Goal: Task Accomplishment & Management: Complete application form

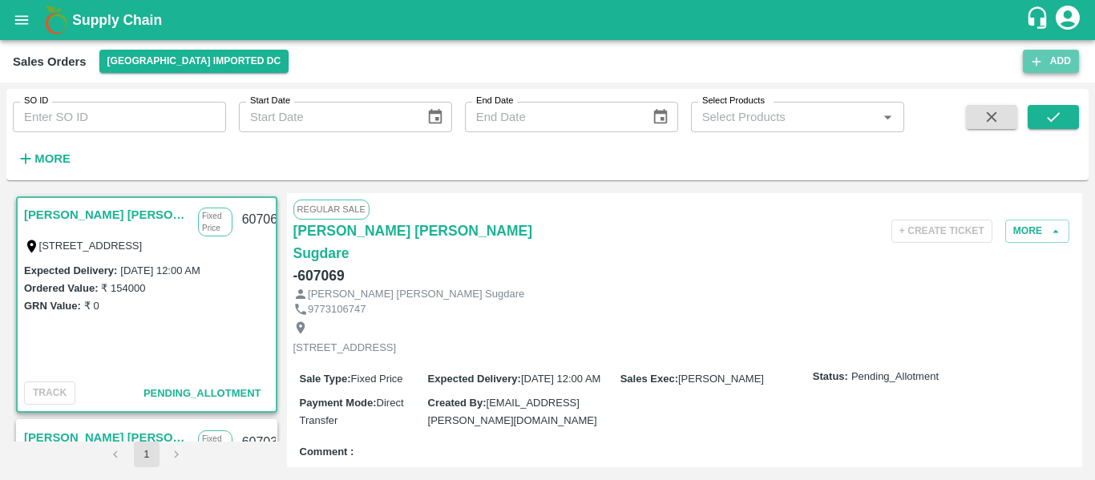
click at [1063, 62] on button "Add" at bounding box center [1051, 61] width 56 height 23
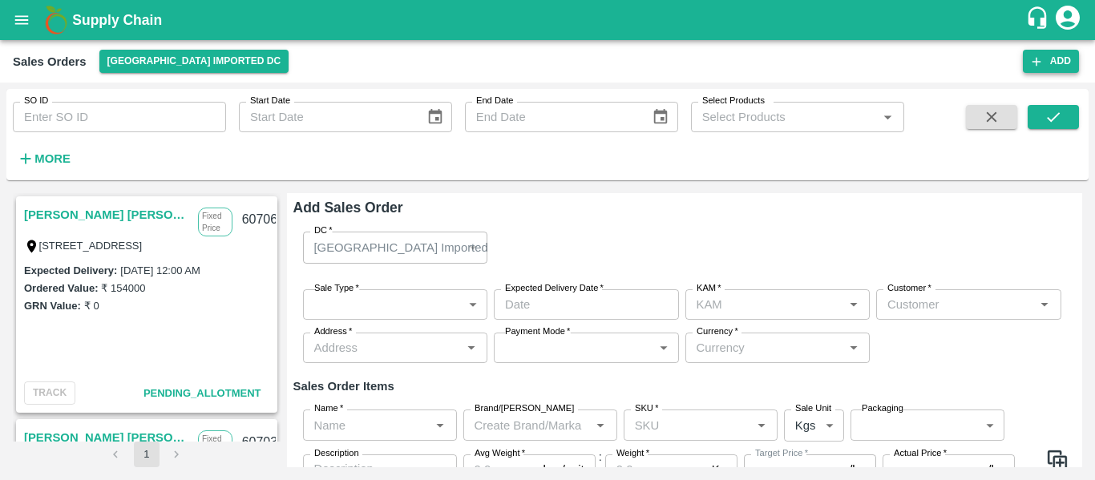
type input "[PERSON_NAME]"
click at [1054, 64] on button "Add" at bounding box center [1051, 61] width 56 height 23
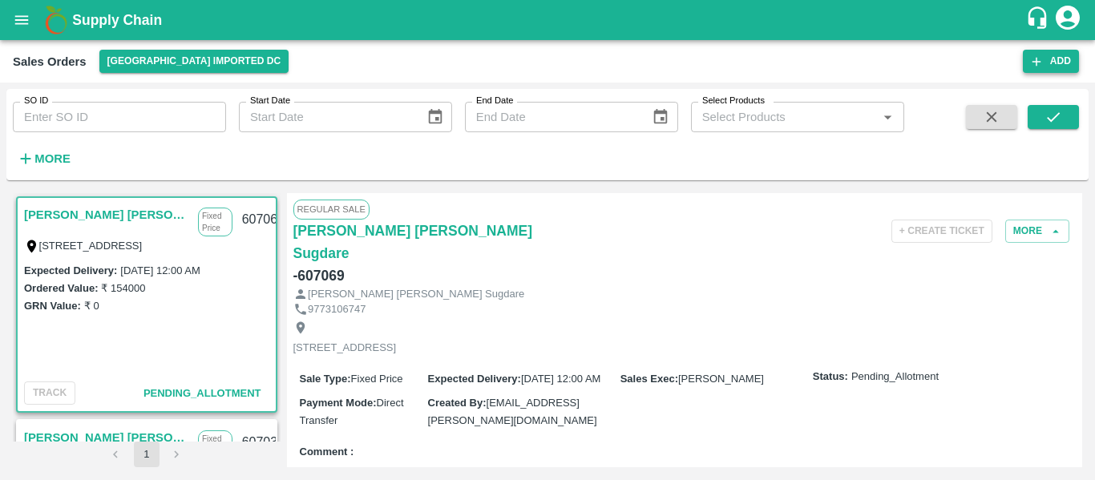
click at [1051, 63] on button "Add" at bounding box center [1051, 61] width 56 height 23
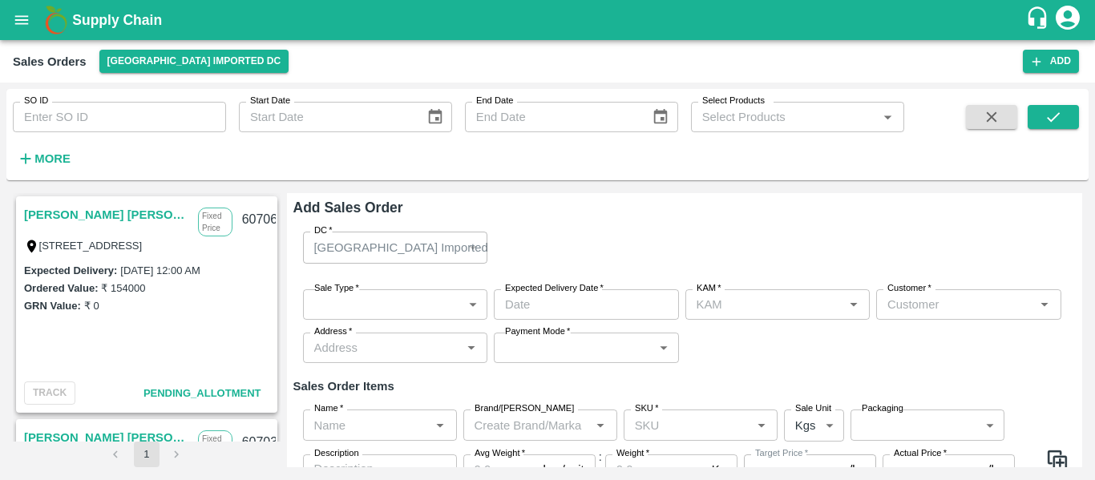
type input "[PERSON_NAME]"
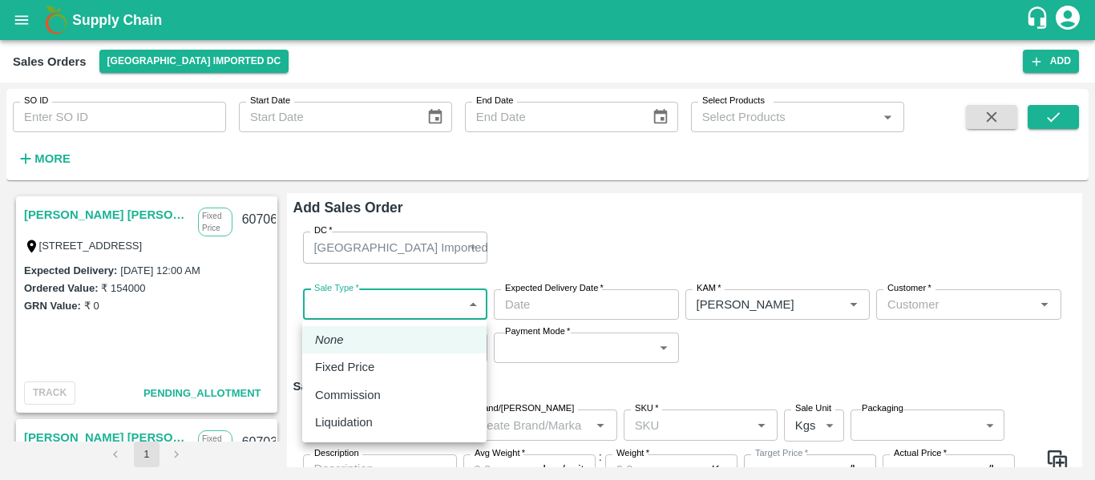
click at [359, 305] on body "Supply Chain Sales Orders Mumbai Imported DC Add SO ID SO ID Start Date Start D…" at bounding box center [547, 240] width 1095 height 480
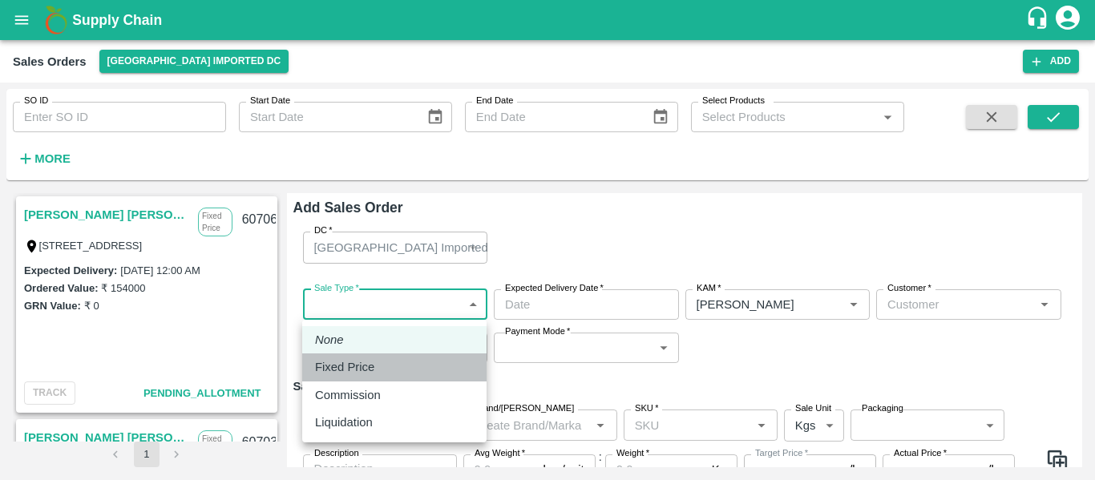
click at [349, 374] on p "Fixed Price" at bounding box center [344, 367] width 59 height 18
type input "1"
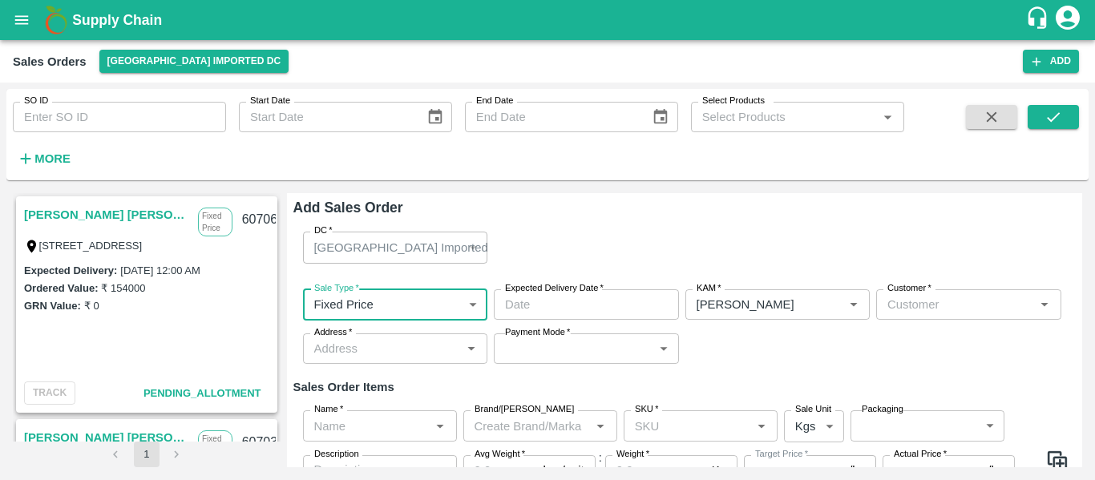
type input "DD/MM/YYYY hh:mm aa"
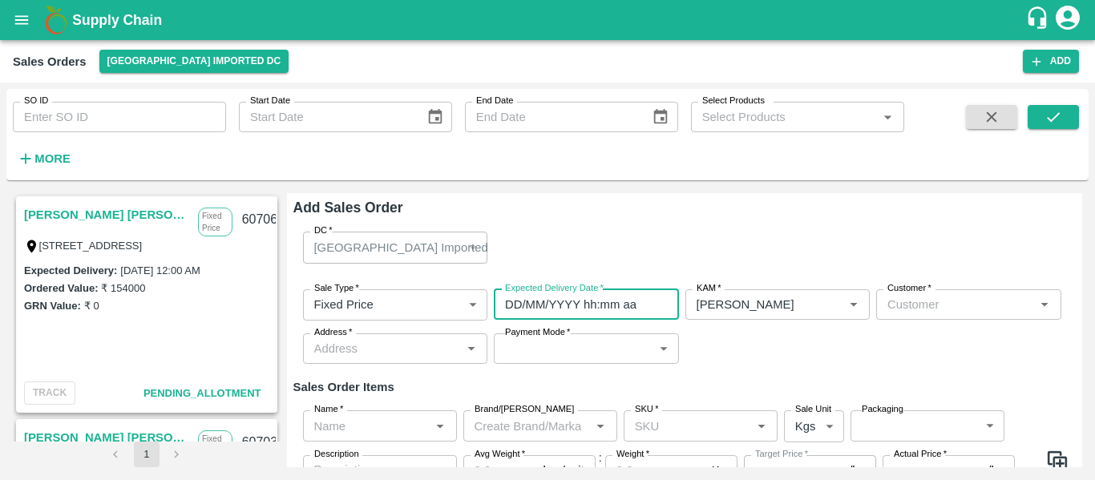
click at [564, 301] on input "DD/MM/YYYY hh:mm aa" at bounding box center [581, 304] width 174 height 30
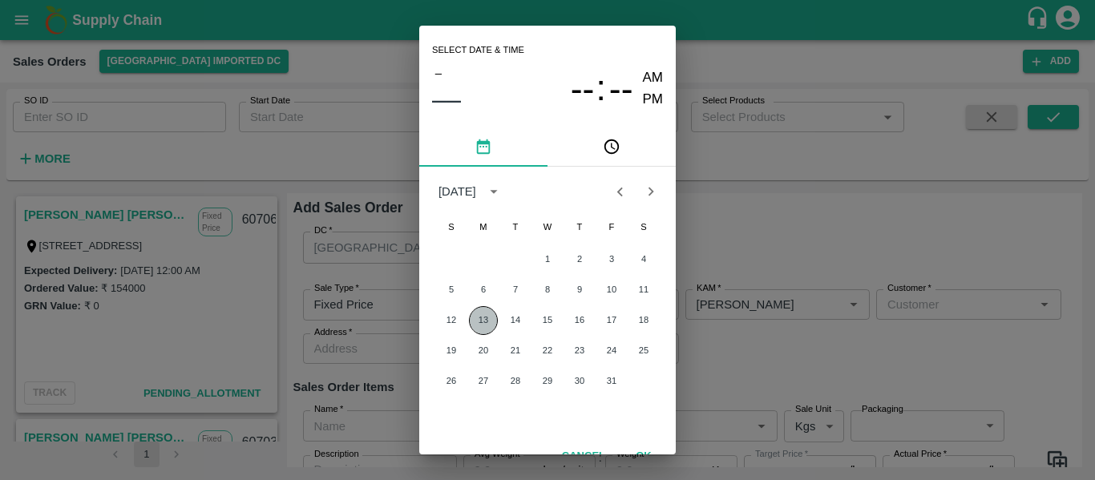
click at [486, 315] on button "13" at bounding box center [483, 320] width 29 height 29
type input "13/10/2025 12:00 AM"
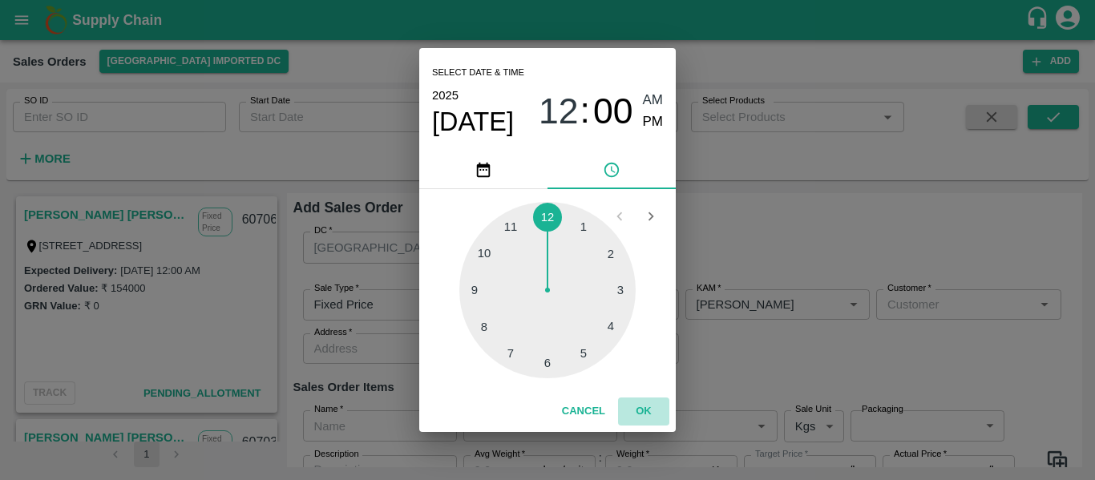
click at [641, 408] on button "OK" at bounding box center [643, 411] width 51 height 28
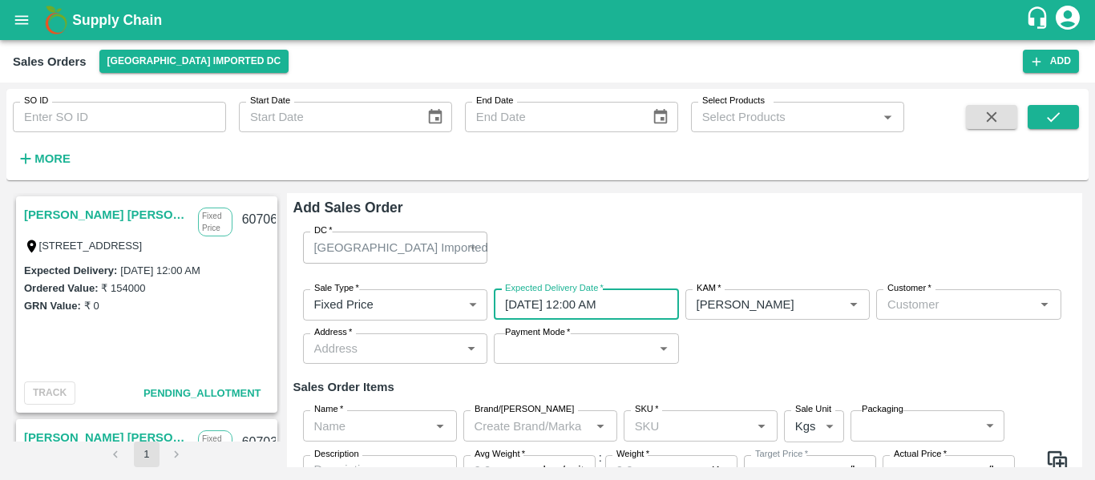
click at [921, 305] on input "Customer   *" at bounding box center [955, 304] width 149 height 21
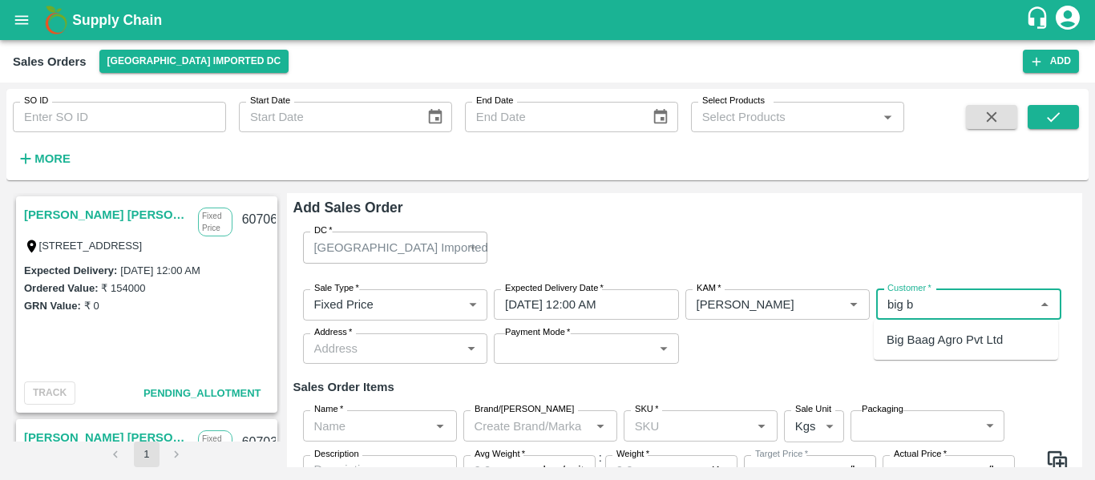
click at [923, 342] on p "Big Baag Agro Pvt Ltd" at bounding box center [944, 340] width 116 height 18
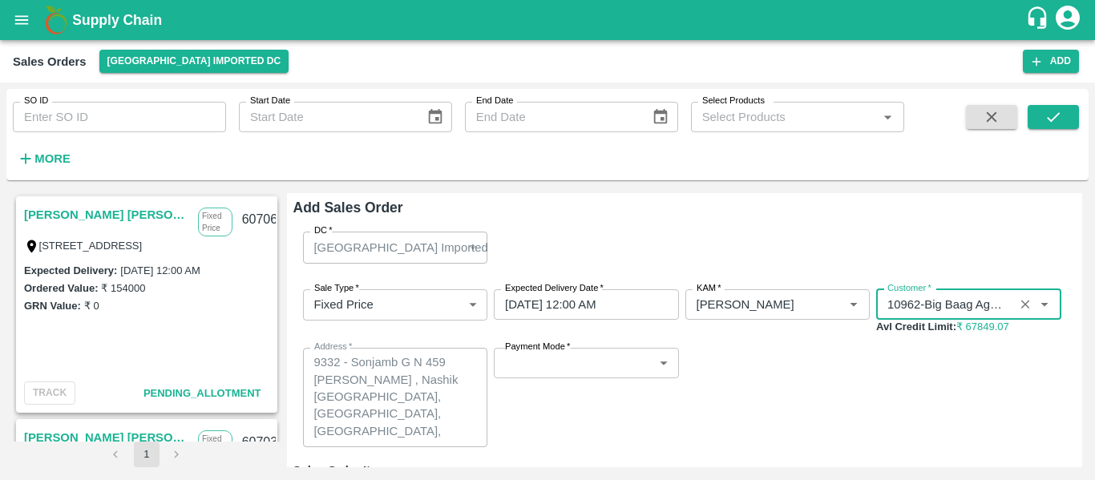
type input "10962-Big Baag Agro Pvt Ltd"
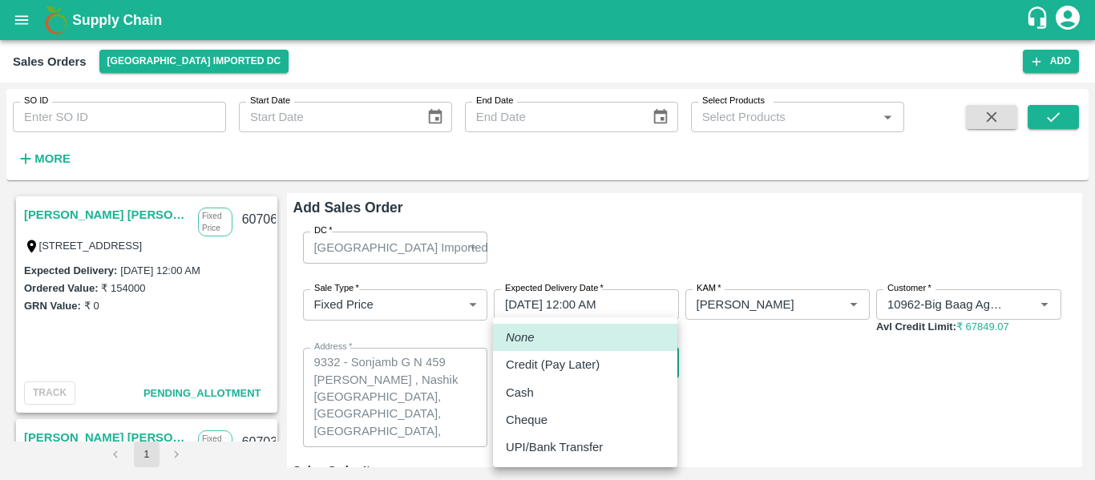
click at [615, 357] on body "Supply Chain Sales Orders Mumbai Imported DC Add SO ID SO ID Start Date Start D…" at bounding box center [547, 240] width 1095 height 480
click at [531, 438] on p "UPI/Bank Transfer" at bounding box center [554, 447] width 97 height 18
type input "Direct Transfer"
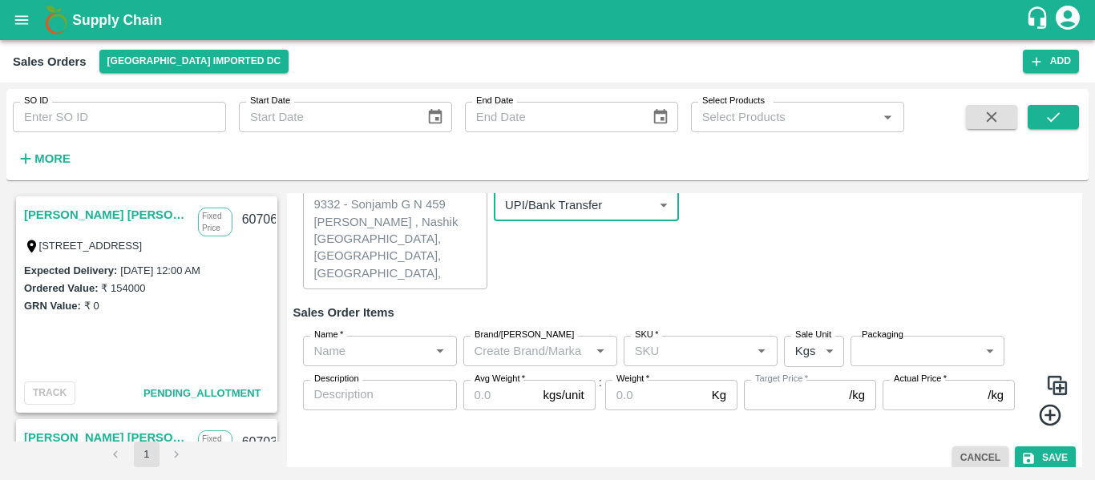
scroll to position [170, 0]
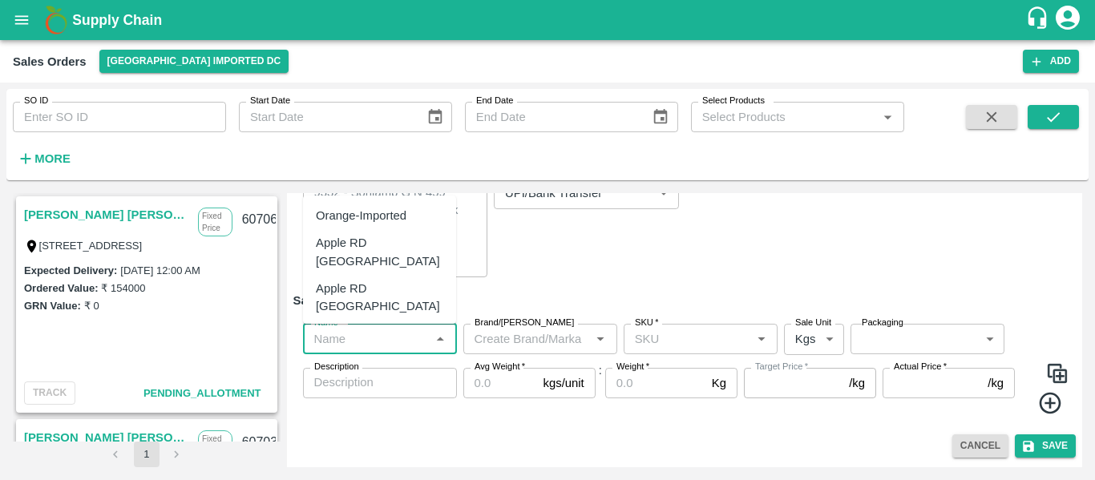
click at [353, 343] on input "Name   *" at bounding box center [367, 339] width 118 height 21
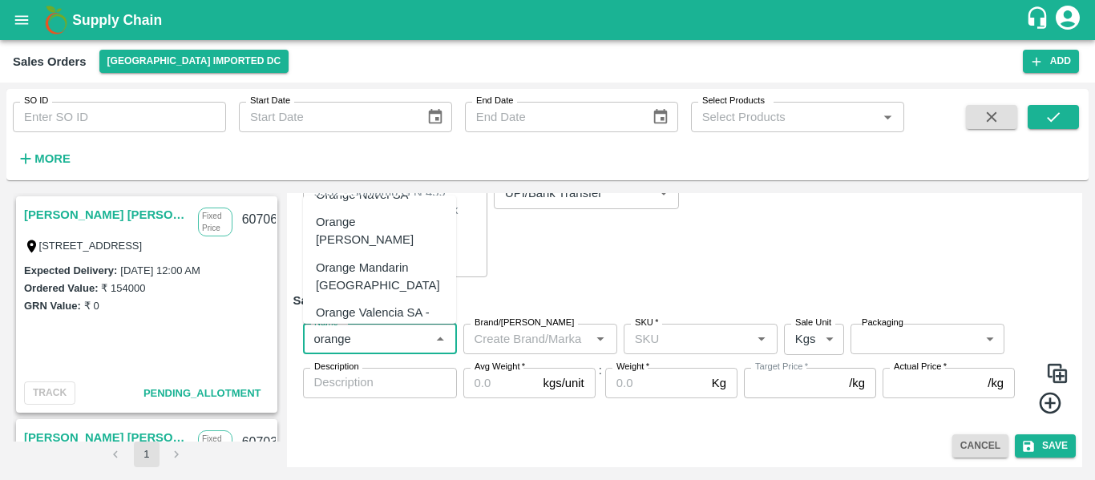
scroll to position [158, 0]
click at [353, 303] on div "Orange Valencia SA - DI" at bounding box center [379, 321] width 127 height 36
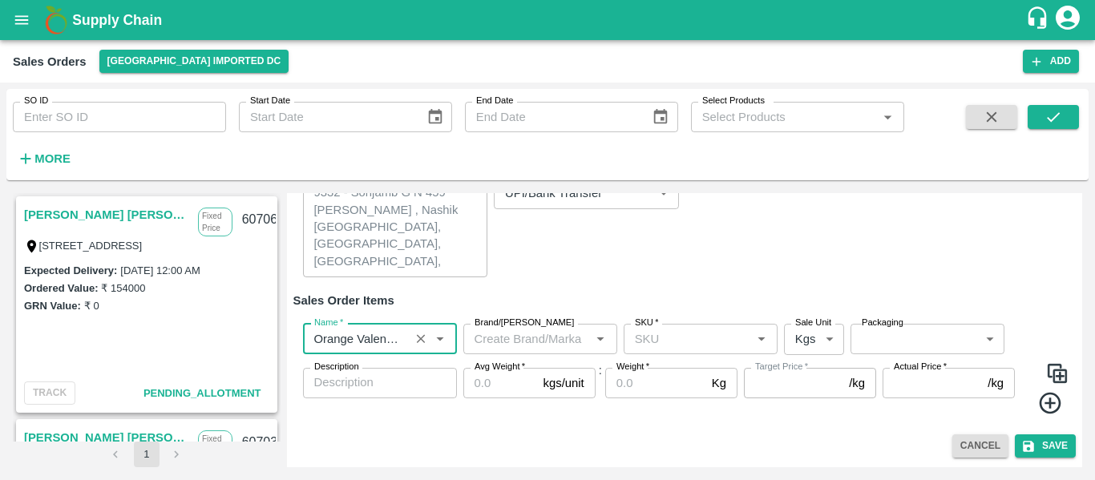
type input "Orange Valencia SA - DI"
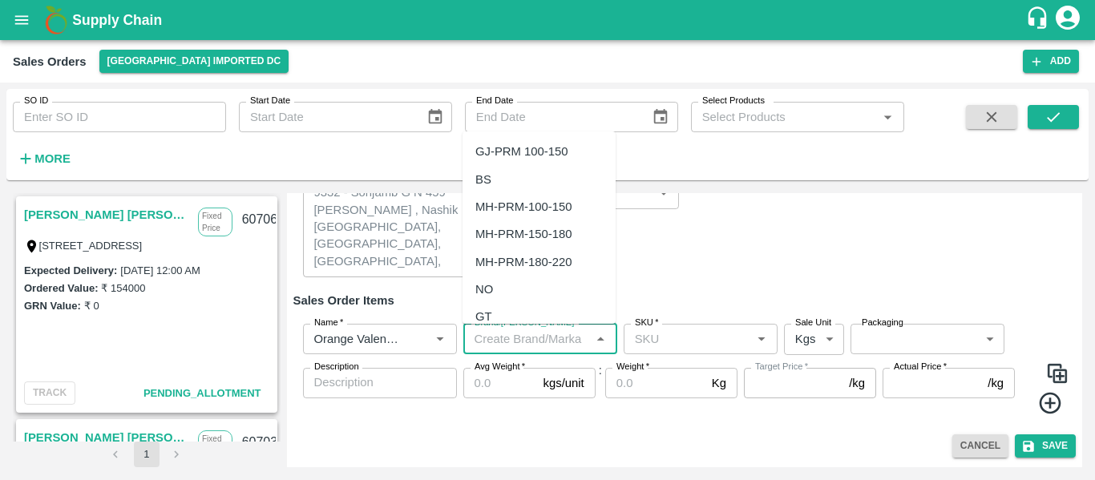
click at [535, 341] on input "Brand/[PERSON_NAME]" at bounding box center [527, 339] width 118 height 21
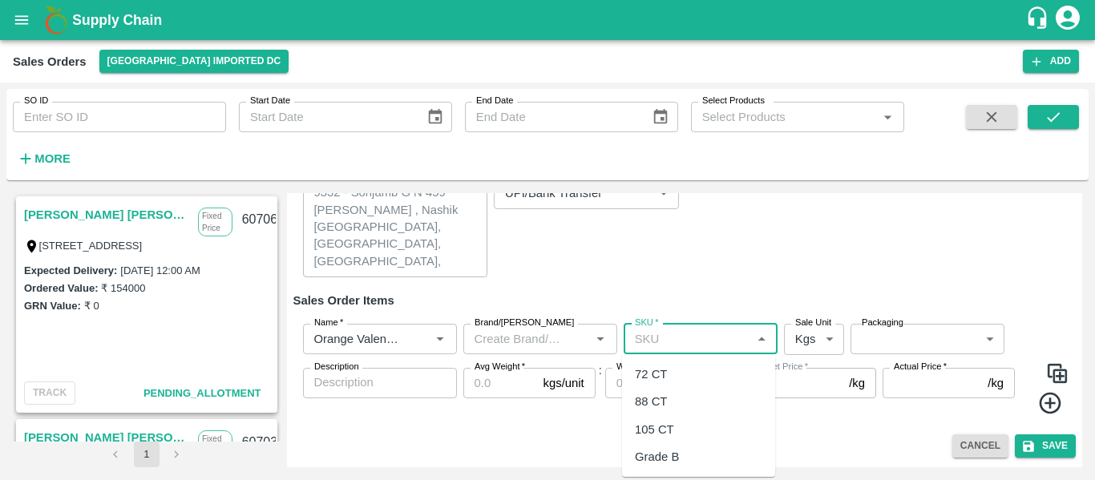
click at [647, 342] on input "SKU   *" at bounding box center [687, 339] width 118 height 21
click at [656, 380] on div "72 CT" at bounding box center [651, 374] width 32 height 18
type input "72 CT"
type input "0.0"
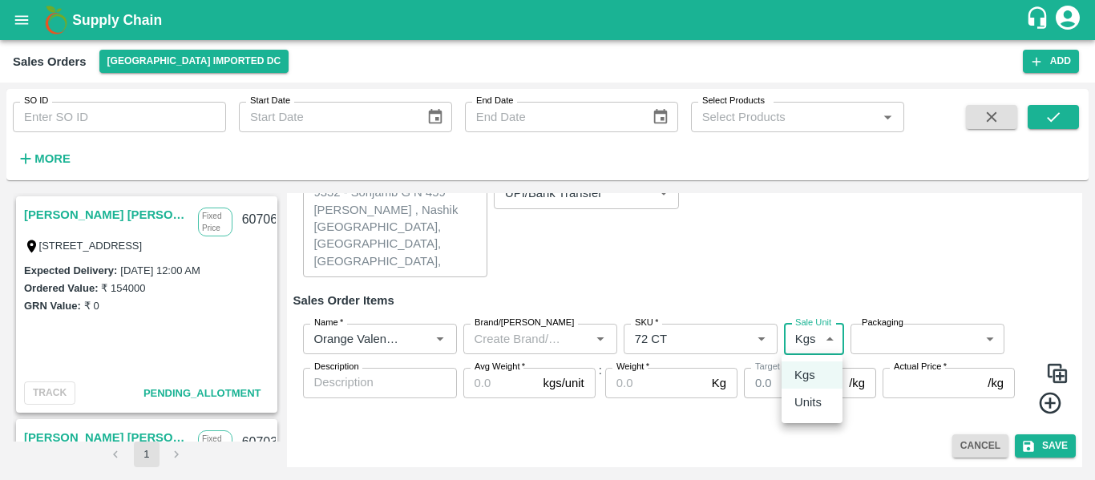
click at [809, 333] on body "Supply Chain Sales Orders Mumbai Imported DC Add SO ID SO ID Start Date Start D…" at bounding box center [547, 240] width 1095 height 480
click at [813, 399] on p "Units" at bounding box center [807, 402] width 27 height 18
type input "2"
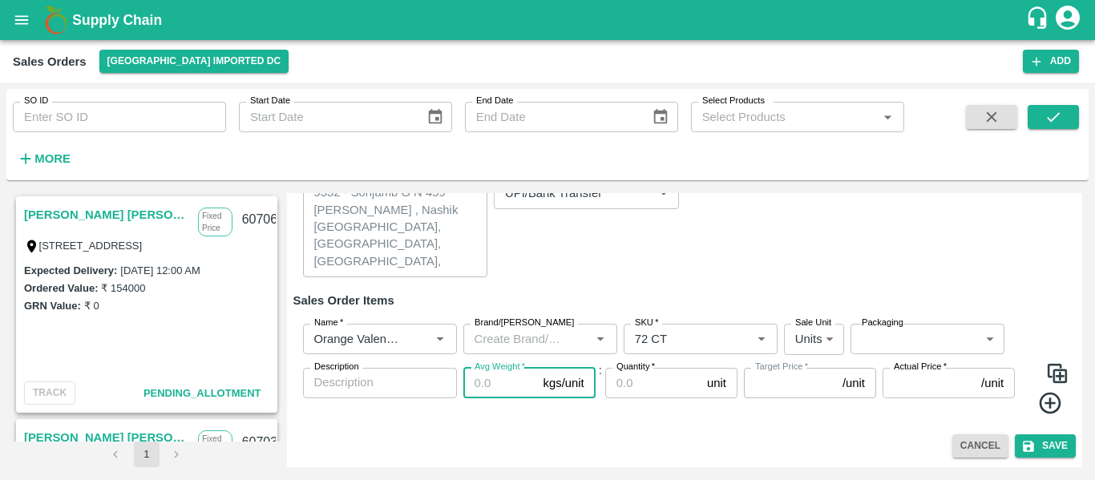
click at [505, 386] on input "Avg Weight   *" at bounding box center [500, 383] width 74 height 30
type input "1"
type input "0"
type input "15"
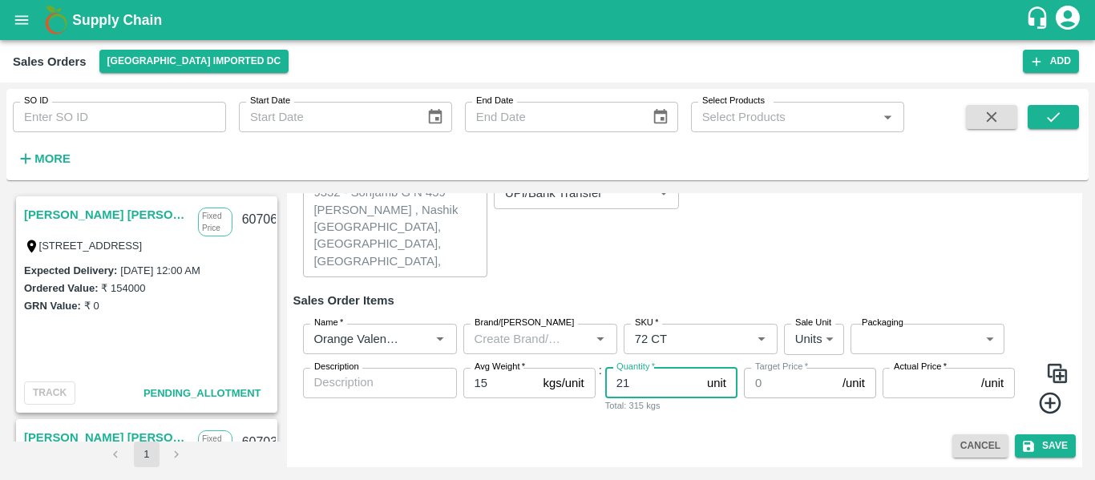
type input "21"
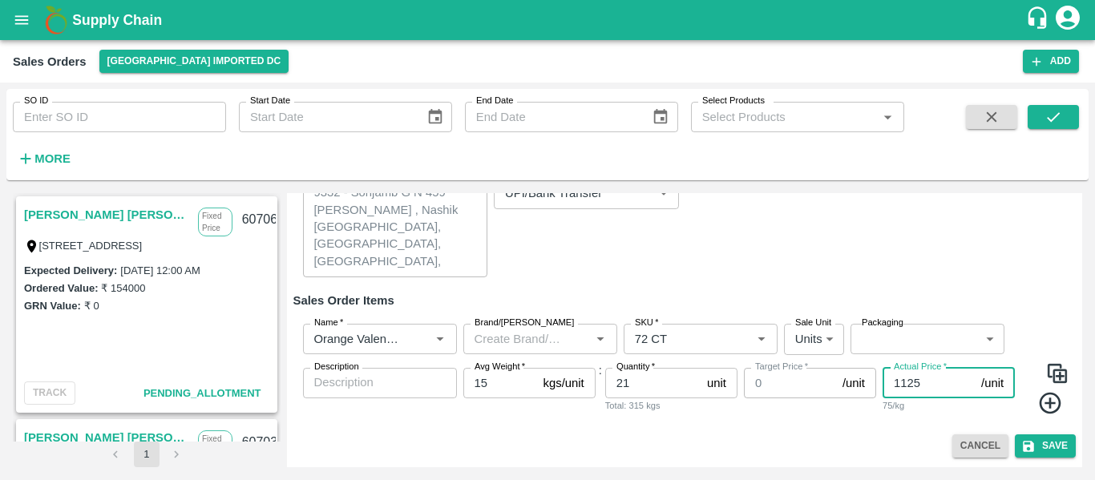
type input "1125"
click at [1053, 376] on img at bounding box center [1057, 373] width 24 height 24
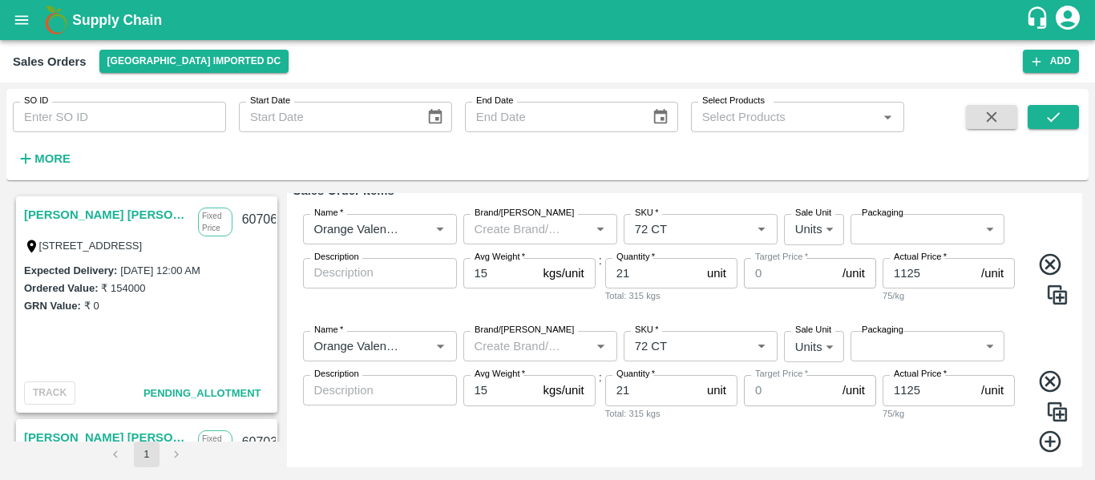
scroll to position [280, 0]
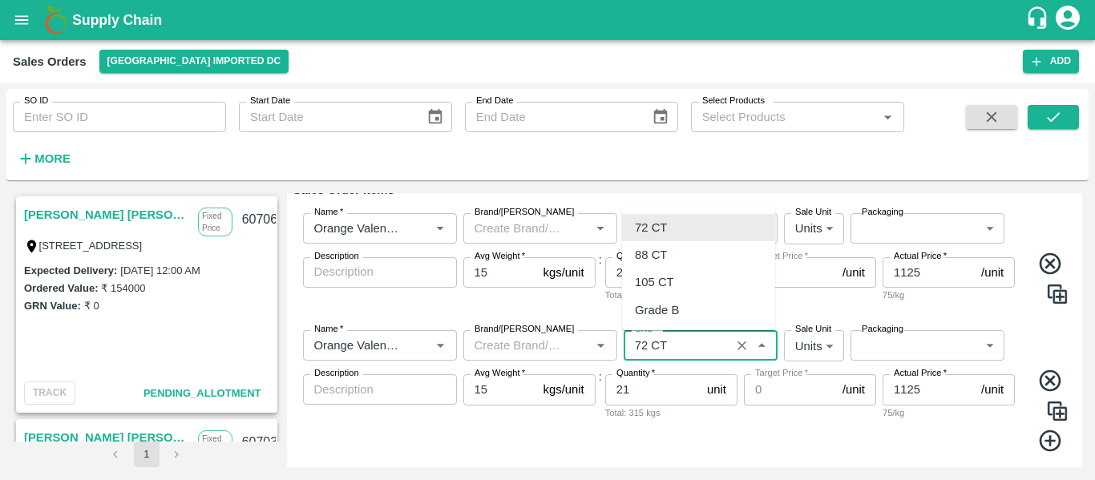
click at [679, 349] on input "SKU   *" at bounding box center [676, 345] width 97 height 21
click at [649, 254] on div "88 CT" at bounding box center [651, 255] width 32 height 18
type input "88 CT"
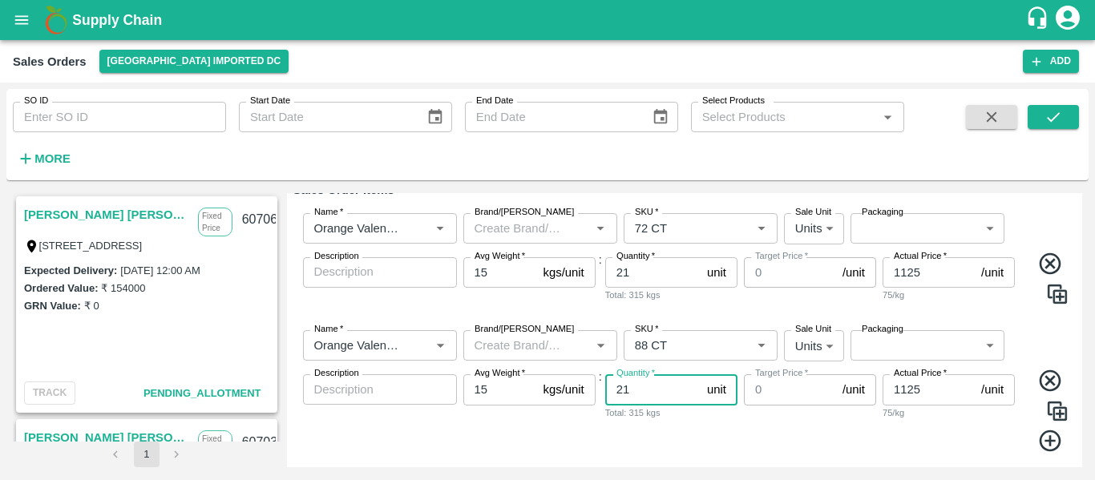
click at [647, 391] on input "21" at bounding box center [652, 389] width 95 height 30
type input "2"
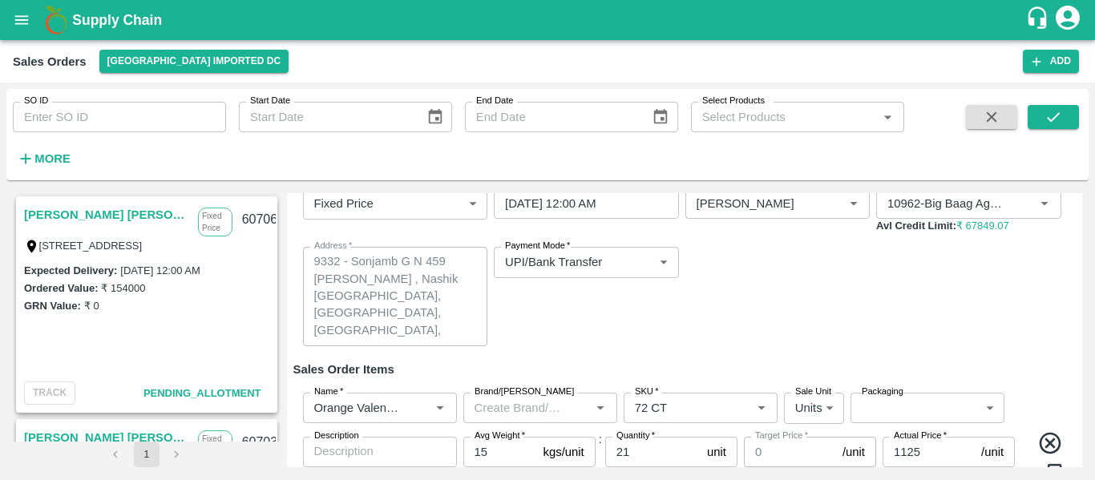
scroll to position [99, 0]
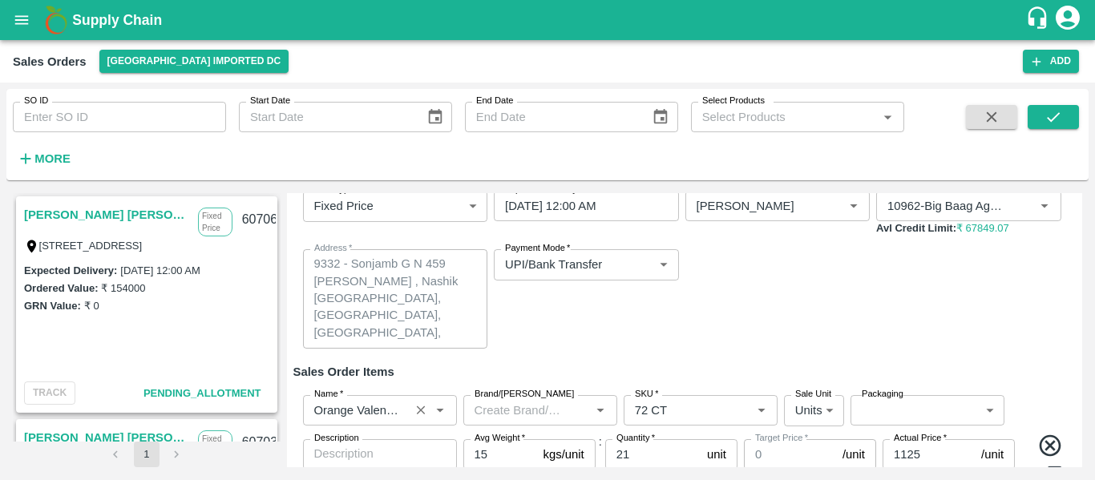
type input "39"
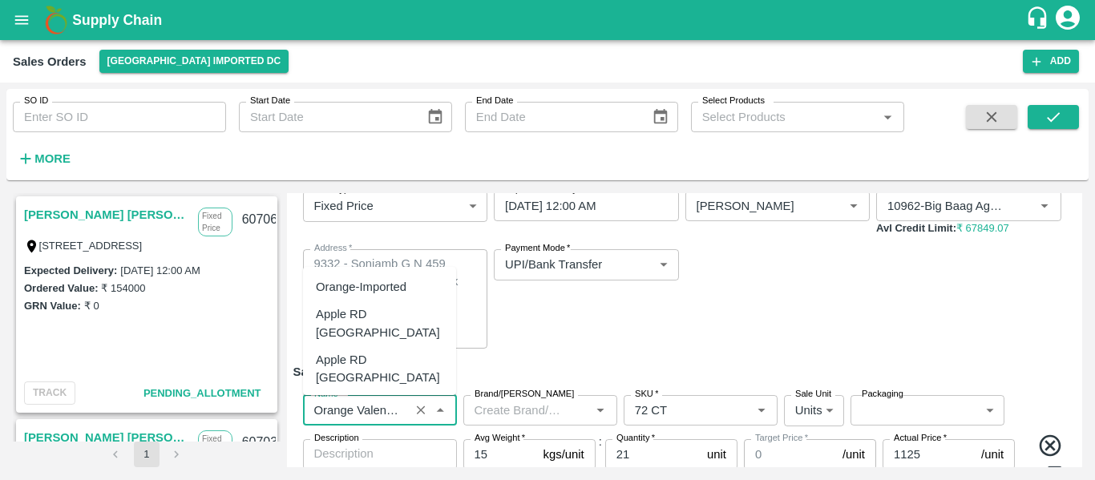
click at [389, 407] on input "Name   *" at bounding box center [356, 410] width 97 height 21
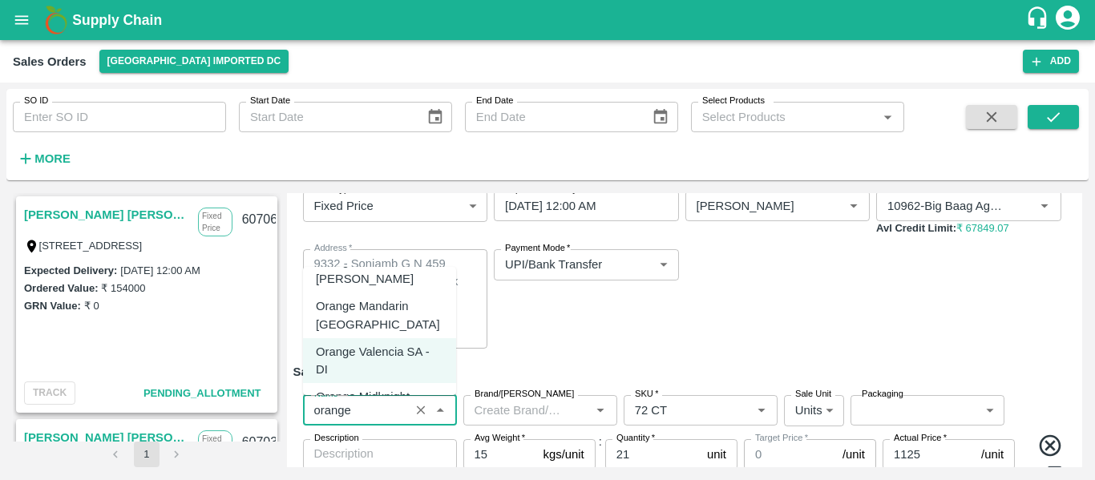
scroll to position [202, 0]
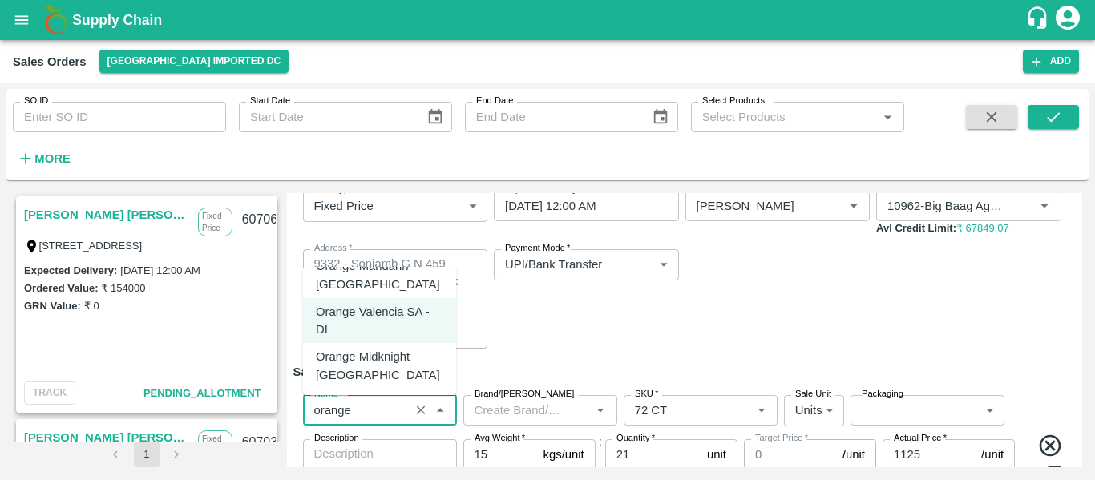
click at [392, 393] on div "Orange Mandarin SA" at bounding box center [371, 402] width 111 height 18
type input "Orange Mandarin SA"
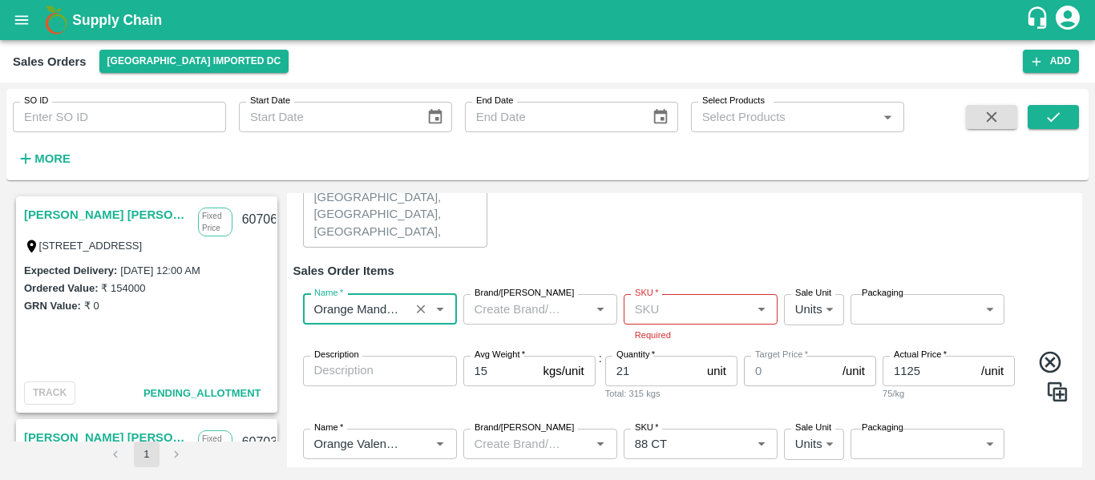
scroll to position [201, 0]
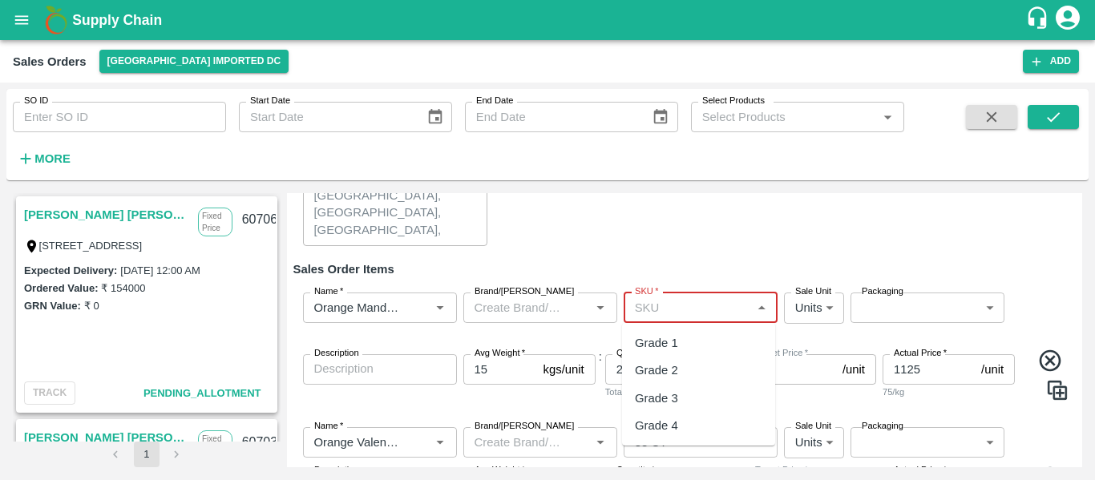
click at [659, 304] on input "SKU   *" at bounding box center [687, 307] width 118 height 21
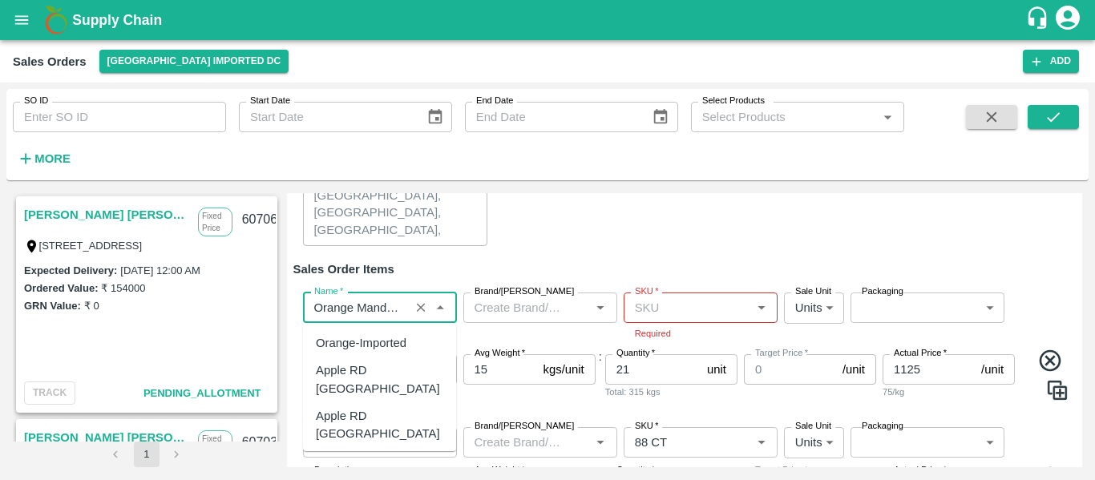
click at [361, 309] on input "Name   *" at bounding box center [356, 307] width 97 height 21
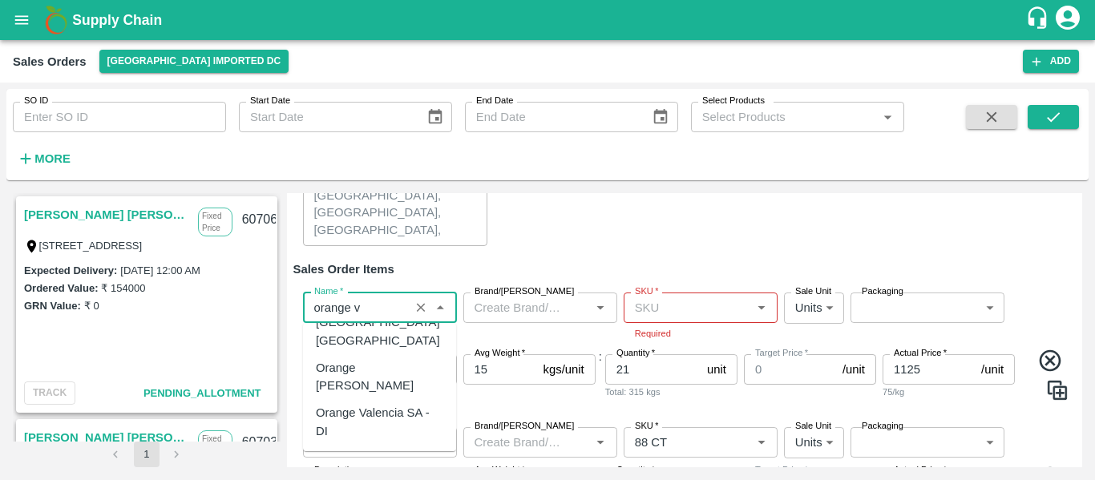
scroll to position [0, 0]
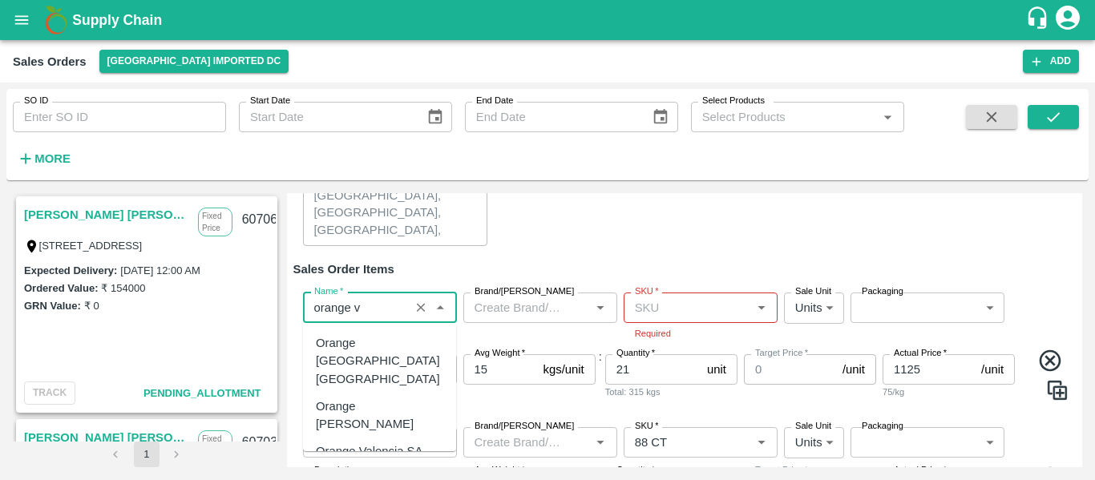
click at [381, 397] on div "Orange [PERSON_NAME]" at bounding box center [379, 415] width 127 height 36
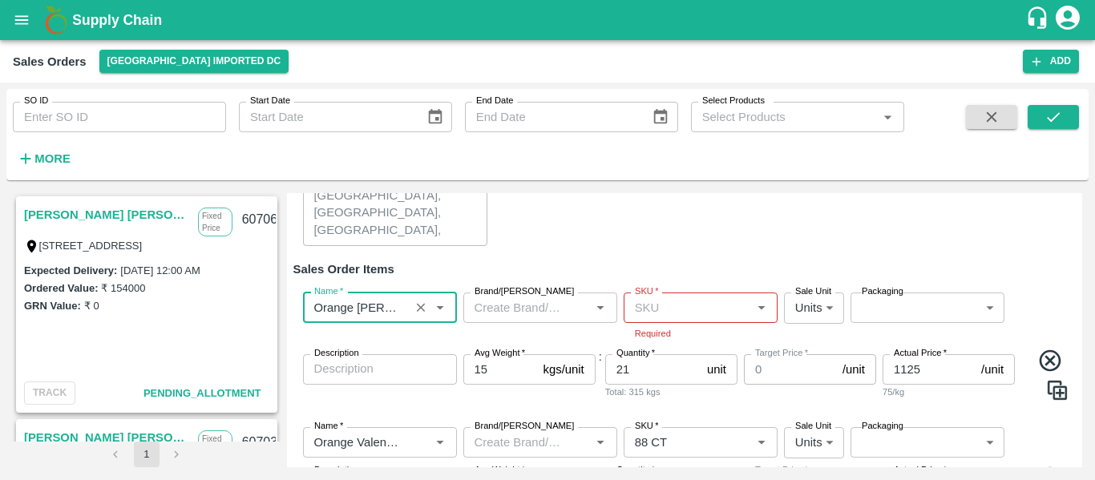
type input "Orange [PERSON_NAME]"
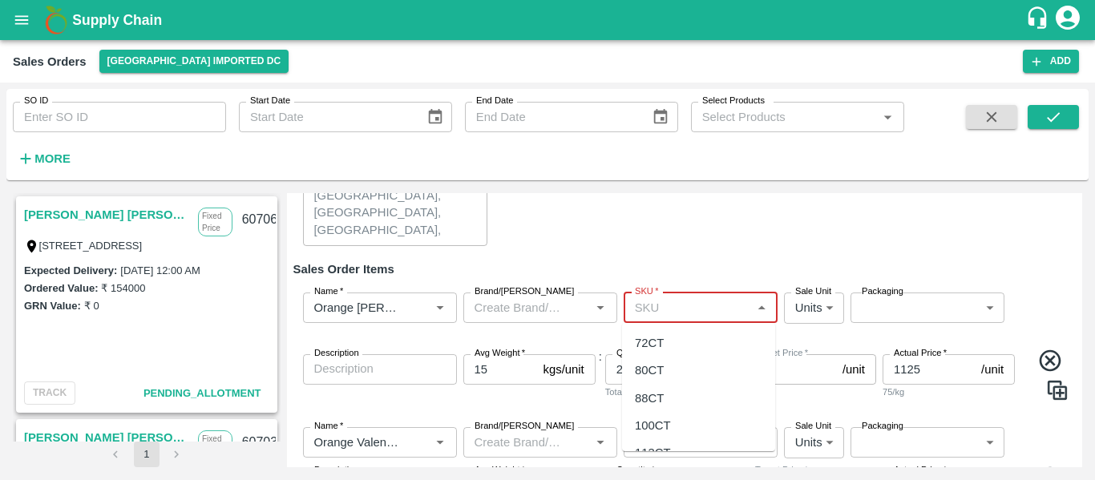
click at [663, 308] on input "SKU   *" at bounding box center [687, 307] width 118 height 21
click at [658, 345] on div "72CT" at bounding box center [649, 343] width 29 height 18
type input "72CT"
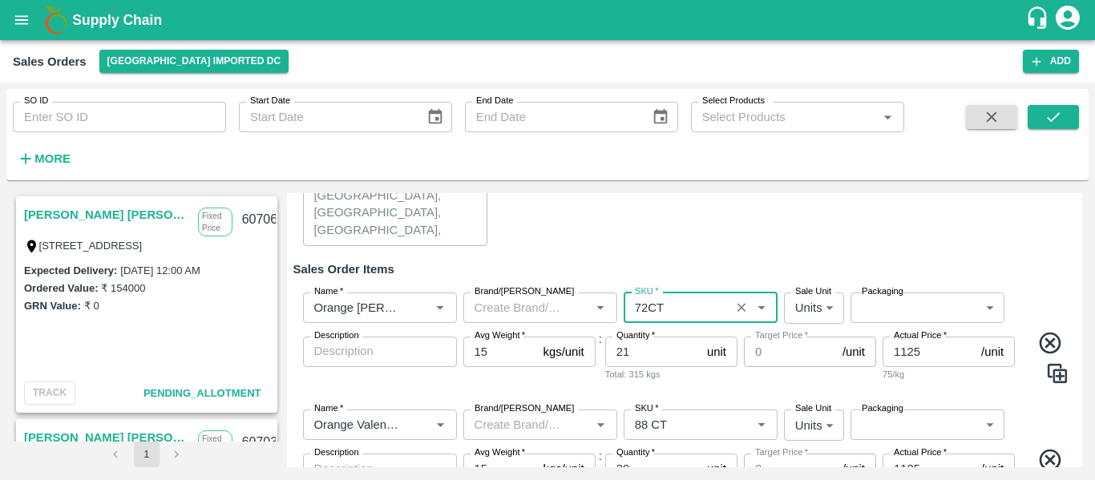
type input "NA"
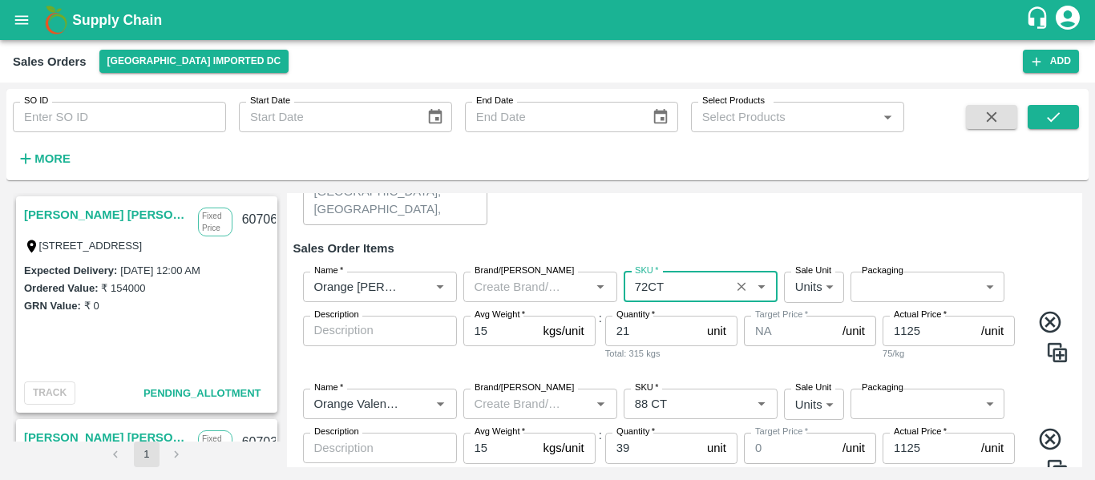
scroll to position [223, 0]
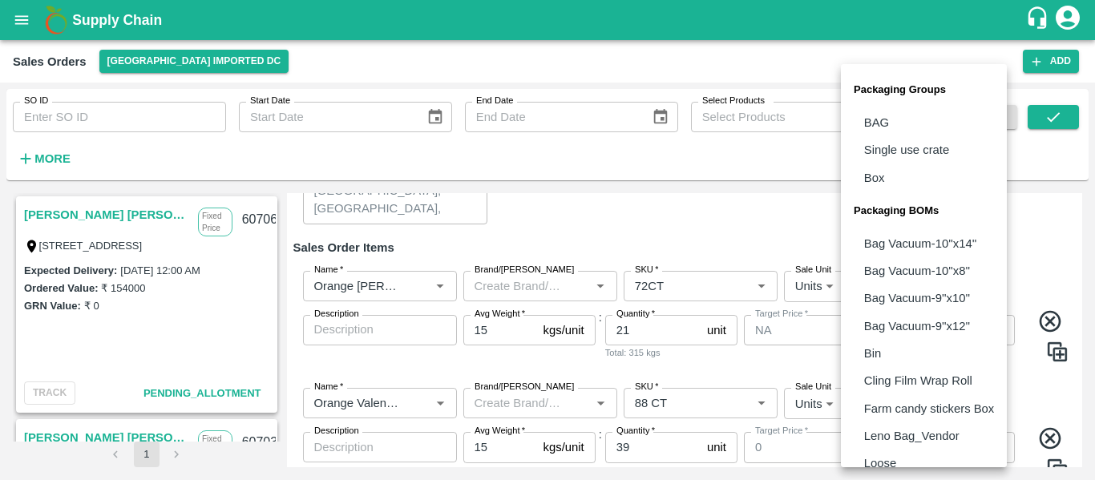
click at [911, 295] on body "Supply Chain Sales Orders Mumbai Imported DC Add SO ID SO ID Start Date Start D…" at bounding box center [547, 240] width 1095 height 480
click at [882, 175] on p "Box" at bounding box center [874, 178] width 21 height 18
type input "GRP/1"
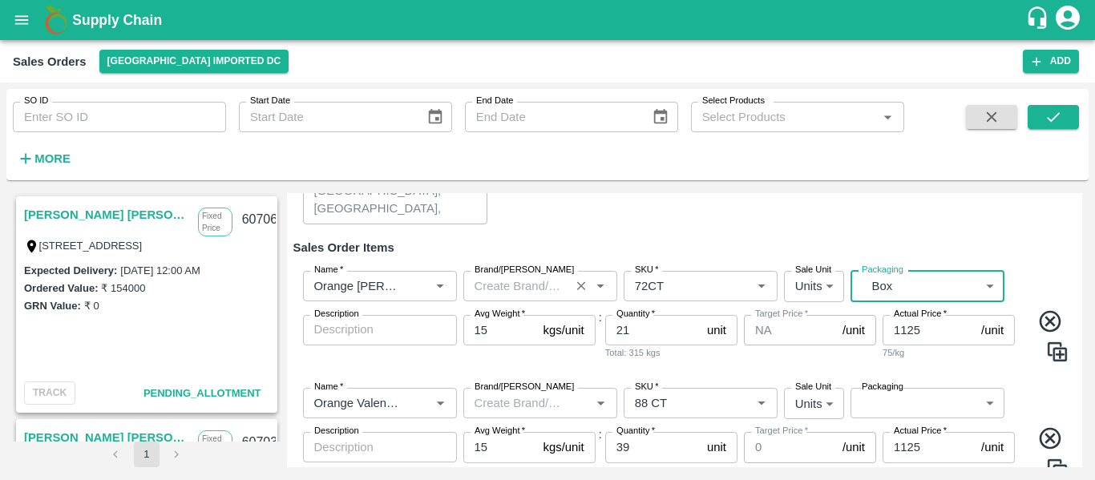
click at [482, 278] on div "Brand/Marka Brand/Marka" at bounding box center [540, 286] width 154 height 30
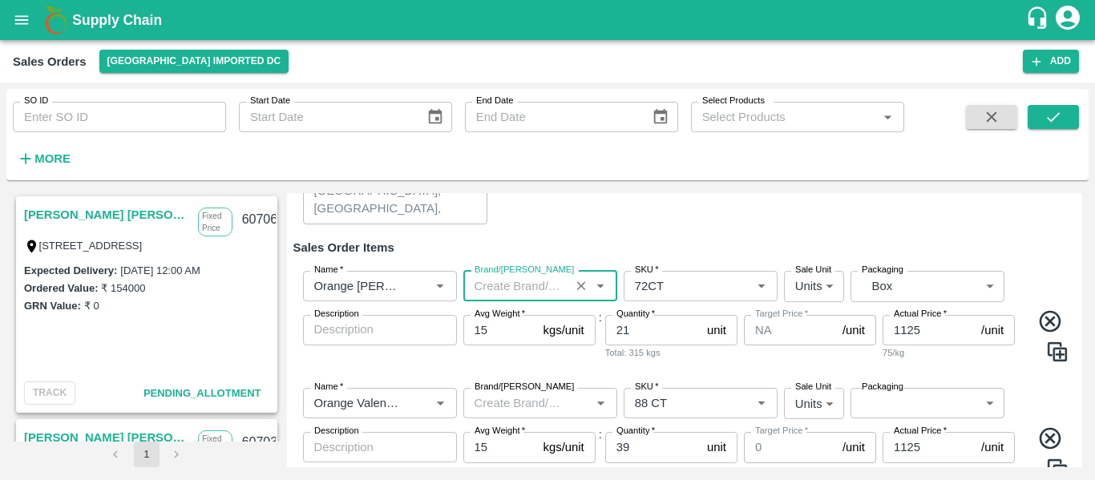
click at [482, 278] on input "Brand/[PERSON_NAME]" at bounding box center [516, 286] width 97 height 21
click at [507, 334] on div "AN" at bounding box center [538, 321] width 153 height 27
type input "A"
click at [509, 352] on div "[PERSON_NAME]" at bounding box center [524, 349] width 98 height 18
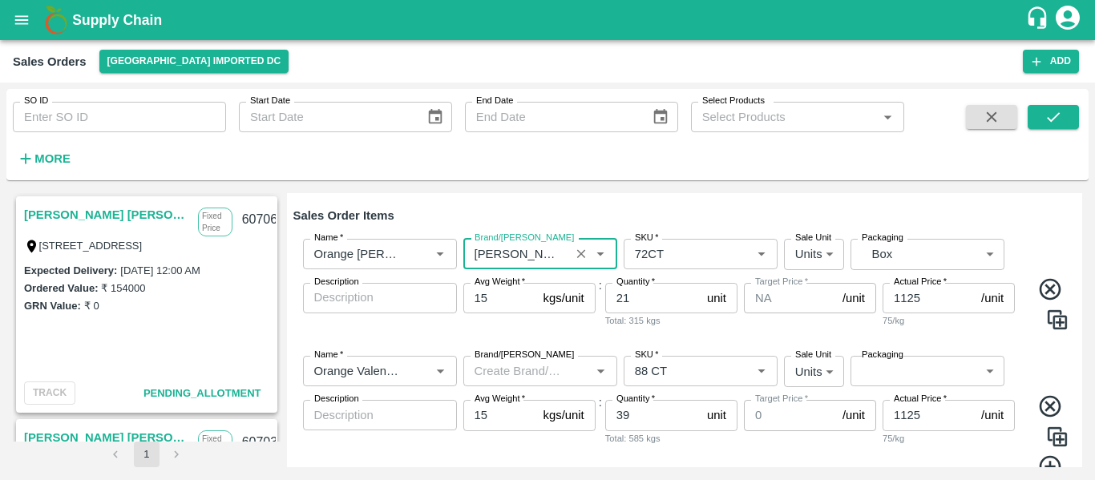
scroll to position [256, 0]
type input "[PERSON_NAME]"
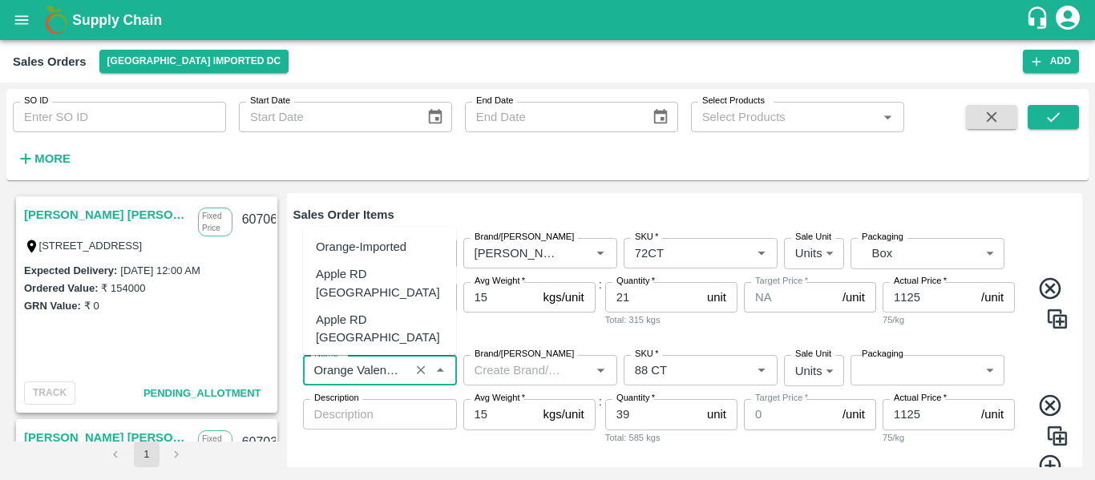
click at [388, 367] on input "Name   *" at bounding box center [356, 370] width 97 height 21
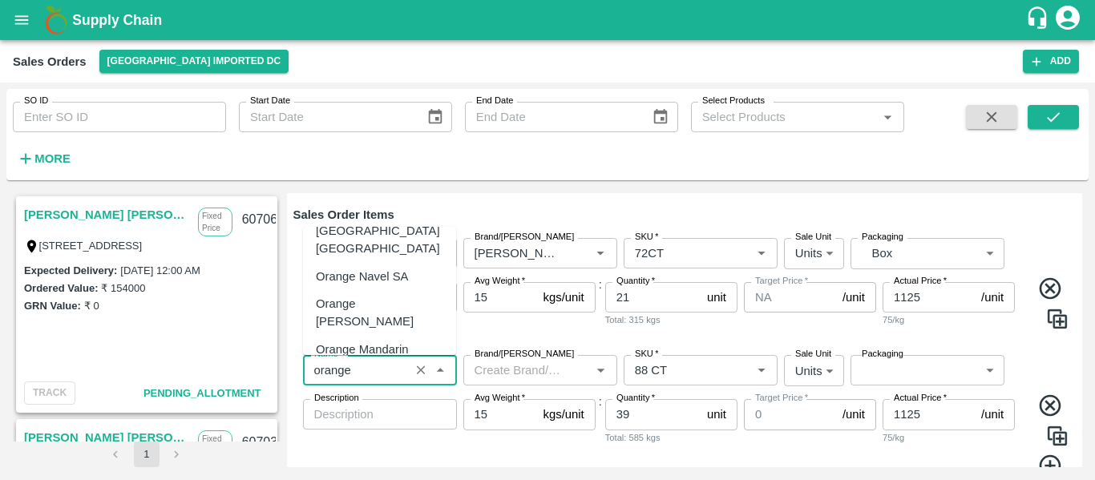
click at [383, 295] on div "Orange [PERSON_NAME]" at bounding box center [379, 313] width 127 height 36
type input "Orange [PERSON_NAME]"
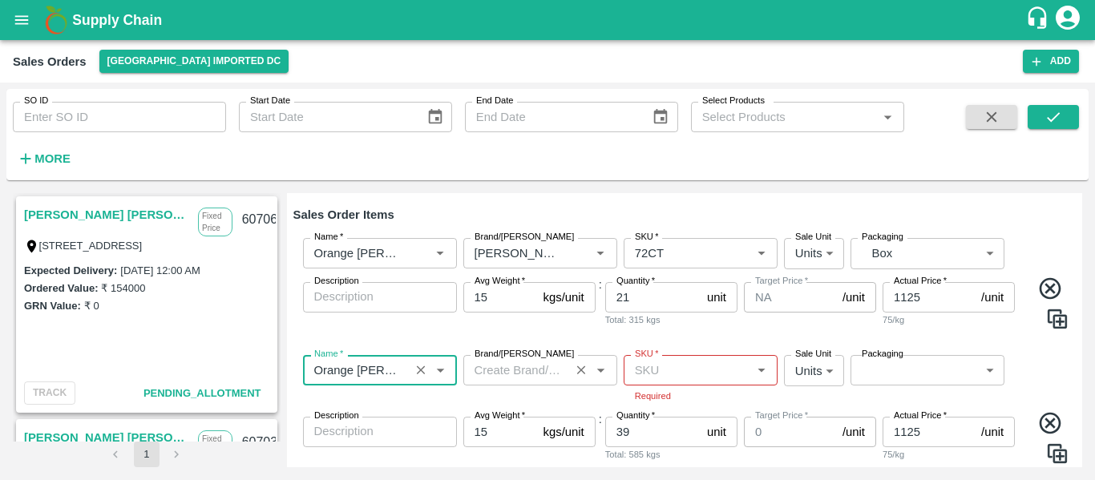
type input "Orange [PERSON_NAME]"
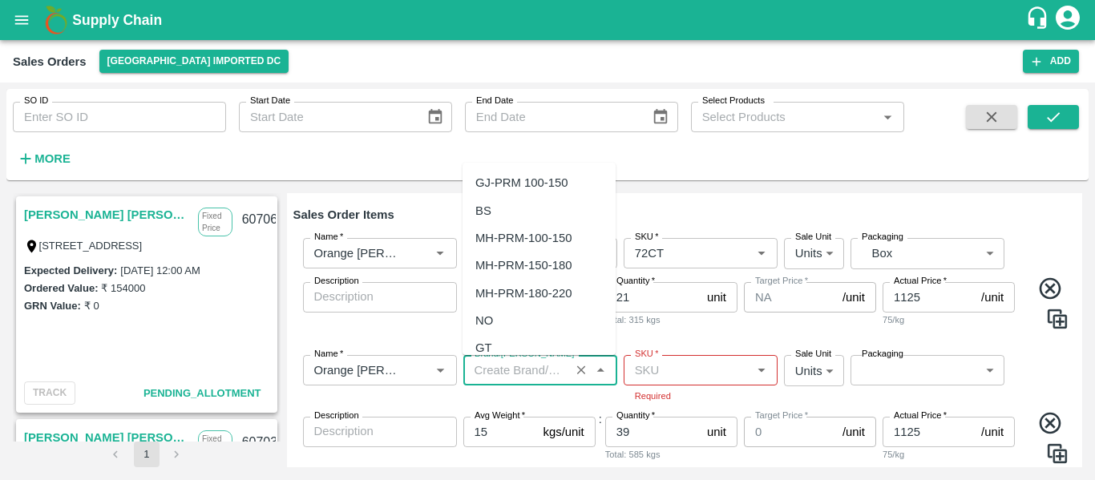
click at [511, 381] on input "Brand/[PERSON_NAME]" at bounding box center [516, 370] width 97 height 21
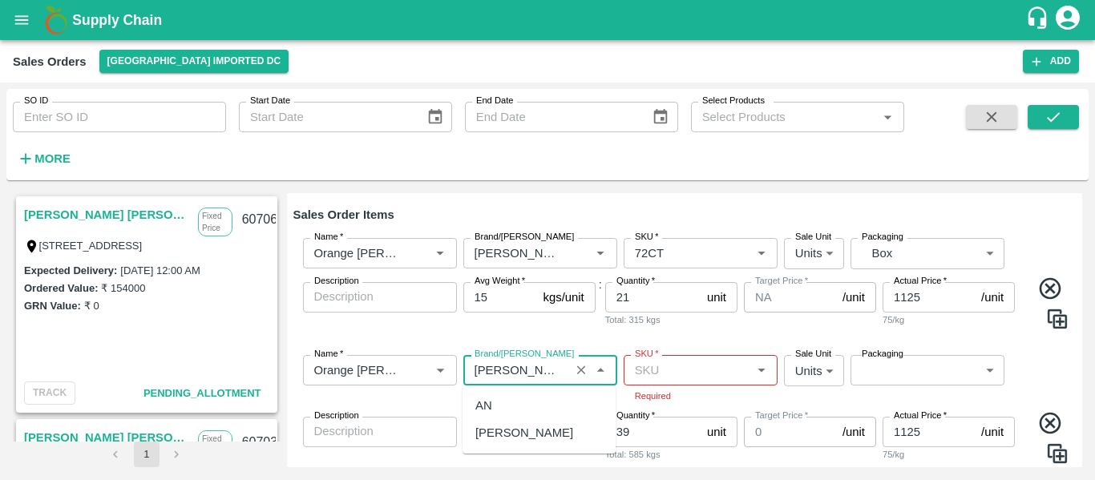
drag, startPoint x: 505, startPoint y: 417, endPoint x: 511, endPoint y: 430, distance: 13.6
click at [511, 430] on ul "AN HUGO" at bounding box center [538, 419] width 153 height 68
click at [511, 430] on div "[PERSON_NAME]" at bounding box center [538, 432] width 153 height 27
type input "[PERSON_NAME]"
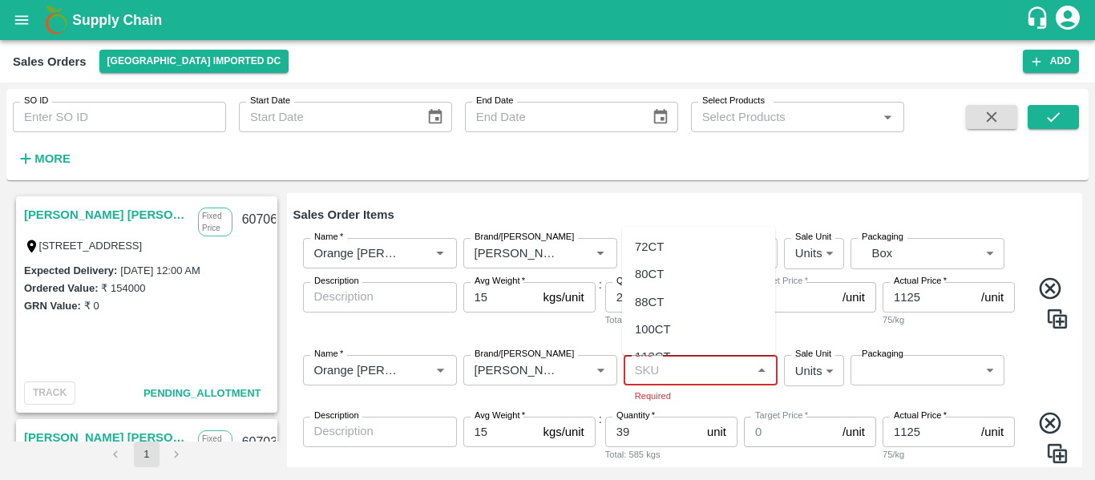
click at [659, 371] on input "SKU   *" at bounding box center [687, 370] width 118 height 21
click at [655, 304] on div "88CT" at bounding box center [649, 302] width 29 height 18
type input "88CT"
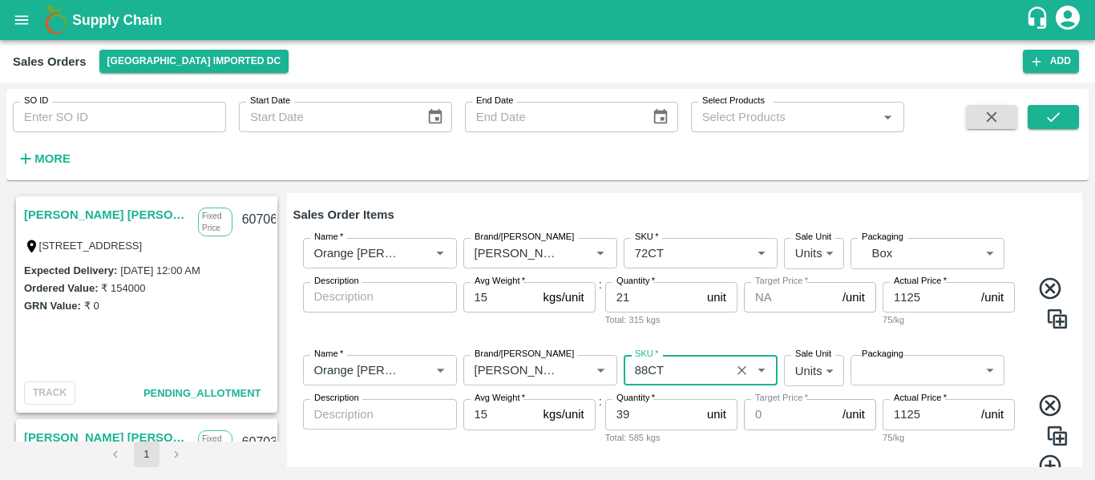
type input "NA"
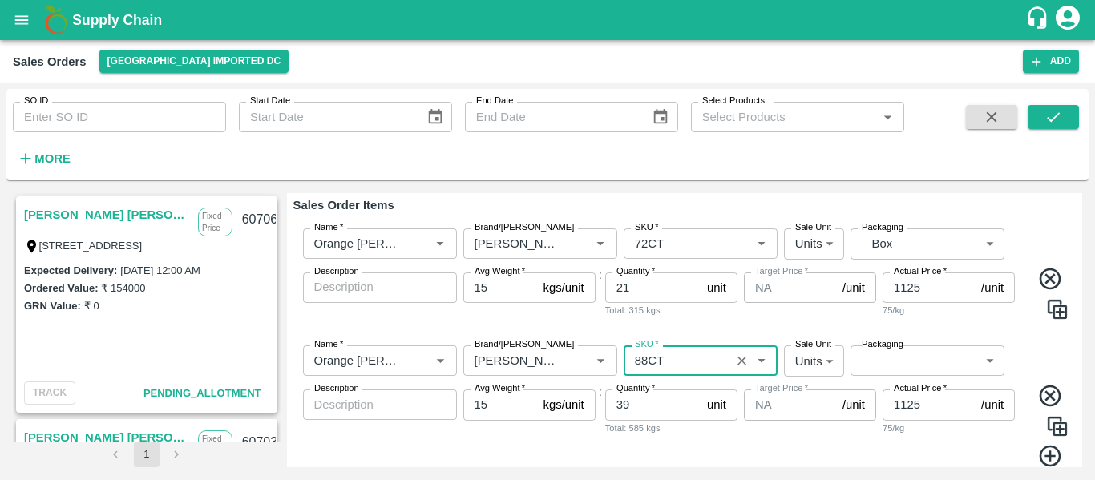
scroll to position [266, 0]
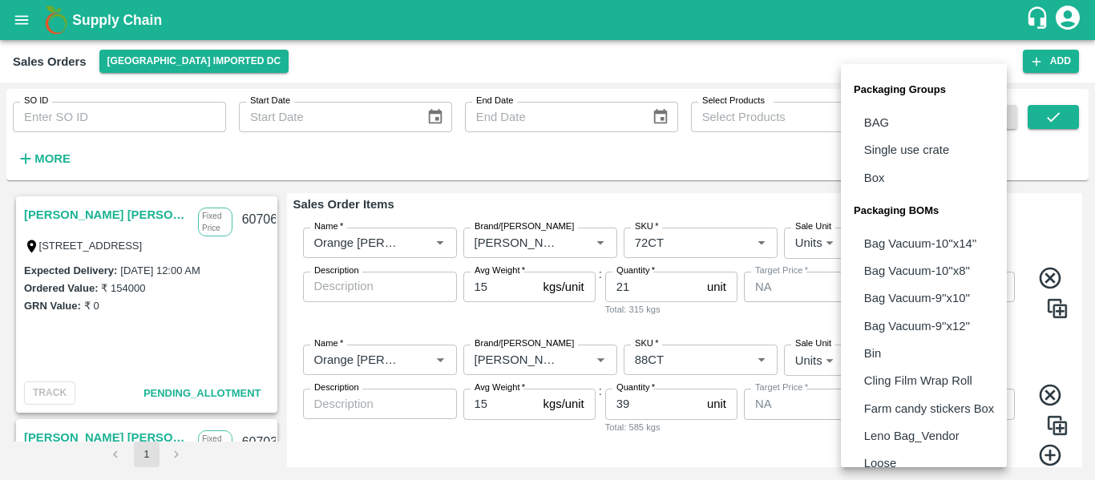
click at [887, 361] on body "Supply Chain Sales Orders Mumbai Imported DC Add SO ID SO ID Start Date Start D…" at bounding box center [547, 240] width 1095 height 480
click at [881, 180] on p "Box" at bounding box center [874, 178] width 21 height 18
type input "GRP/1"
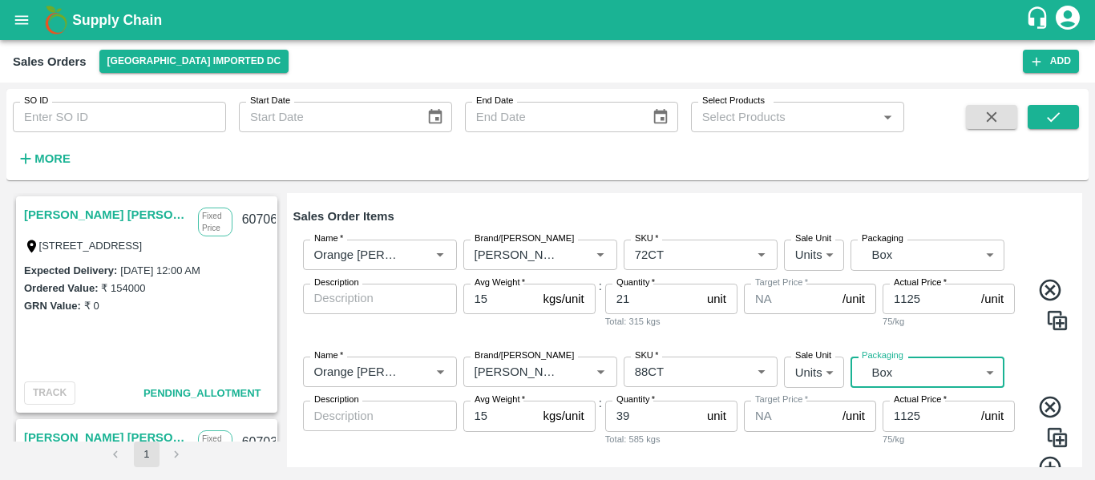
scroll to position [318, 0]
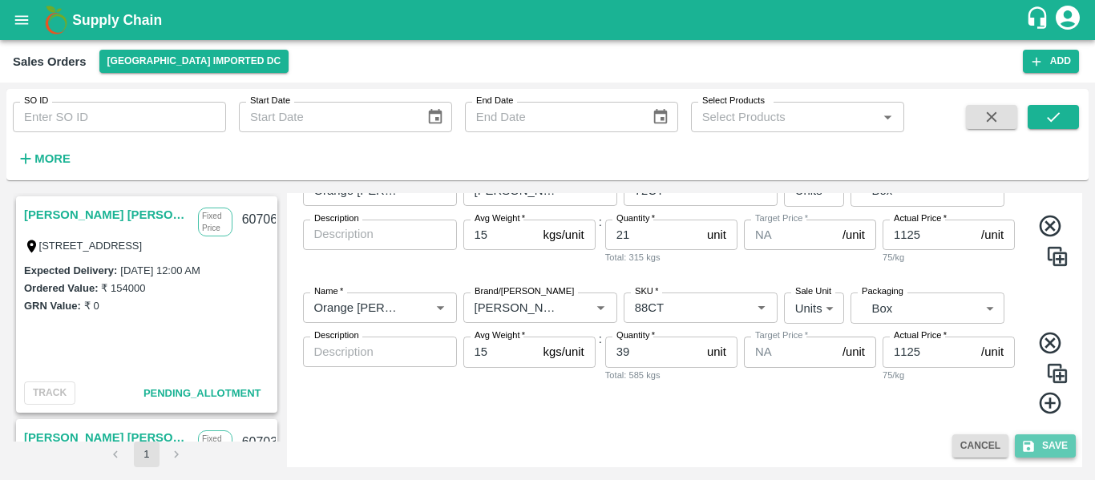
click at [1045, 453] on button "Save" at bounding box center [1044, 445] width 61 height 23
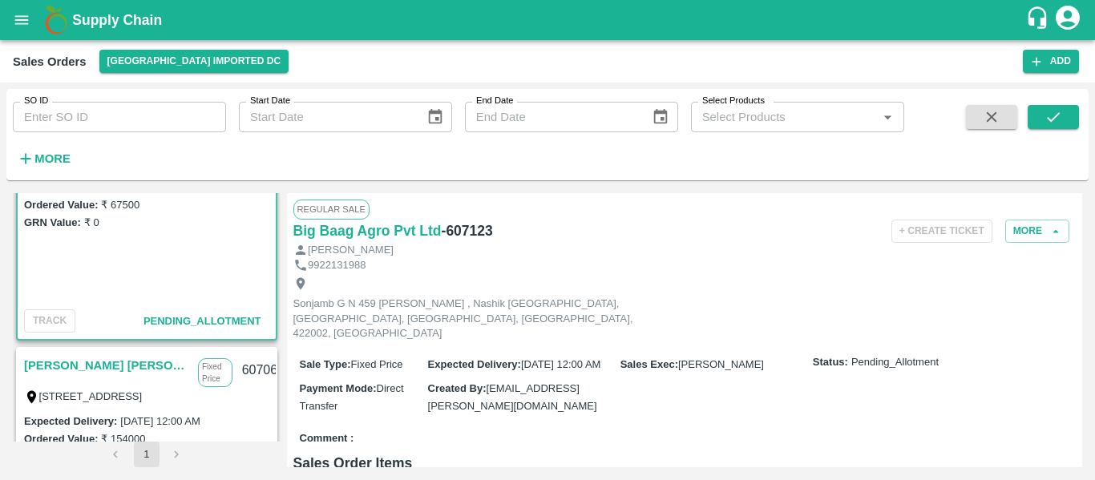
scroll to position [75, 0]
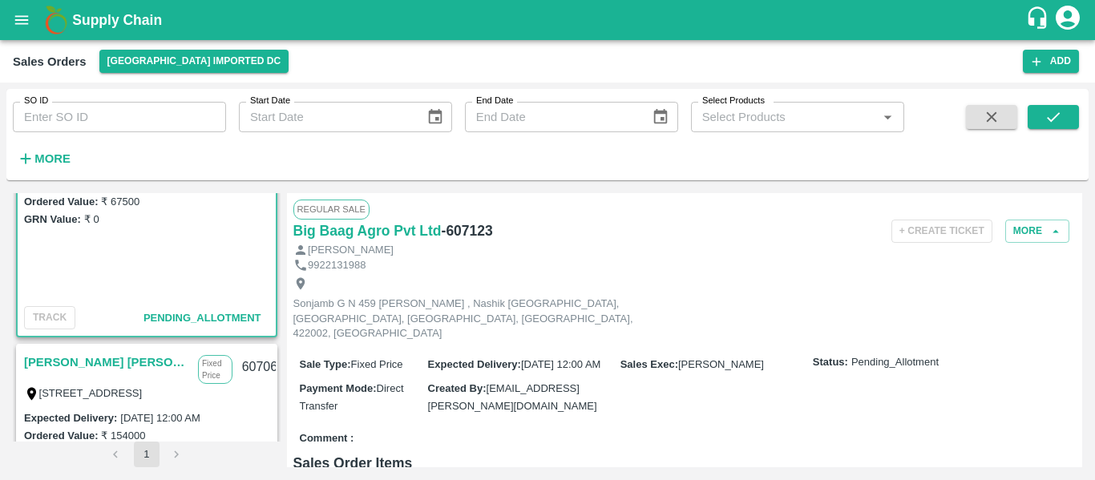
click at [99, 387] on label "[STREET_ADDRESS]" at bounding box center [90, 393] width 103 height 12
click at [126, 355] on link "[PERSON_NAME] [PERSON_NAME] Sugdare" at bounding box center [107, 362] width 166 height 21
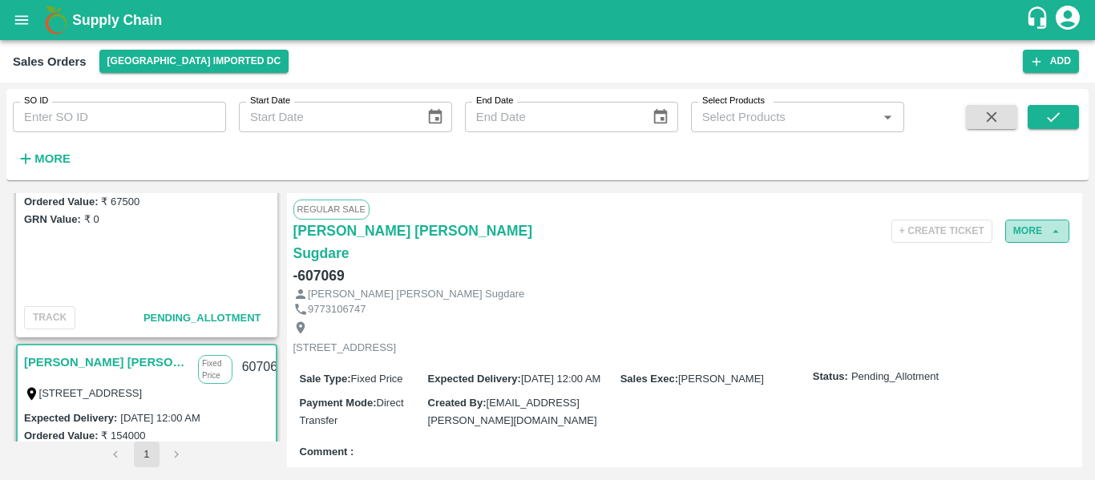
click at [1037, 224] on button "More" at bounding box center [1037, 231] width 64 height 23
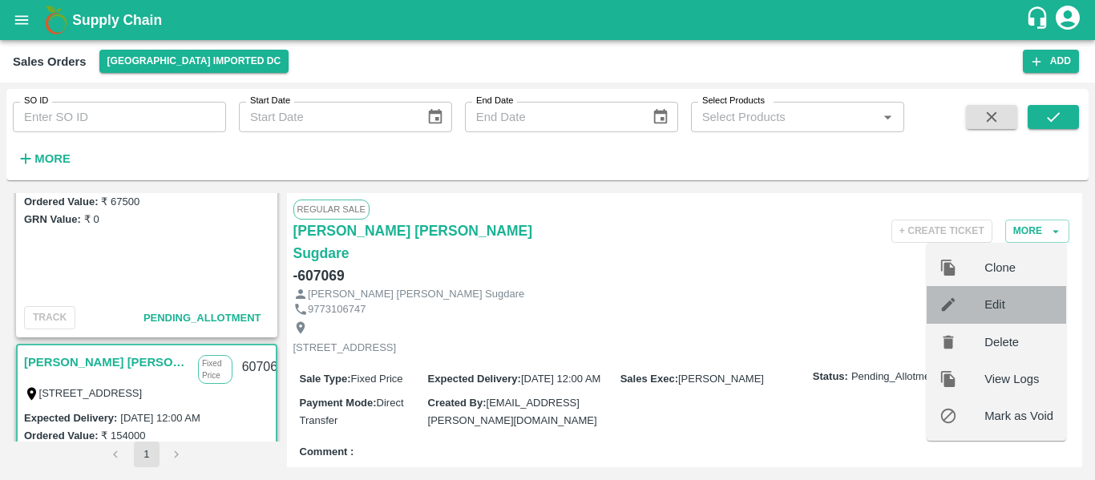
click at [1014, 309] on span "Edit" at bounding box center [1018, 305] width 69 height 18
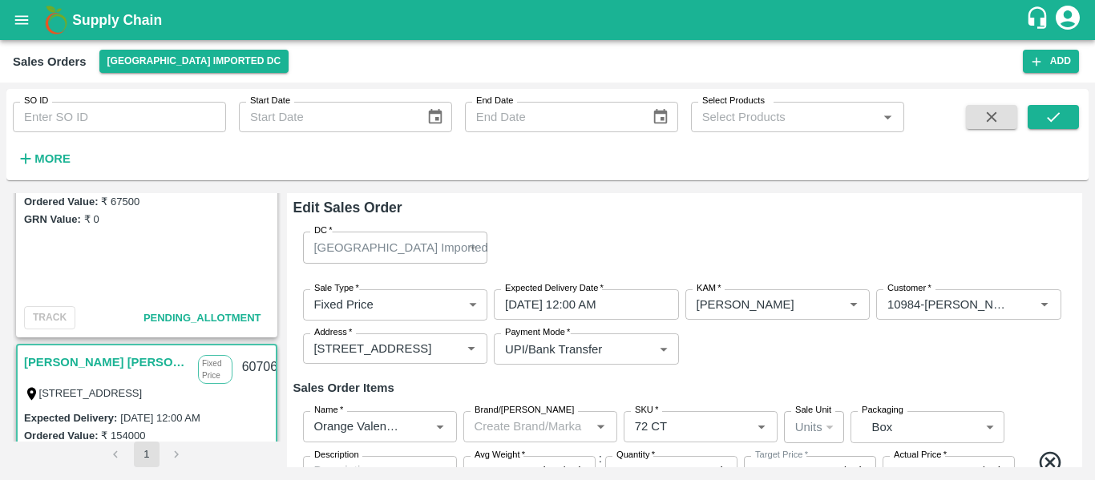
type input "0"
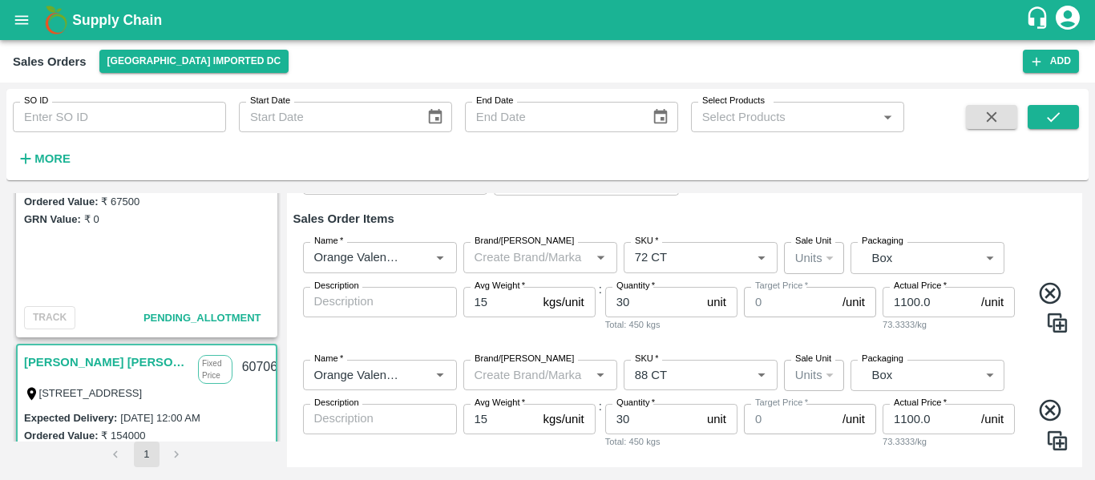
scroll to position [170, 0]
click at [410, 256] on button "Clear" at bounding box center [421, 257] width 22 height 22
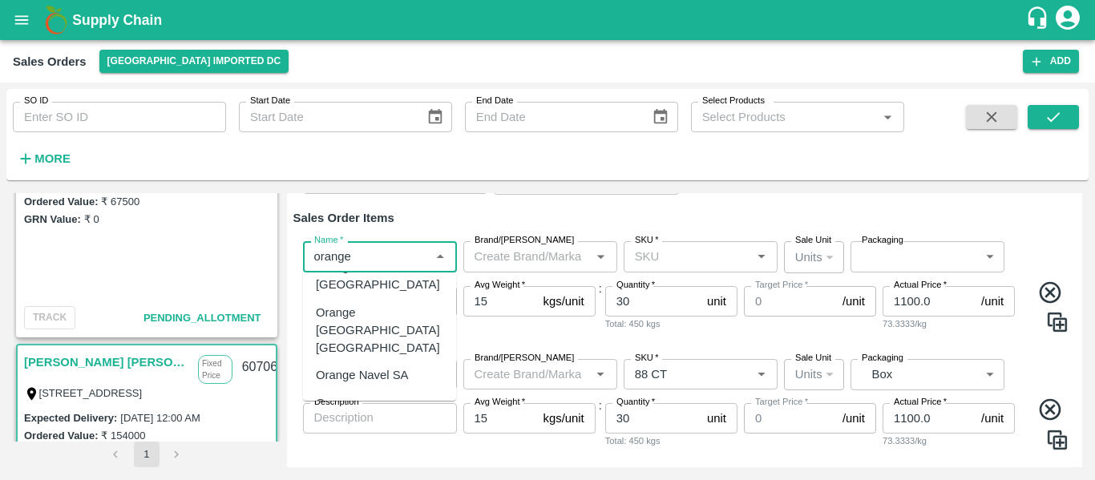
scroll to position [26, 0]
click at [393, 393] on div "Orange [PERSON_NAME]" at bounding box center [379, 411] width 127 height 36
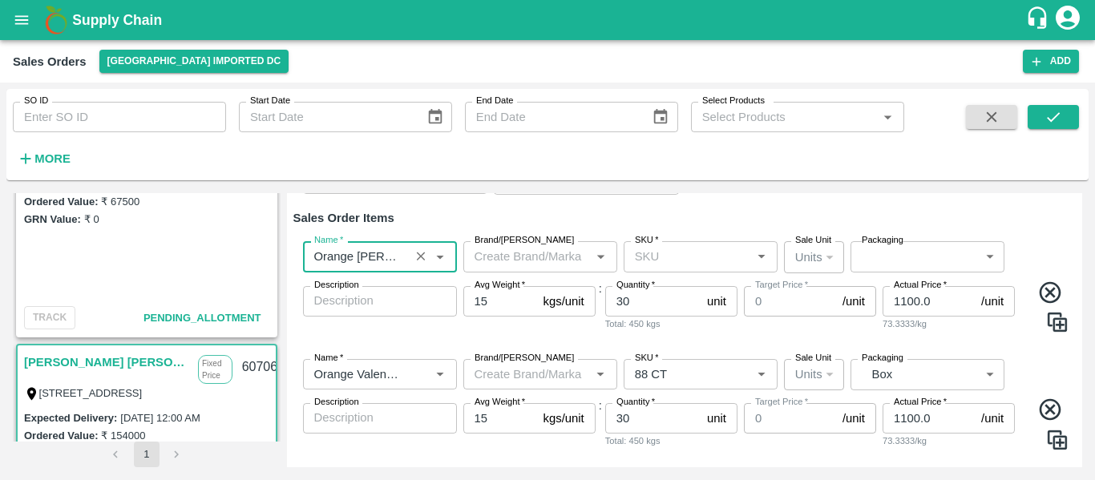
type input "Orange [PERSON_NAME]"
click at [518, 257] on input "Brand/[PERSON_NAME]" at bounding box center [527, 256] width 118 height 21
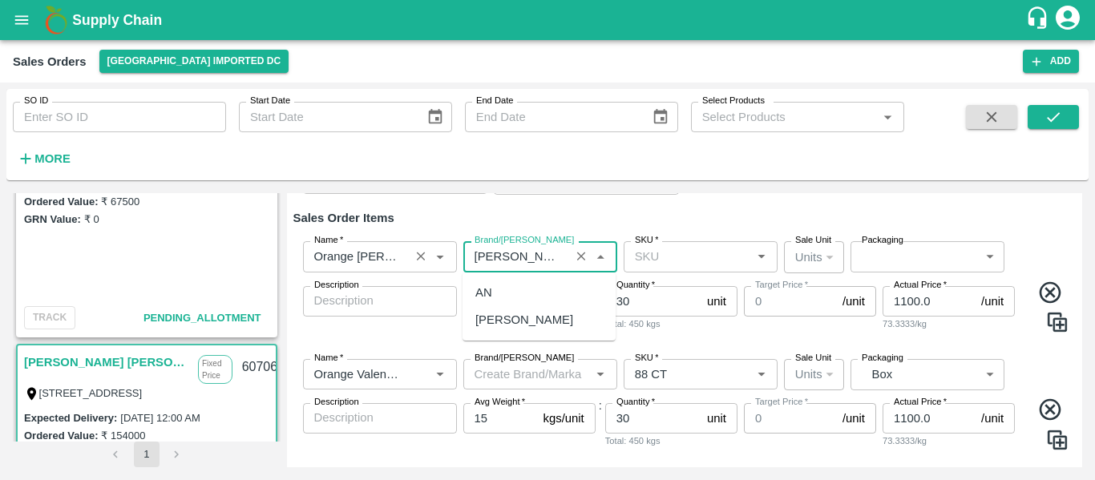
click at [506, 316] on div "[PERSON_NAME]" at bounding box center [524, 320] width 98 height 18
type input "[PERSON_NAME]"
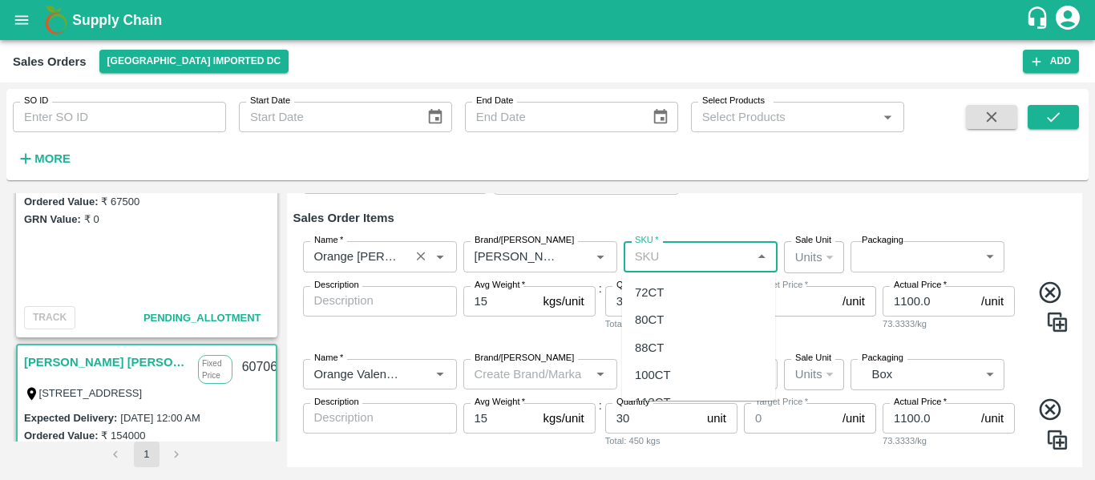
click at [683, 262] on input "SKU   *" at bounding box center [687, 256] width 118 height 21
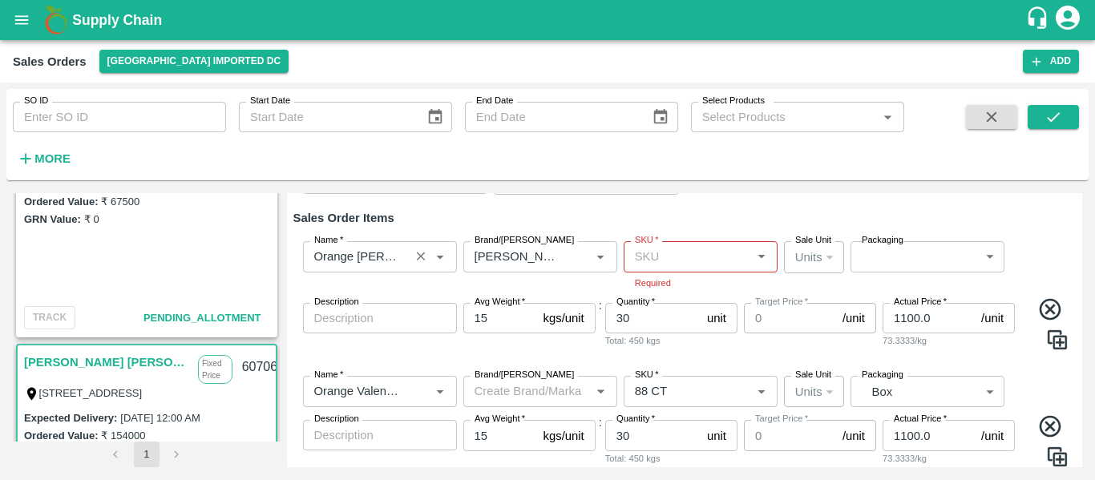
click at [690, 217] on h6 "Sales Order Items" at bounding box center [684, 218] width 783 height 21
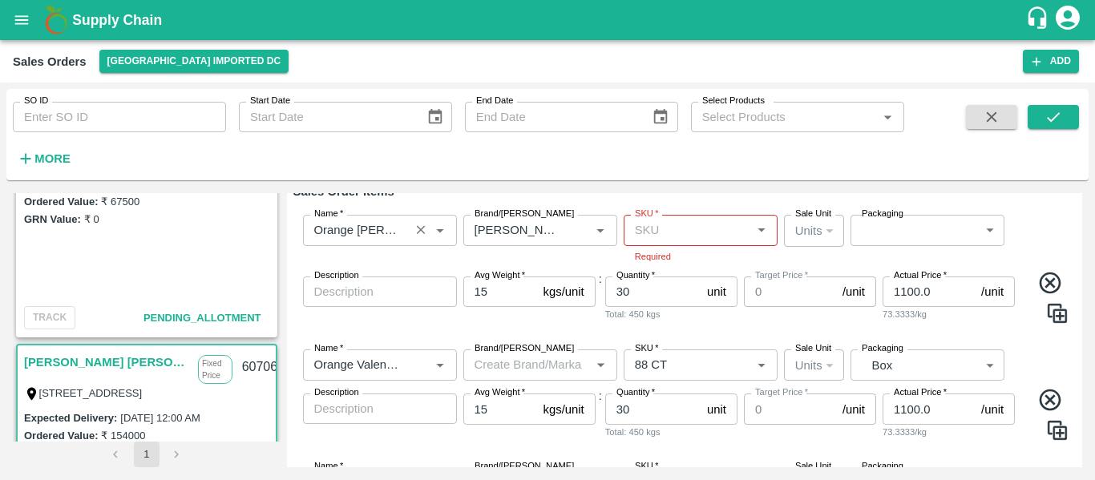
scroll to position [192, 0]
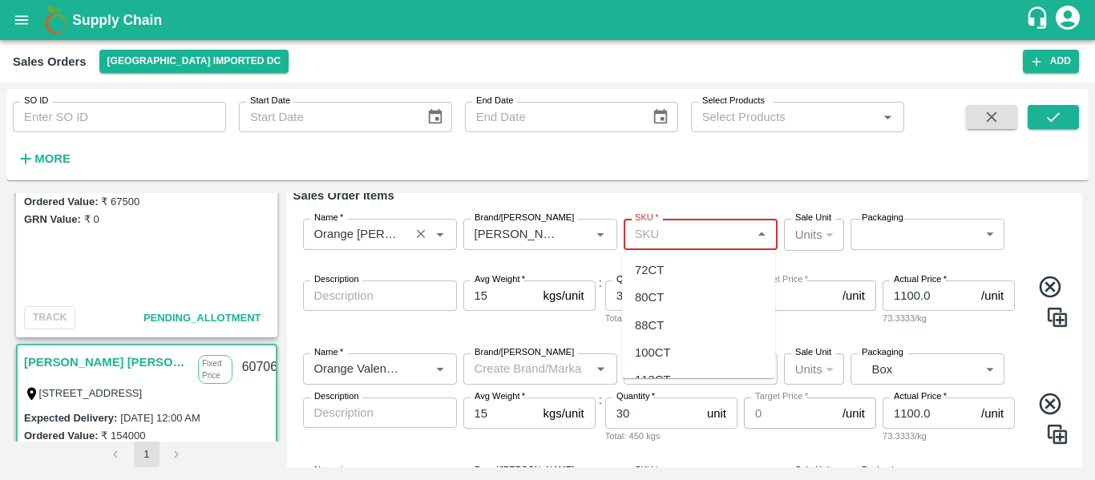
click at [674, 231] on input "SKU   *" at bounding box center [687, 234] width 118 height 21
click at [657, 264] on div "72CT" at bounding box center [649, 270] width 29 height 18
type input "72CT"
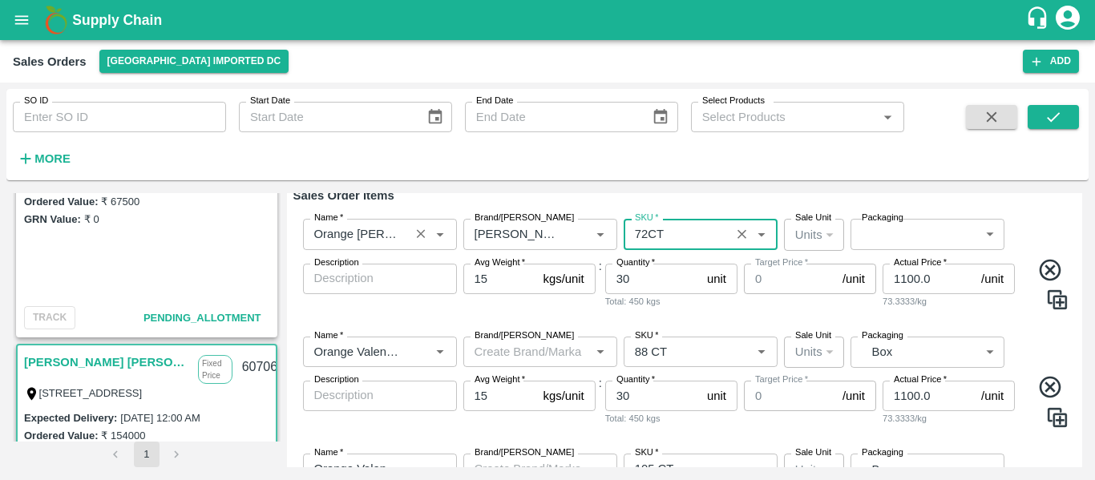
type input "NA"
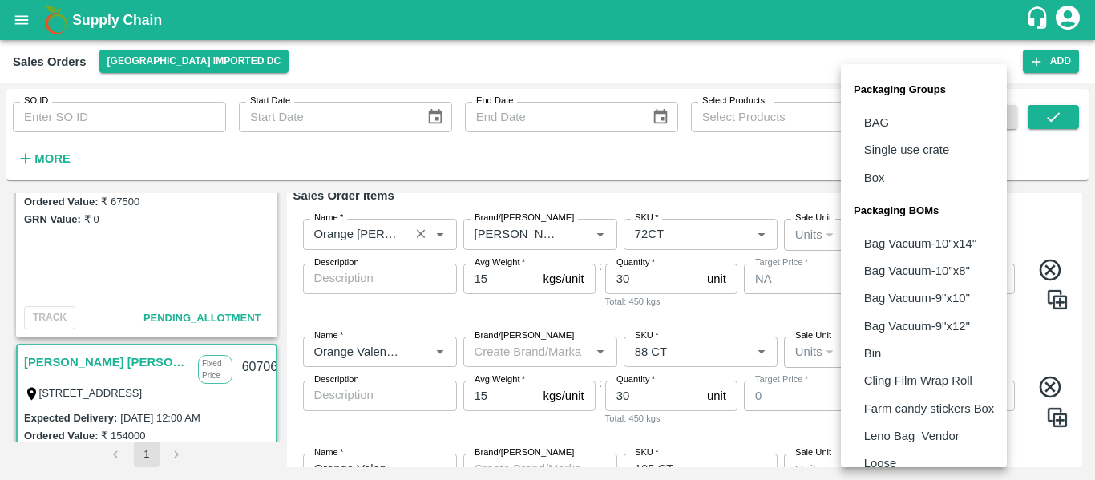
click at [869, 236] on body "Supply Chain Sales Orders Mumbai Imported DC Add SO ID SO ID Start Date Start D…" at bounding box center [547, 240] width 1095 height 480
click at [880, 178] on p "Box" at bounding box center [874, 178] width 21 height 18
type input "GRP/1"
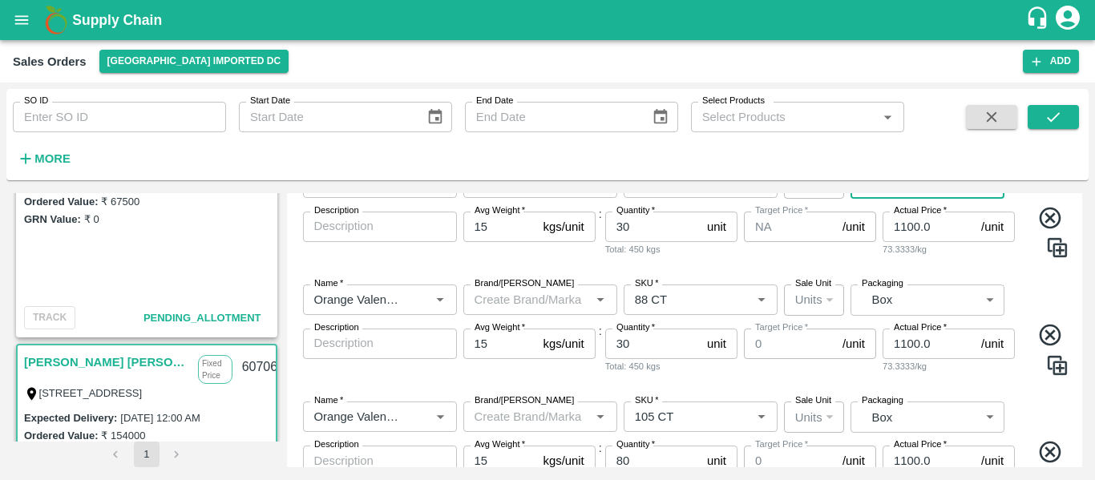
scroll to position [246, 0]
click at [406, 301] on div "Name   *" at bounding box center [380, 298] width 154 height 30
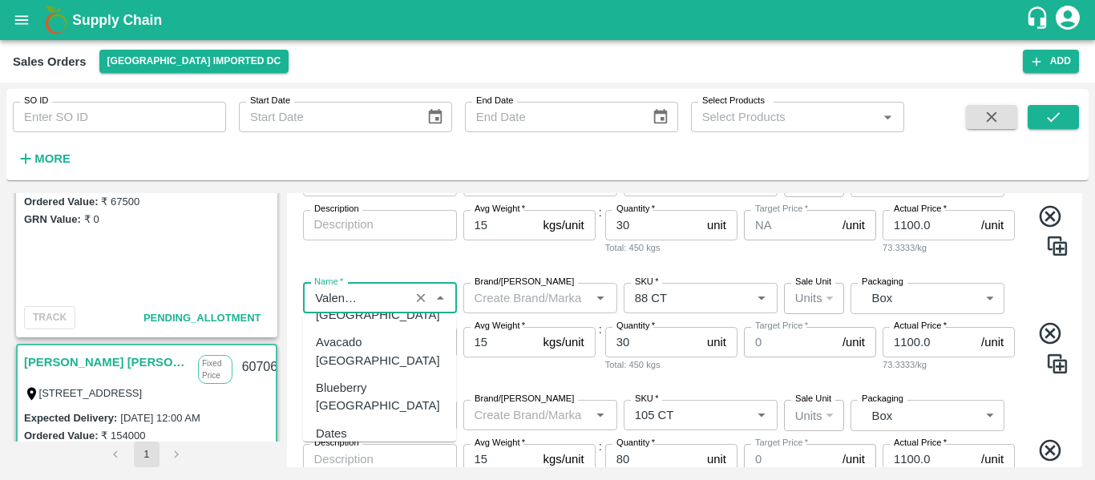
scroll to position [1789, 0]
click at [397, 297] on input "Name   *" at bounding box center [356, 298] width 97 height 21
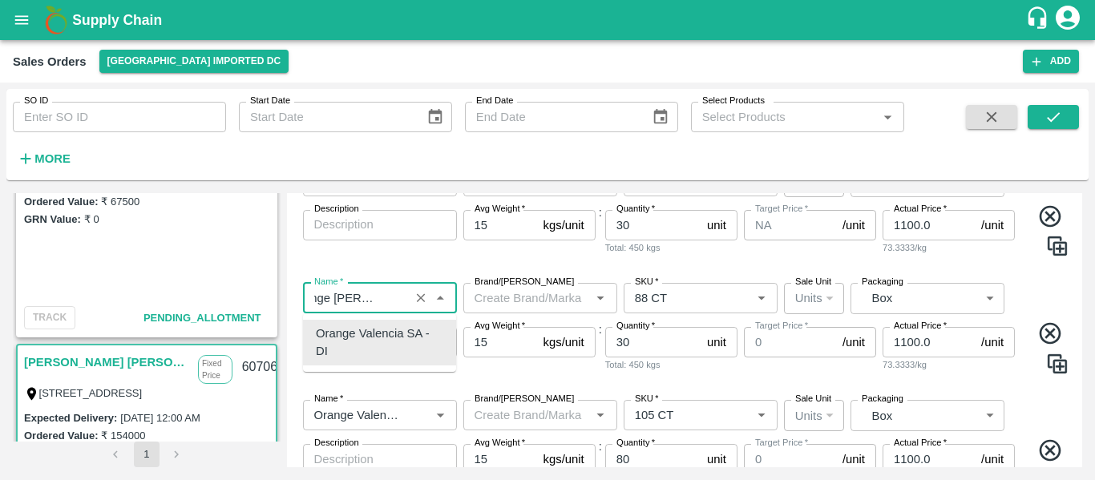
type input "Orange [PERSON_NAME]"
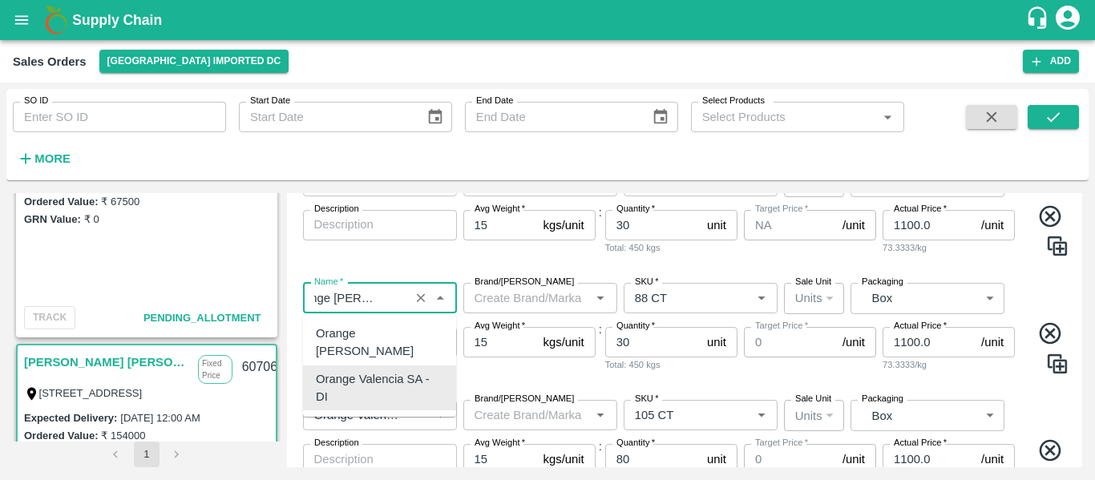
scroll to position [0, 20]
click at [375, 322] on div "Orange [PERSON_NAME]" at bounding box center [379, 343] width 153 height 46
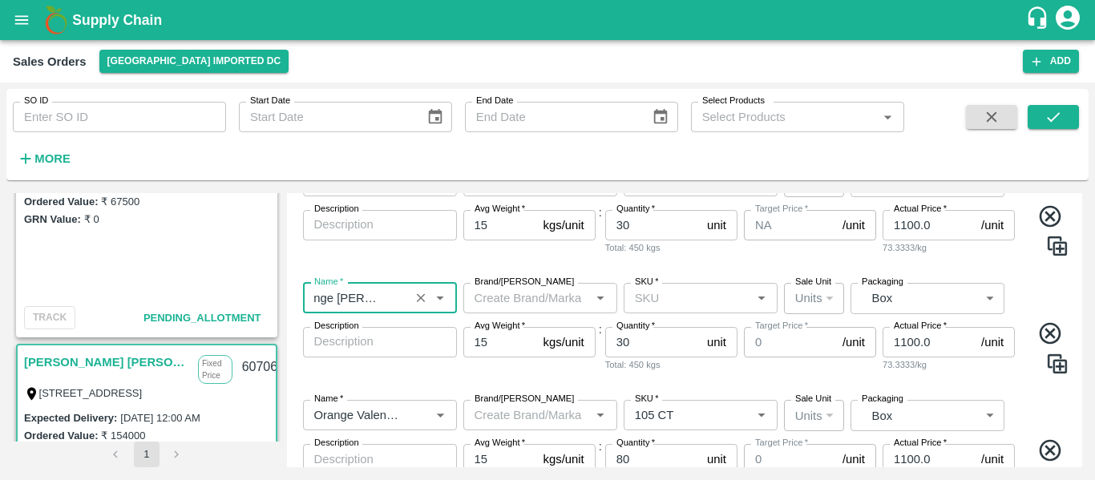
type input "Orange [PERSON_NAME]"
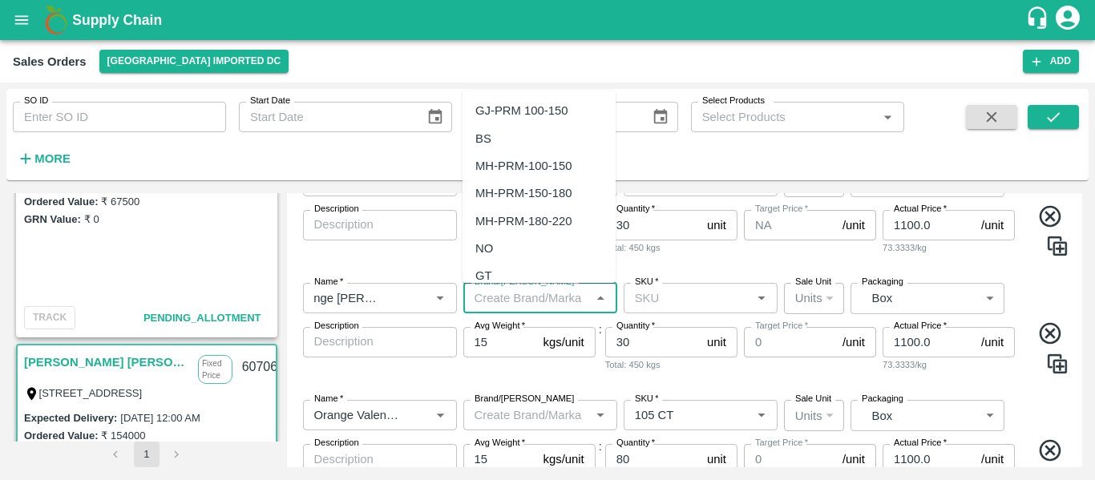
click at [549, 294] on input "Brand/[PERSON_NAME]" at bounding box center [527, 298] width 118 height 21
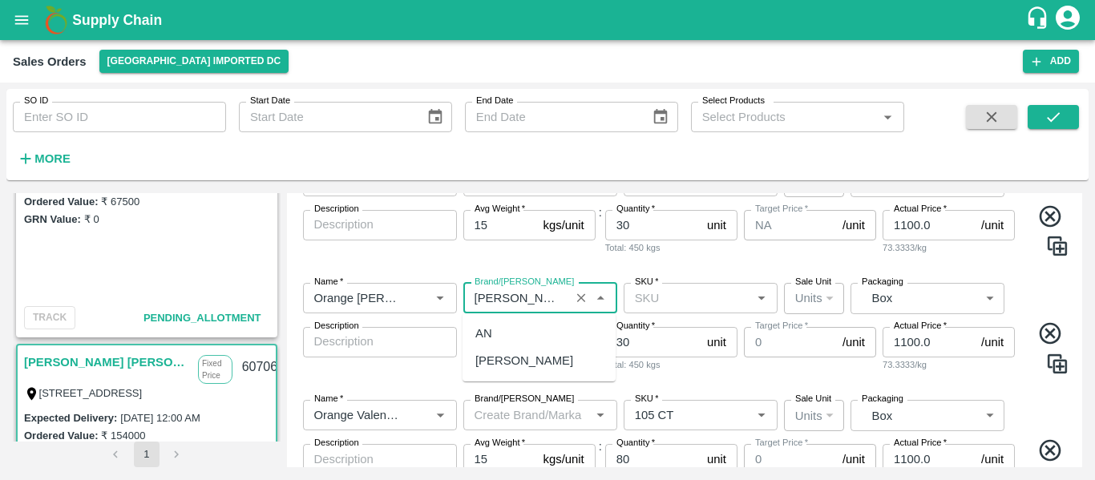
click at [526, 360] on div "[PERSON_NAME]" at bounding box center [538, 360] width 153 height 27
type input "[PERSON_NAME]"
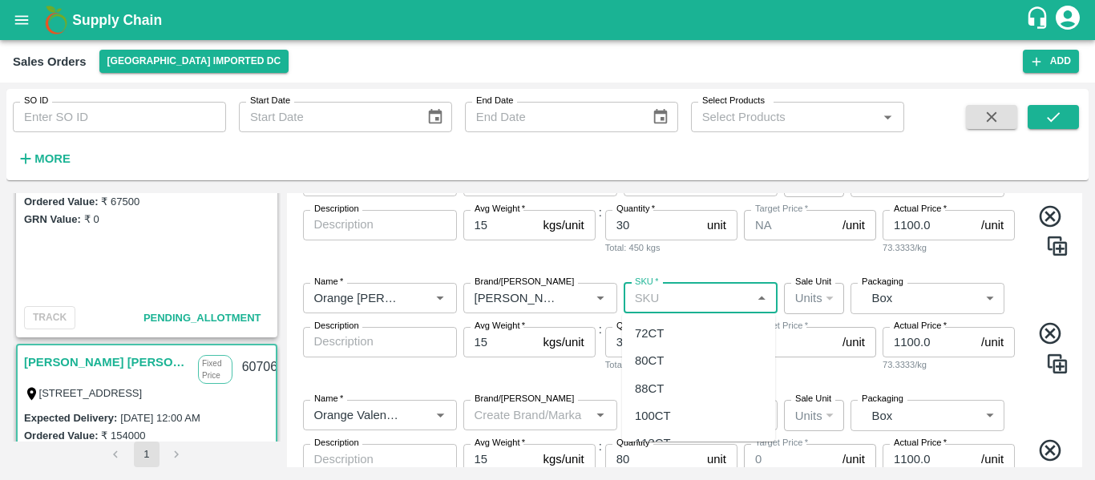
click at [663, 297] on input "SKU   *" at bounding box center [687, 298] width 118 height 21
click at [659, 389] on div "88CT" at bounding box center [649, 389] width 29 height 18
type input "88CT"
type input "NA"
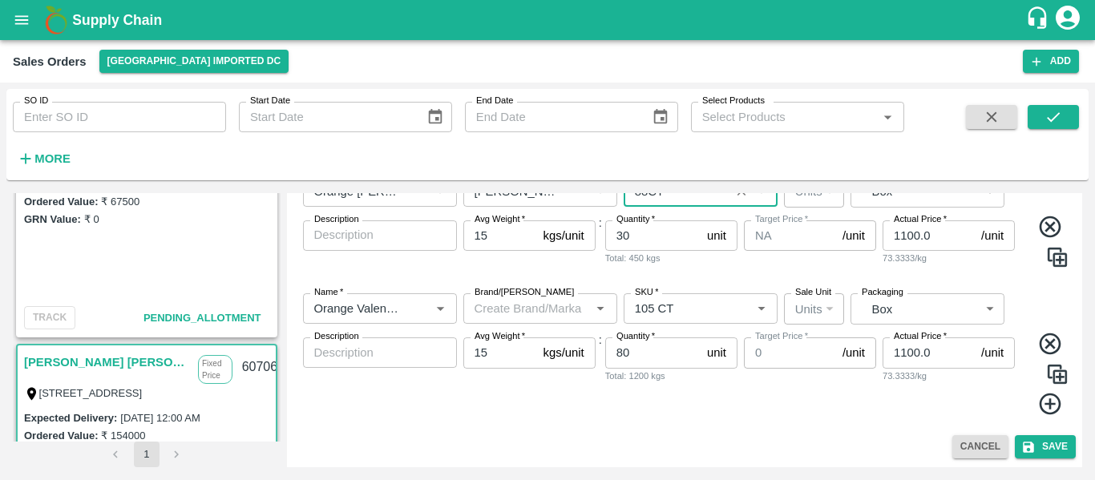
scroll to position [353, 0]
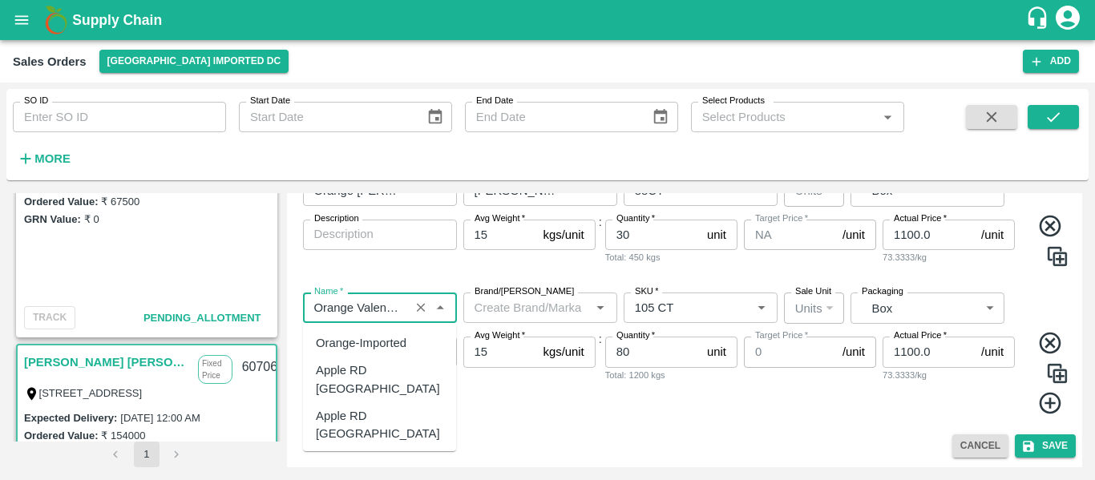
click at [400, 311] on input "Name   *" at bounding box center [356, 307] width 97 height 21
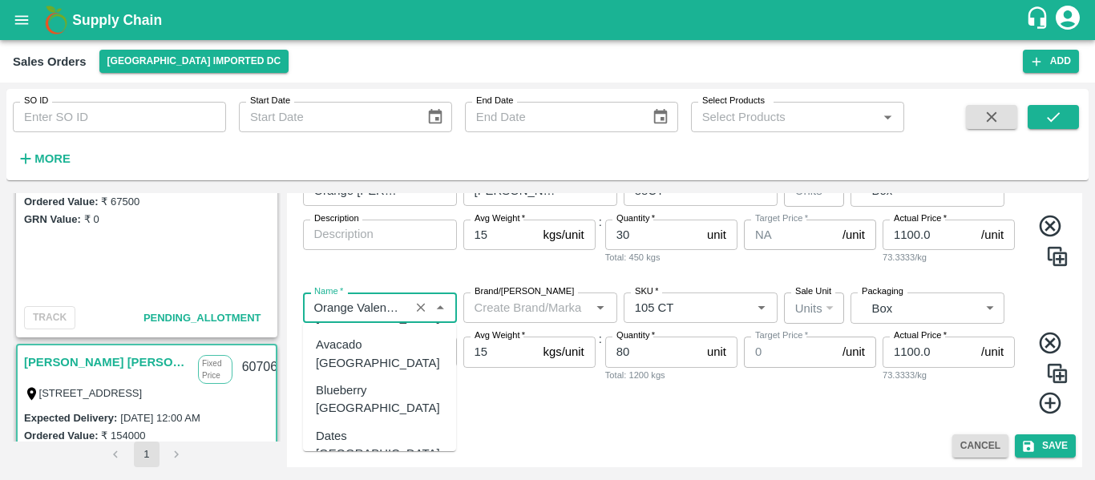
click at [403, 310] on input "Name   *" at bounding box center [356, 307] width 97 height 21
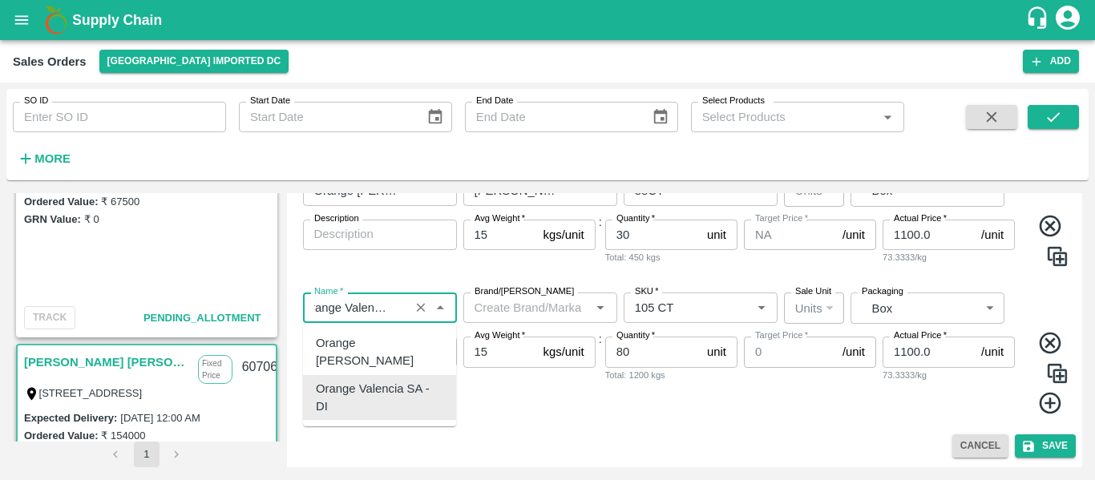
scroll to position [0, 5]
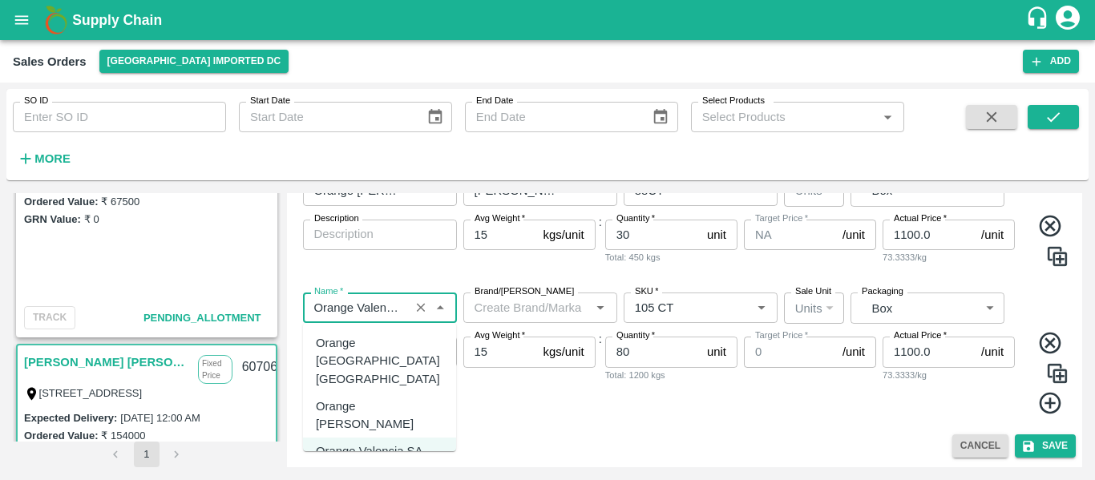
click at [408, 393] on div "Orange [PERSON_NAME]" at bounding box center [379, 416] width 153 height 46
type input "Orange [PERSON_NAME]"
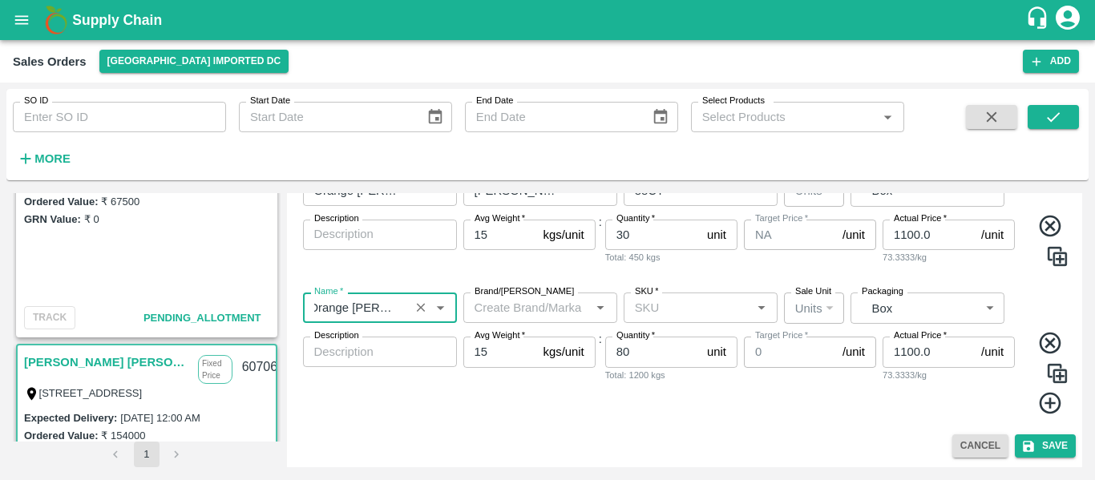
type input "Orange [PERSON_NAME]"
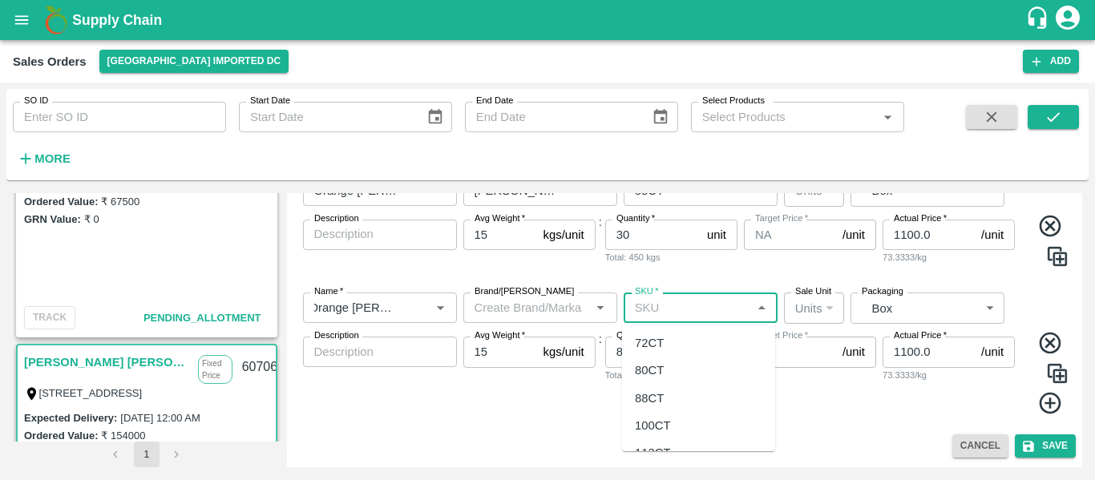
scroll to position [0, 0]
click at [640, 311] on input "SKU   *" at bounding box center [687, 307] width 118 height 21
click at [650, 371] on div "105 CT" at bounding box center [654, 378] width 39 height 18
type input "105 CT"
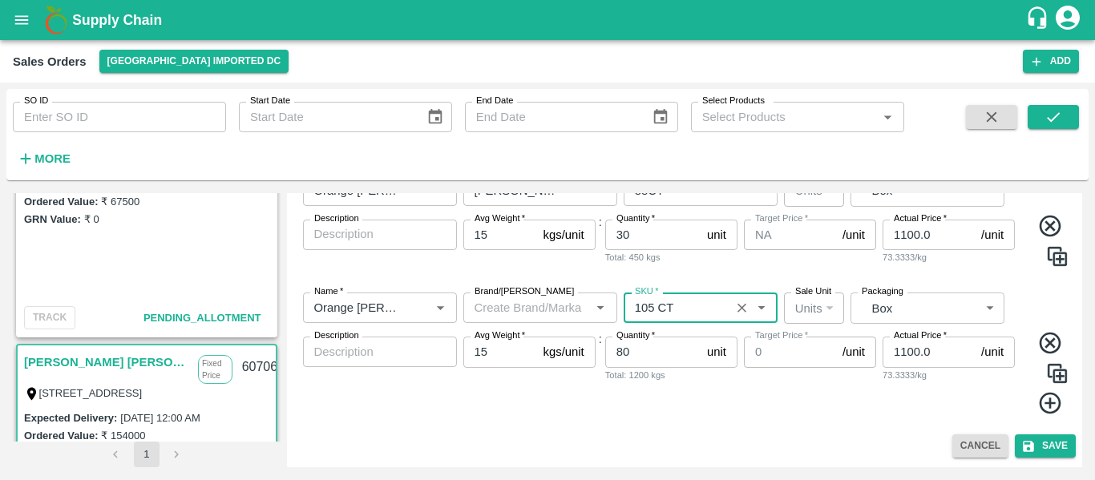
type input "NA"
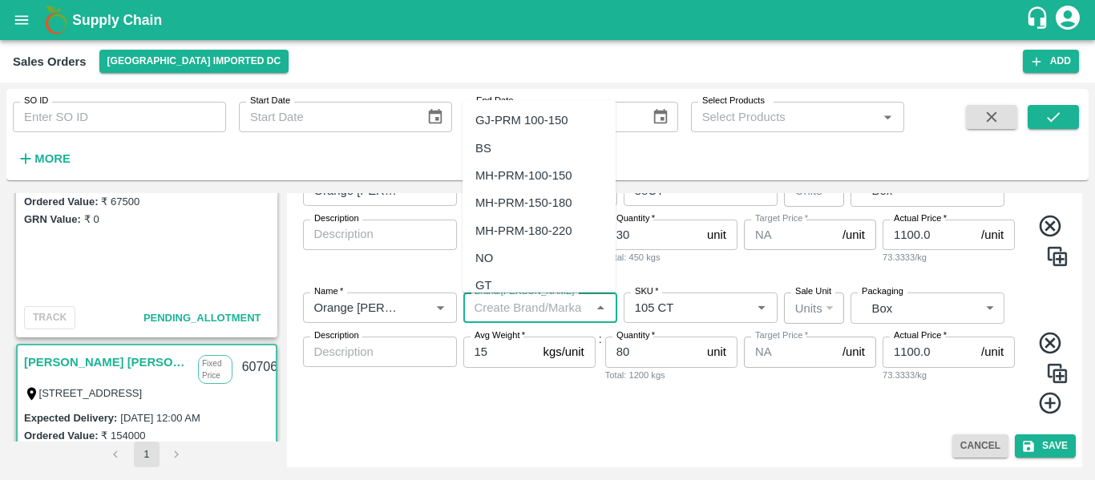
click at [516, 314] on input "Brand/[PERSON_NAME]" at bounding box center [527, 307] width 118 height 21
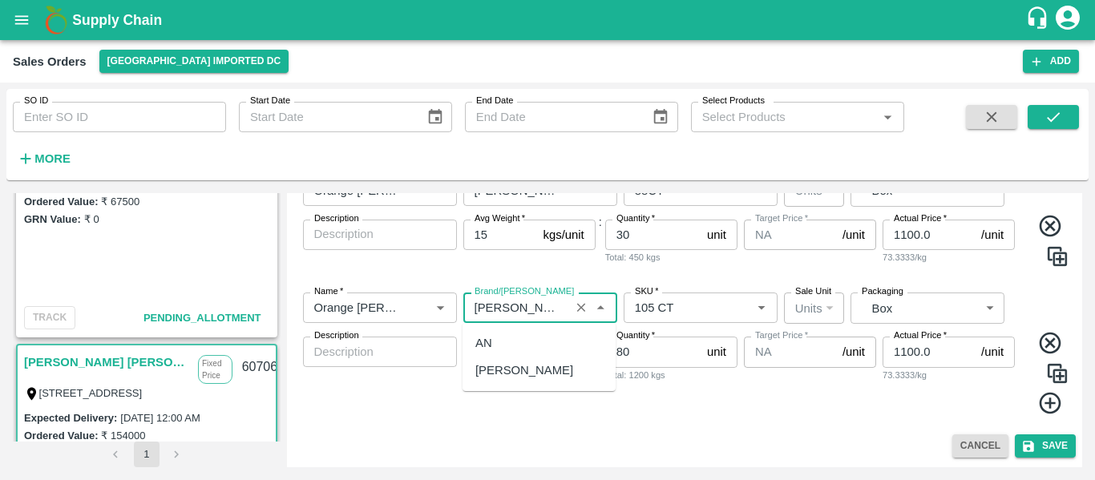
click at [500, 360] on div "[PERSON_NAME]" at bounding box center [538, 370] width 153 height 27
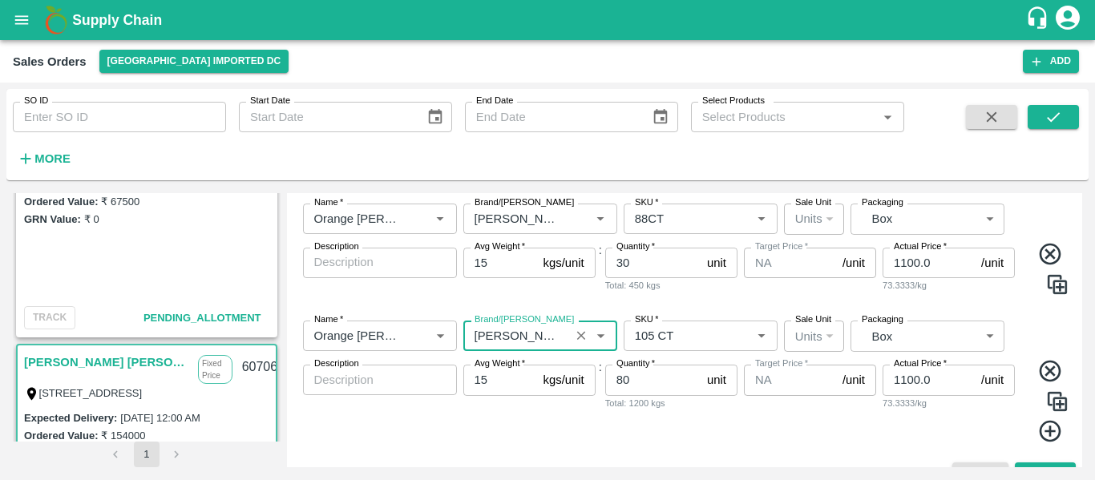
scroll to position [353, 0]
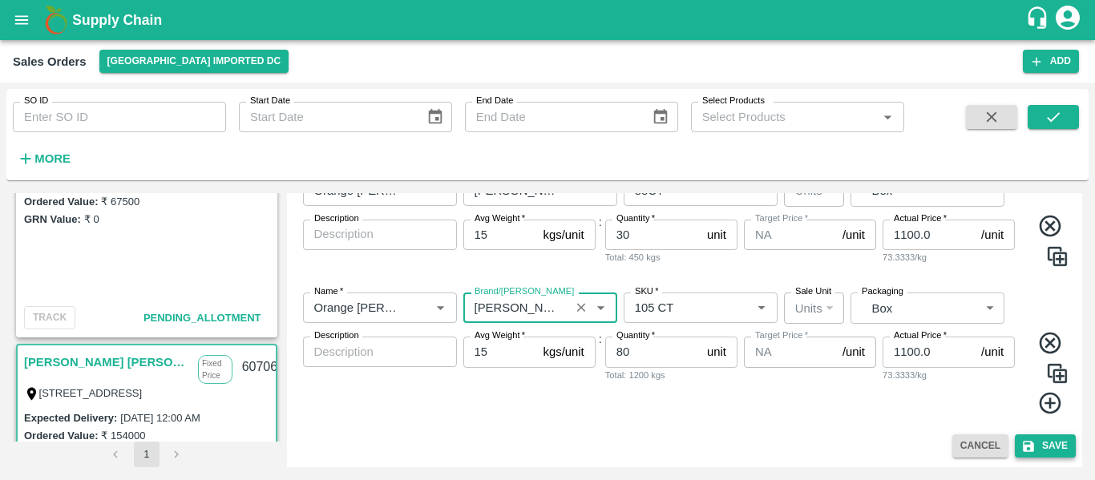
type input "[PERSON_NAME]"
click at [1052, 443] on button "Save" at bounding box center [1044, 445] width 61 height 23
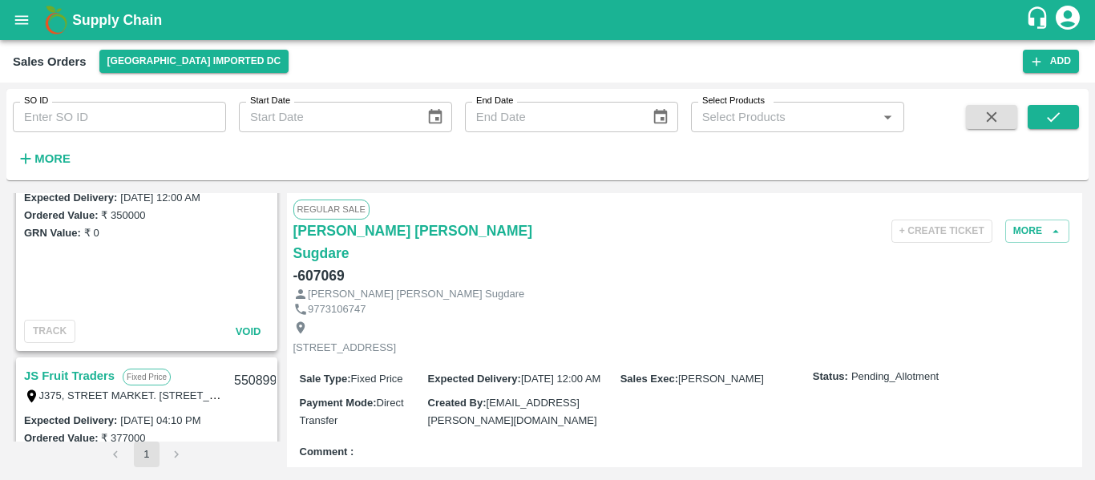
scroll to position [1757, 0]
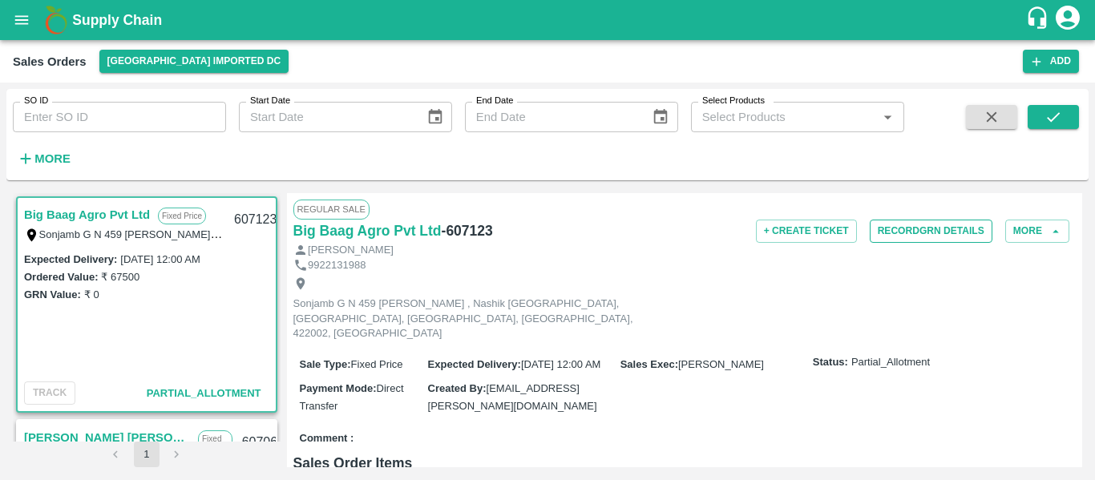
click at [922, 227] on button "Record GRN Details" at bounding box center [930, 231] width 123 height 23
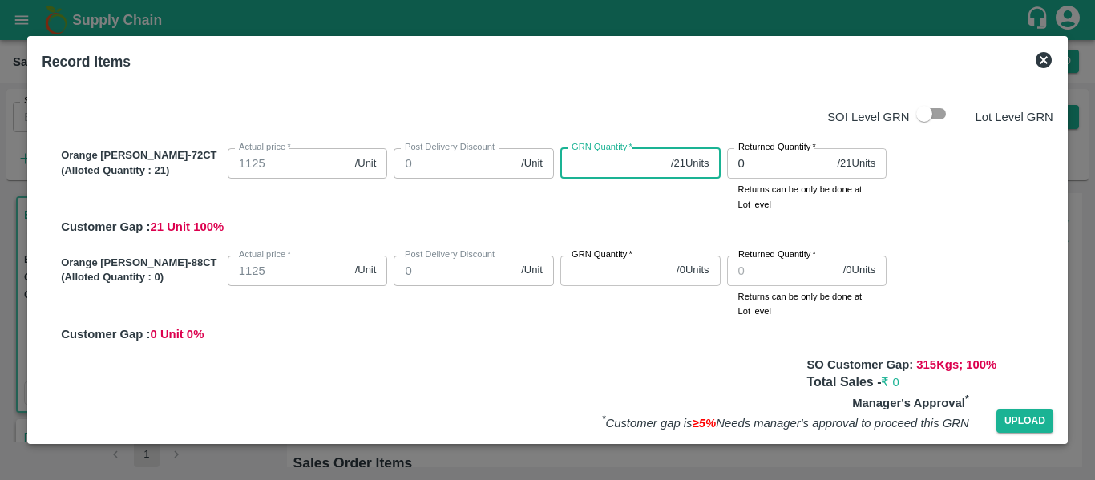
click at [581, 165] on input "GRN Quantity   *" at bounding box center [612, 163] width 104 height 30
type input "2"
type input "21"
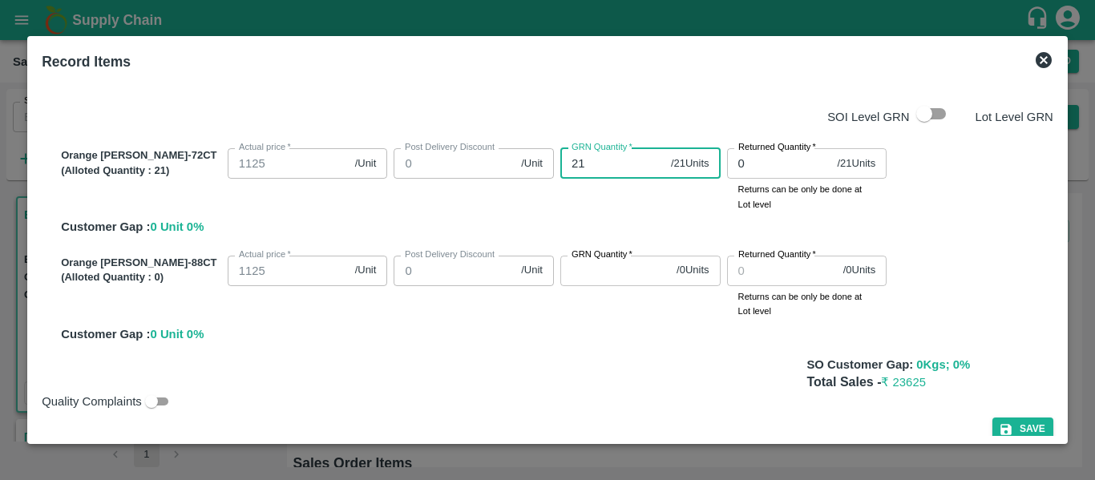
type input "21"
click at [593, 273] on input "GRN Quantity   *" at bounding box center [615, 271] width 110 height 30
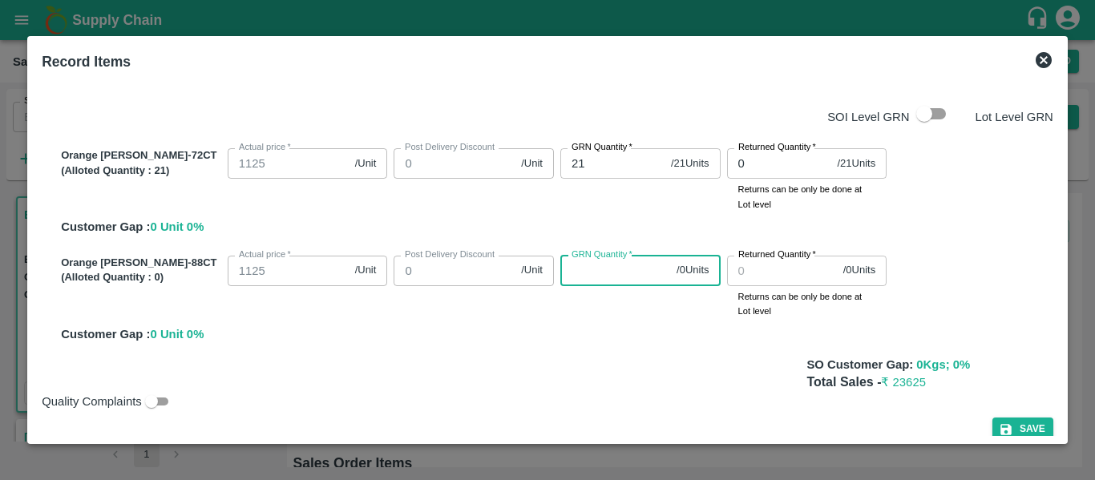
click at [593, 273] on input "GRN Quantity   *" at bounding box center [615, 271] width 110 height 30
type input "3"
type input "39"
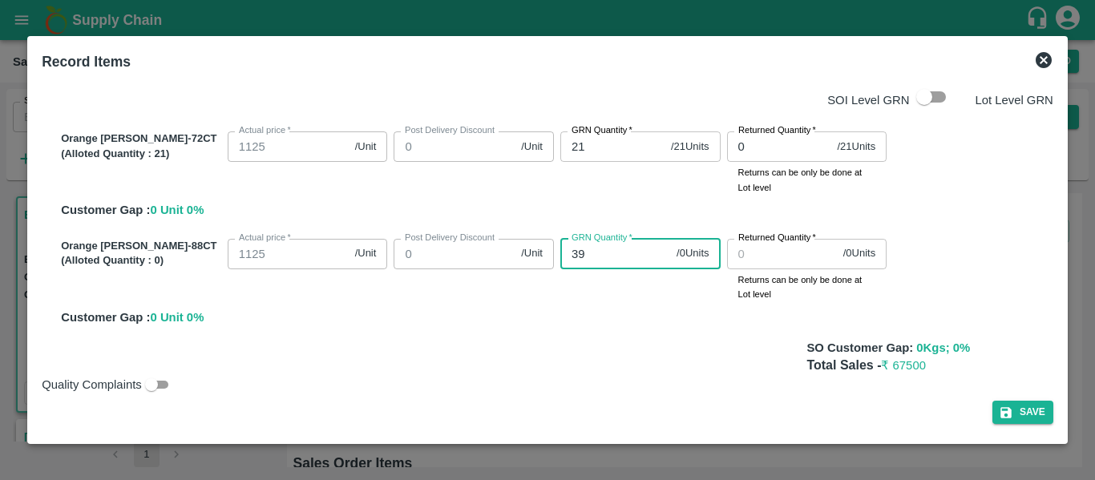
scroll to position [18, 0]
type input "39"
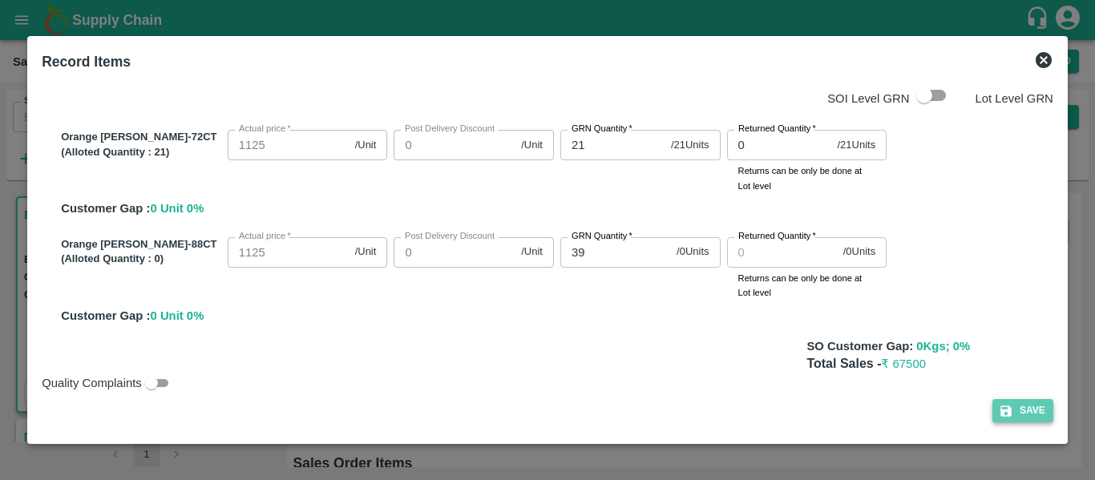
click at [1021, 406] on button "Save" at bounding box center [1022, 410] width 61 height 23
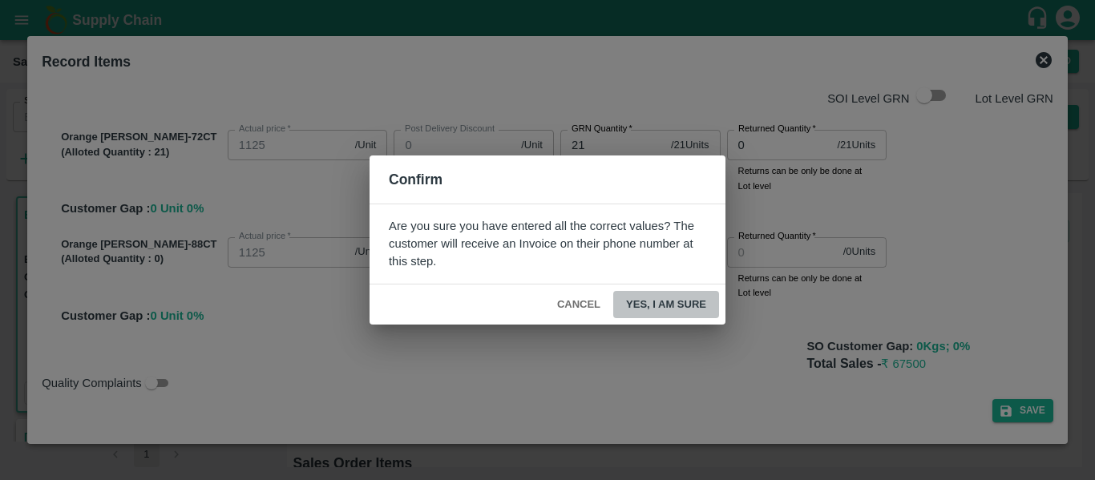
click at [672, 301] on button "Yes, I am sure" at bounding box center [666, 305] width 106 height 28
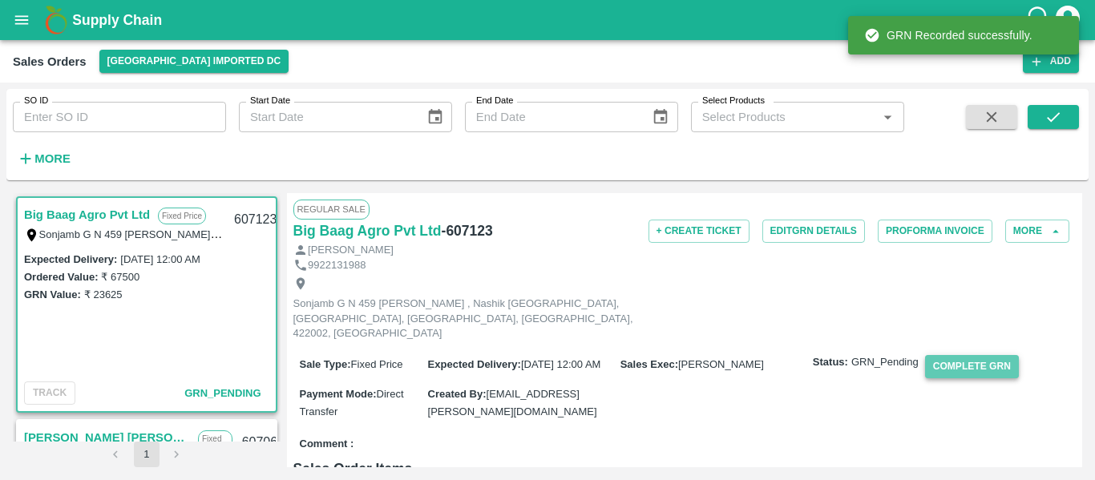
click at [947, 355] on button "Complete GRN" at bounding box center [972, 366] width 94 height 23
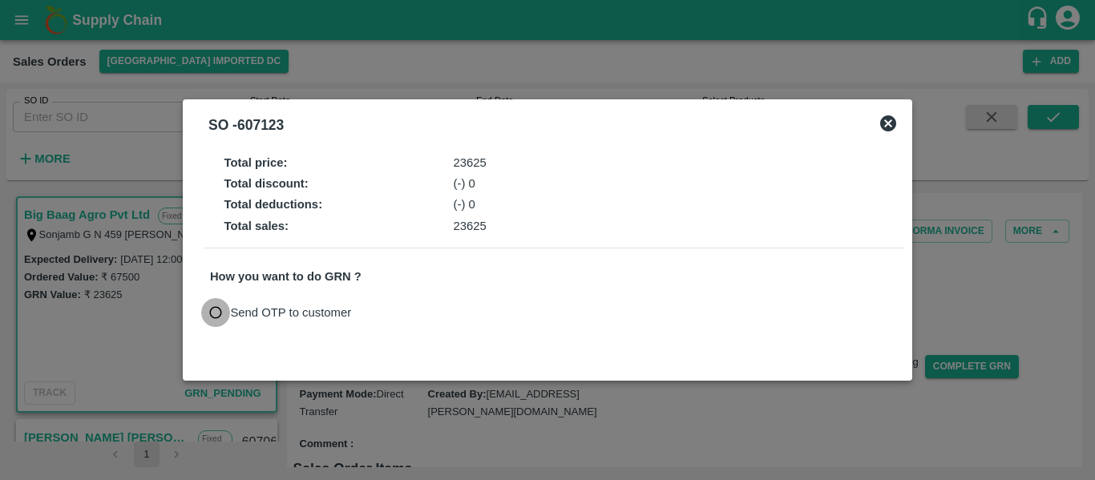
click at [225, 306] on input "Send OTP to customer" at bounding box center [216, 313] width 30 height 30
radio input "true"
click at [401, 307] on button "Send OTP" at bounding box center [397, 312] width 66 height 23
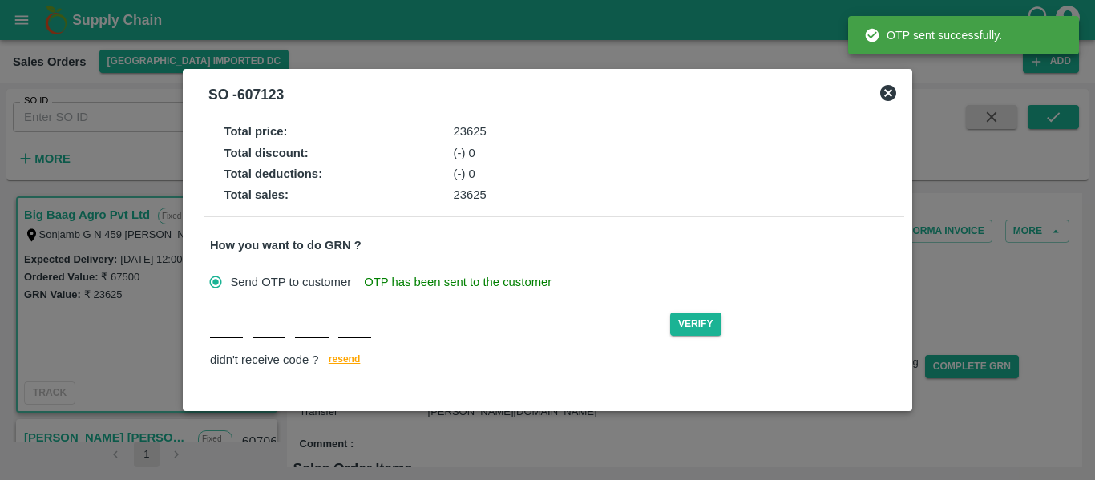
click at [224, 338] on input "text" at bounding box center [226, 323] width 33 height 29
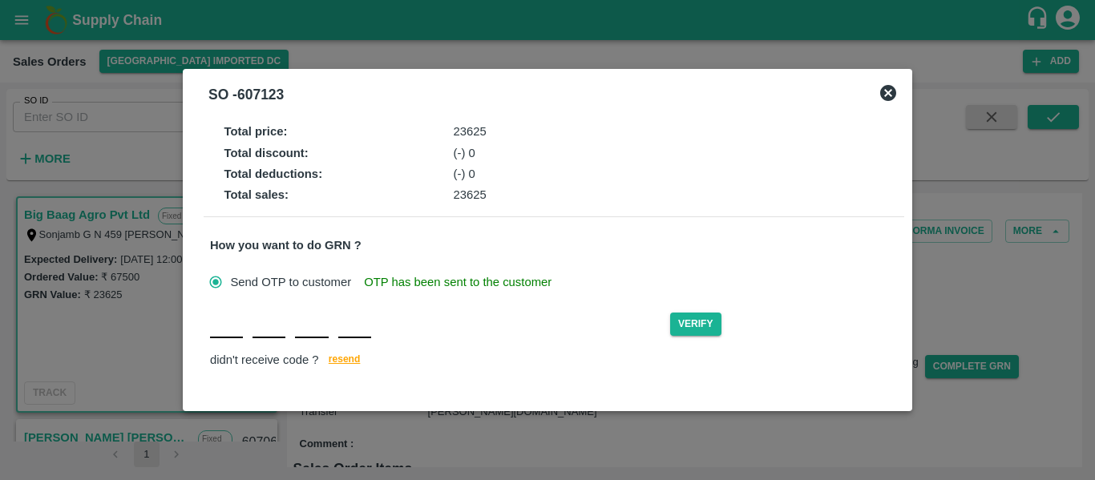
type input "G"
type input "X"
type input "O"
type input "G"
type input "F"
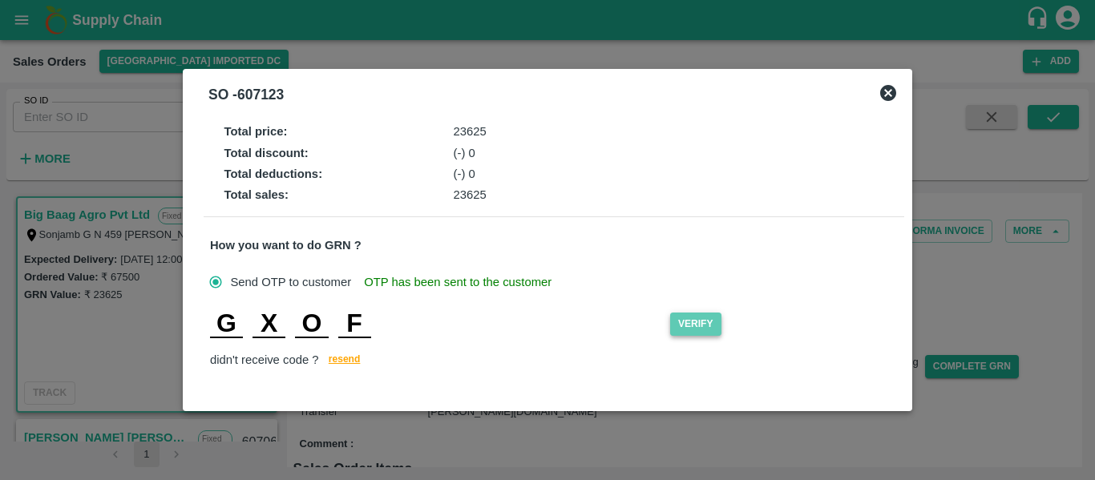
click at [704, 333] on button "Verify" at bounding box center [695, 324] width 51 height 23
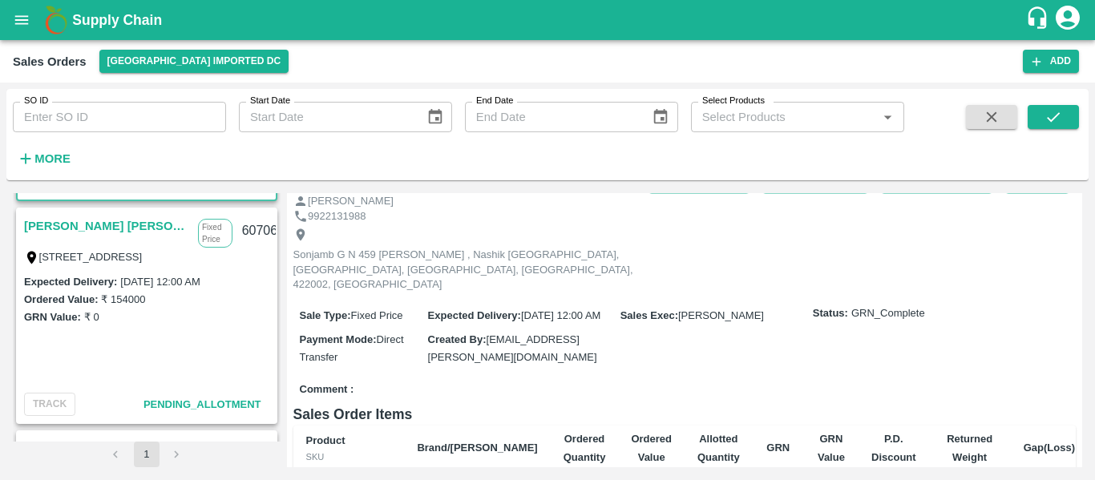
scroll to position [0, 0]
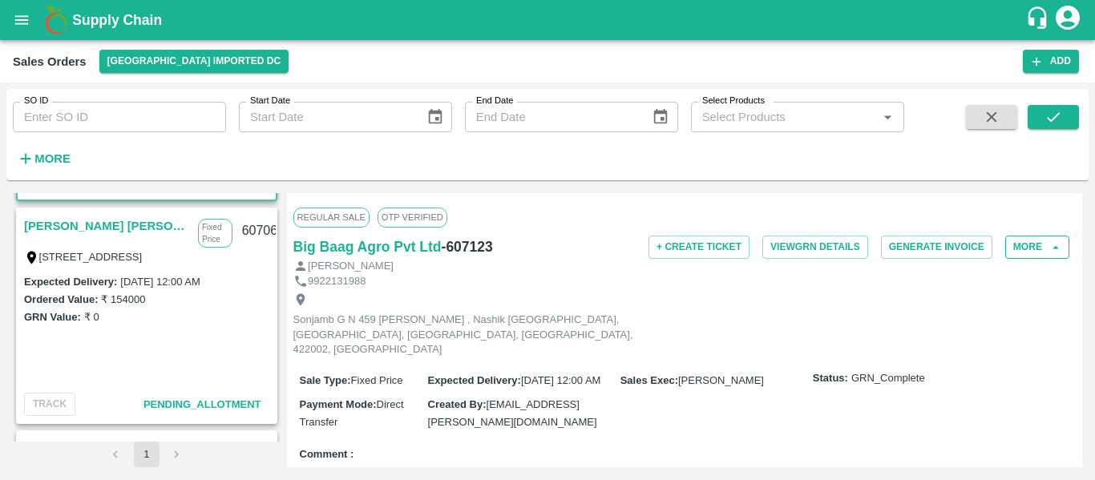
click at [1026, 252] on button "More" at bounding box center [1037, 247] width 64 height 23
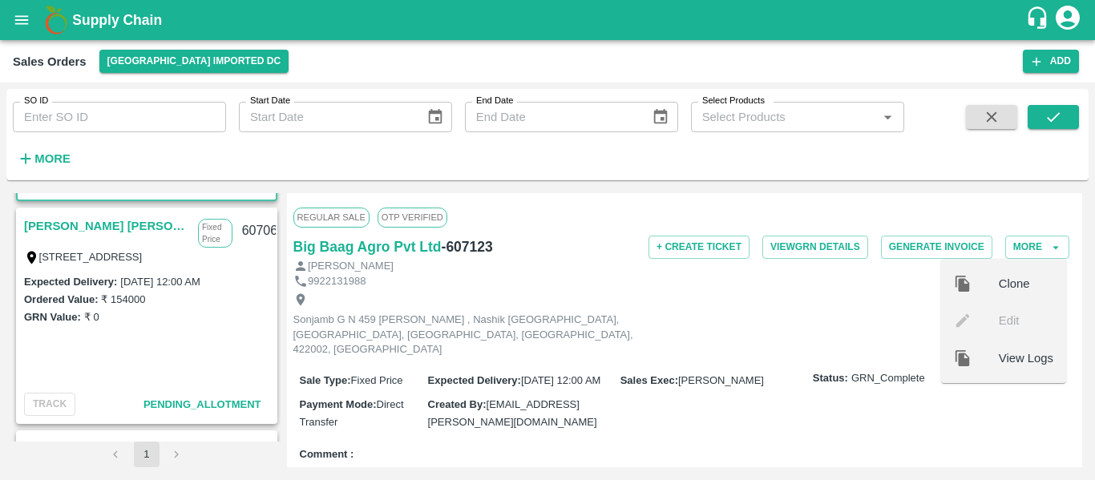
click at [861, 290] on div "Sonjamb G N 459 [PERSON_NAME] , Nashik [GEOGRAPHIC_DATA], [GEOGRAPHIC_DATA], [G…" at bounding box center [684, 324] width 783 height 73
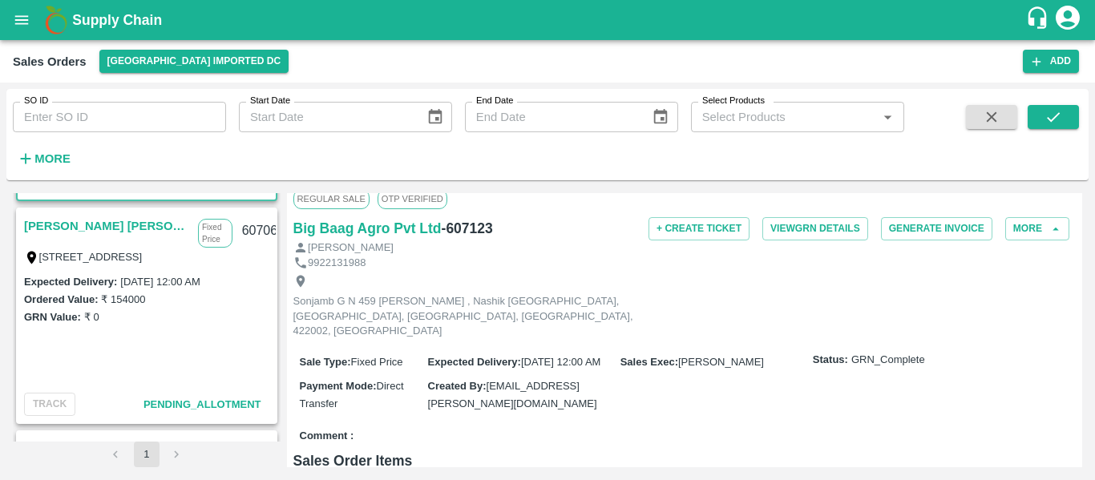
scroll to position [18, 0]
click at [1029, 228] on button "More" at bounding box center [1037, 229] width 64 height 23
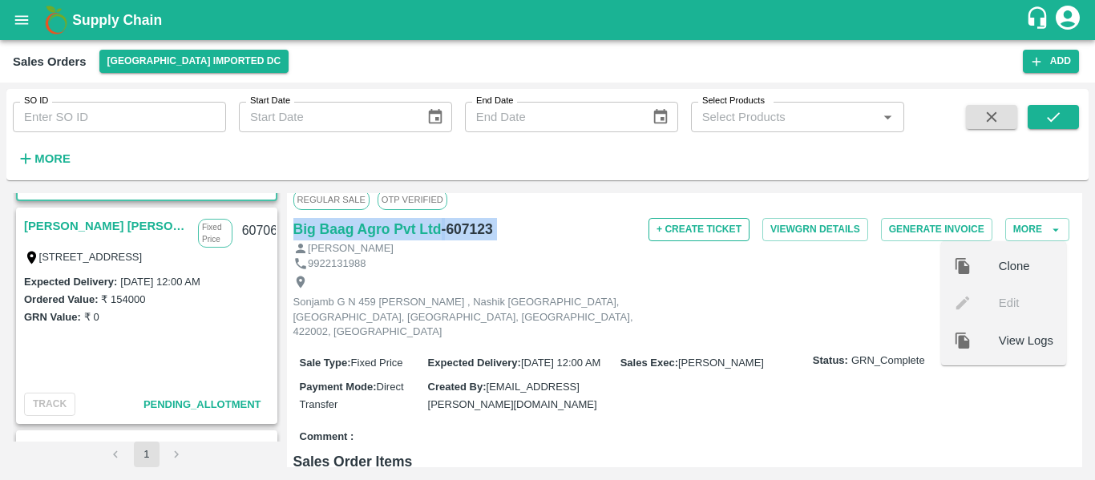
drag, startPoint x: 672, startPoint y: 212, endPoint x: 688, endPoint y: 229, distance: 23.8
click at [688, 229] on div "Regular Sale OTP VERIFIED Big Baag Agro Pvt Ltd - 607123 + Create Ticket View G…" at bounding box center [685, 330] width 796 height 274
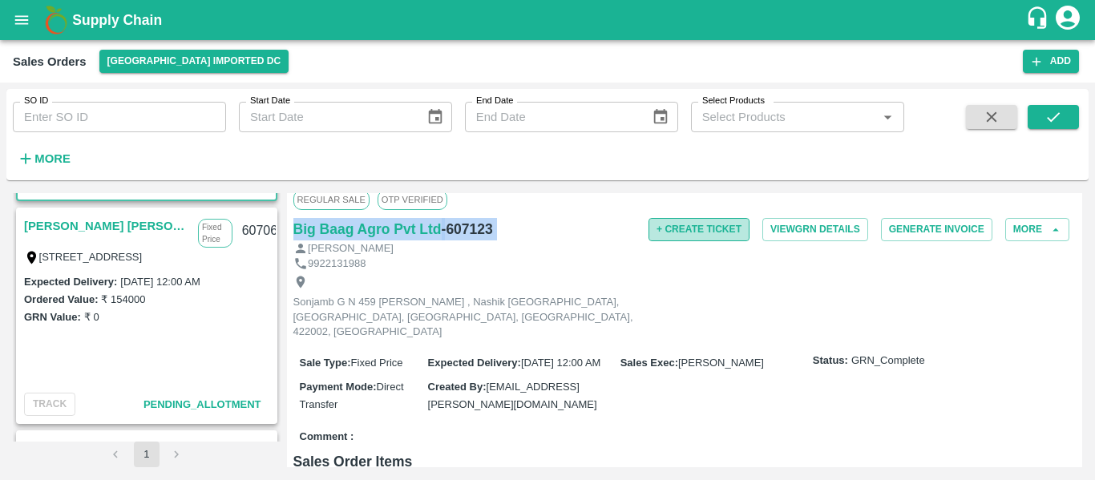
click at [688, 229] on button "+ Create Ticket" at bounding box center [698, 229] width 101 height 23
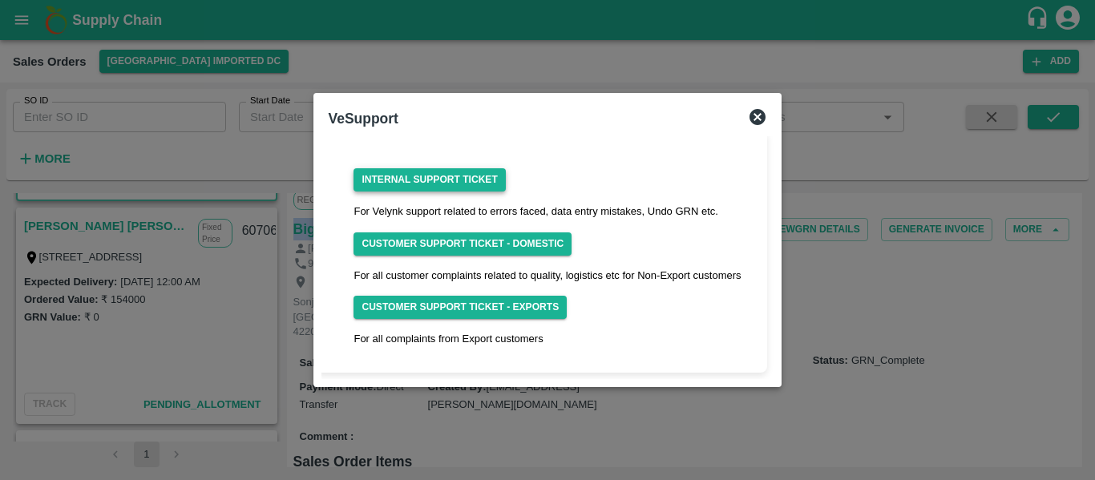
click at [438, 184] on link "Internal Support Ticket" at bounding box center [428, 179] width 151 height 23
click at [761, 122] on icon at bounding box center [757, 117] width 16 height 16
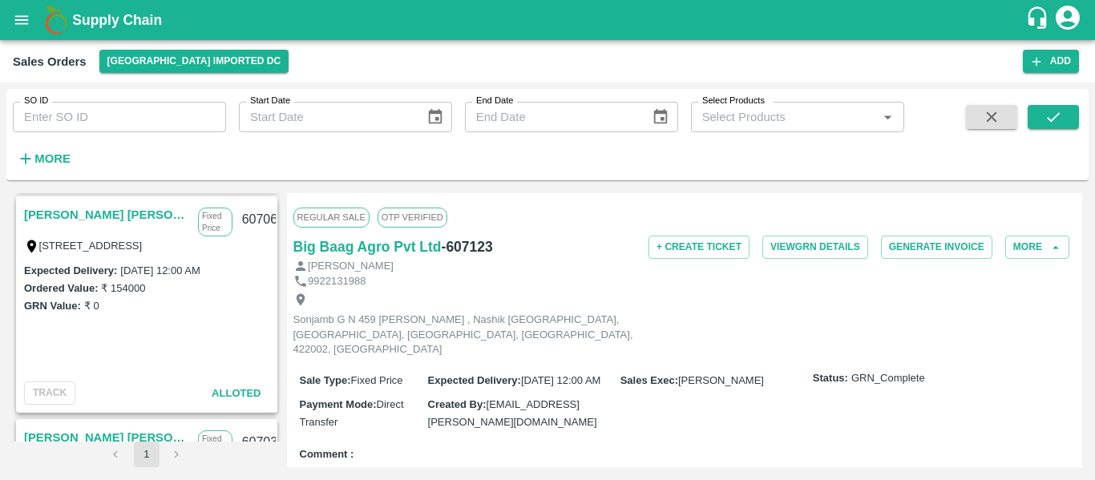
scroll to position [224, 0]
click at [76, 207] on link "[PERSON_NAME] [PERSON_NAME] Sugdare" at bounding box center [107, 214] width 166 height 21
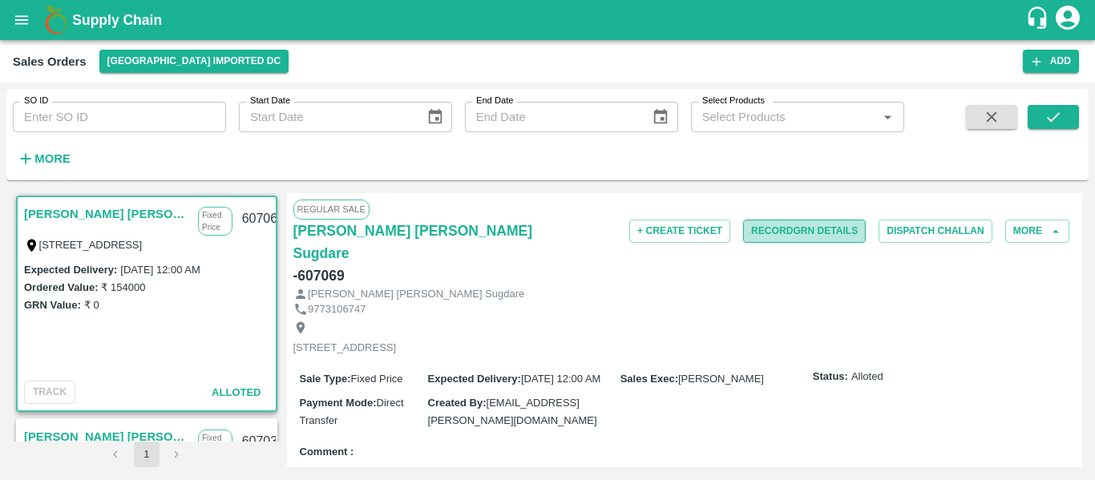
click at [824, 234] on button "Record GRN Details" at bounding box center [804, 231] width 123 height 23
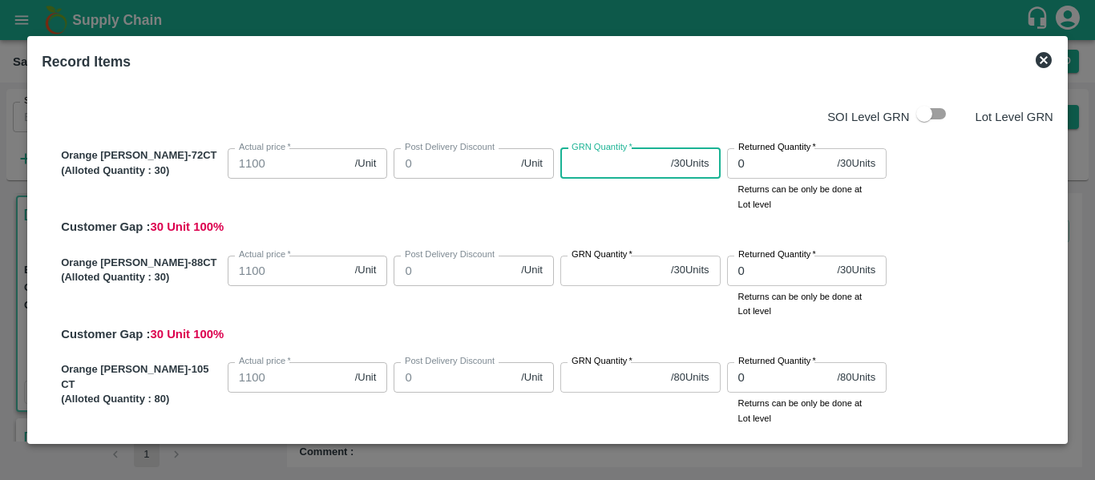
click at [619, 167] on input "GRN Quantity   *" at bounding box center [612, 163] width 104 height 30
type input "30"
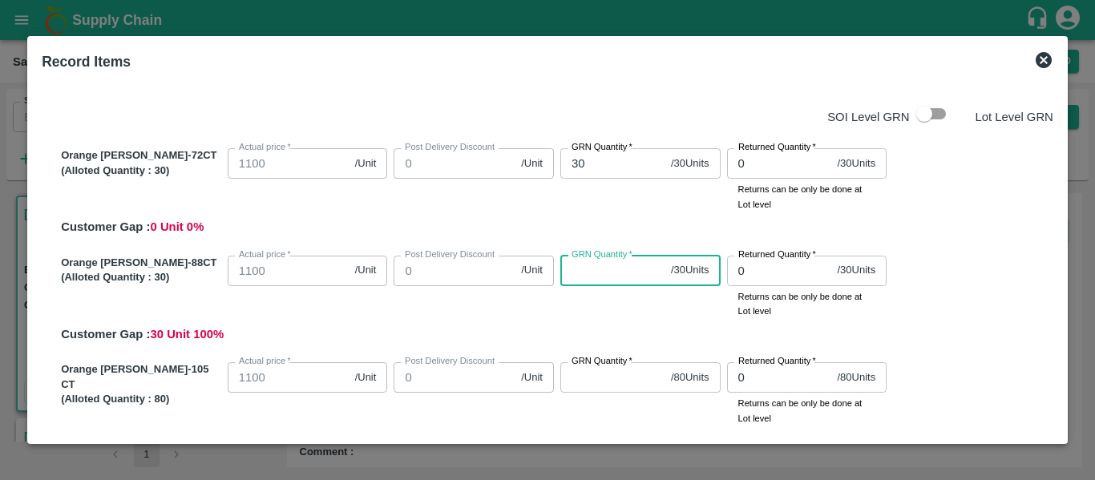
click at [589, 268] on input "GRN Quantity   *" at bounding box center [612, 271] width 104 height 30
type input "30"
click at [593, 368] on label "GRN Quantity   *" at bounding box center [601, 361] width 61 height 13
click at [593, 368] on input "GRN Quantity   *" at bounding box center [612, 377] width 104 height 30
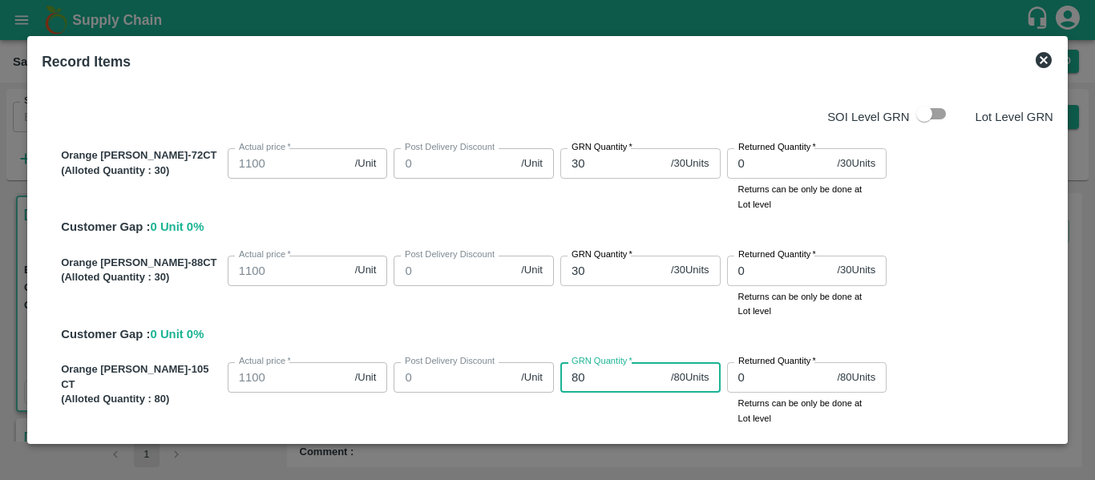
type input "80"
click at [897, 325] on div "Orange Valencia SA-88CT (Alloted Quantity : 30 ) Actual price   * 1100 /Unit Ac…" at bounding box center [553, 296] width 998 height 95
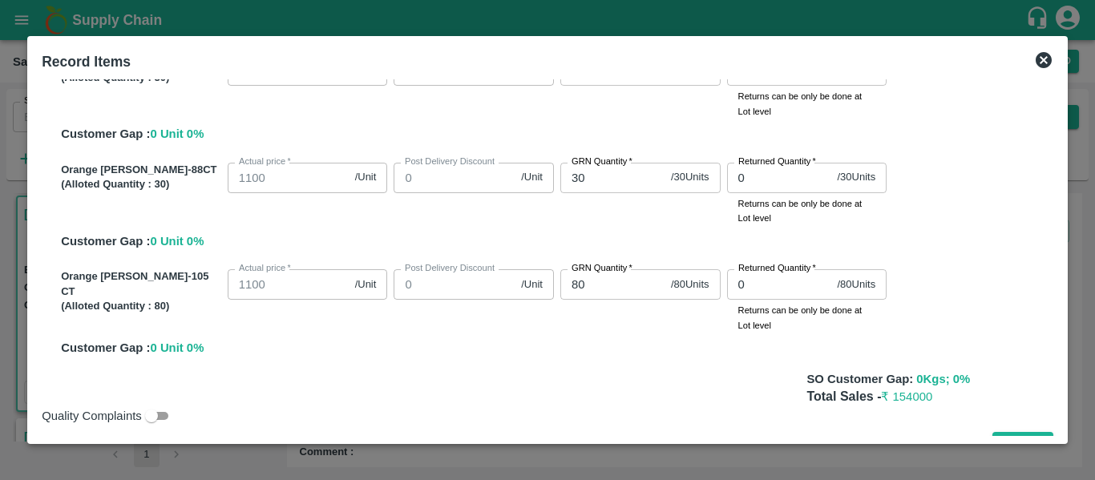
scroll to position [125, 0]
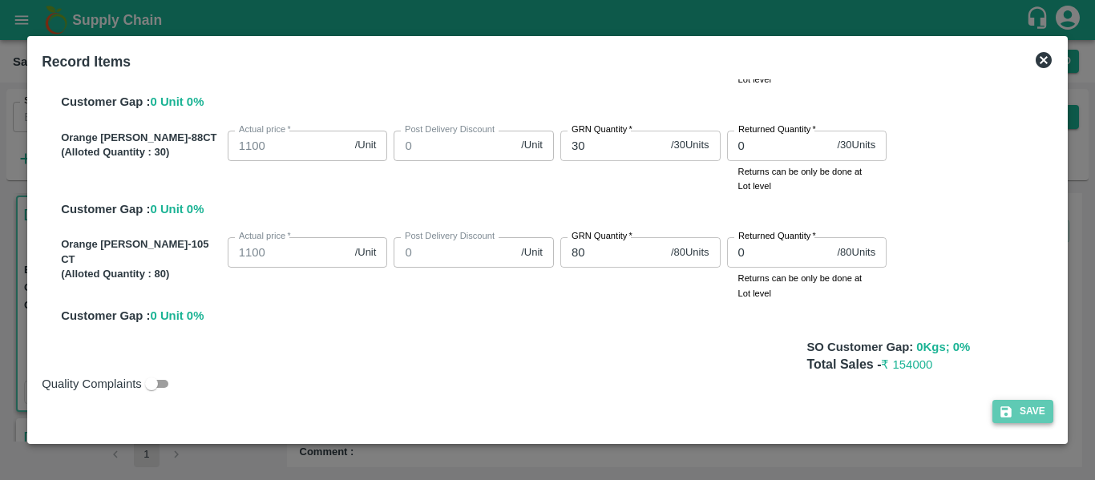
click at [1014, 413] on button "Save" at bounding box center [1022, 411] width 61 height 23
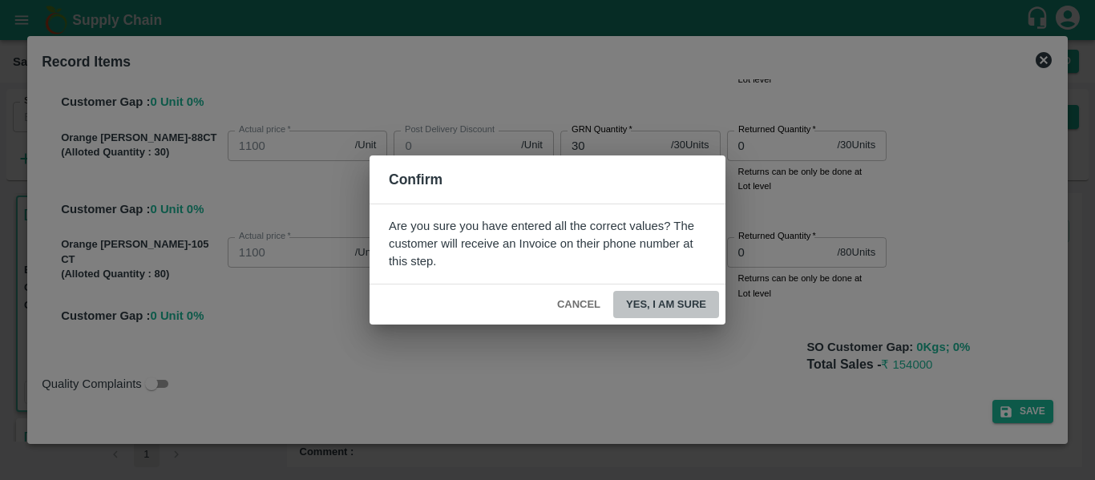
click at [673, 297] on button "Yes, I am sure" at bounding box center [666, 305] width 106 height 28
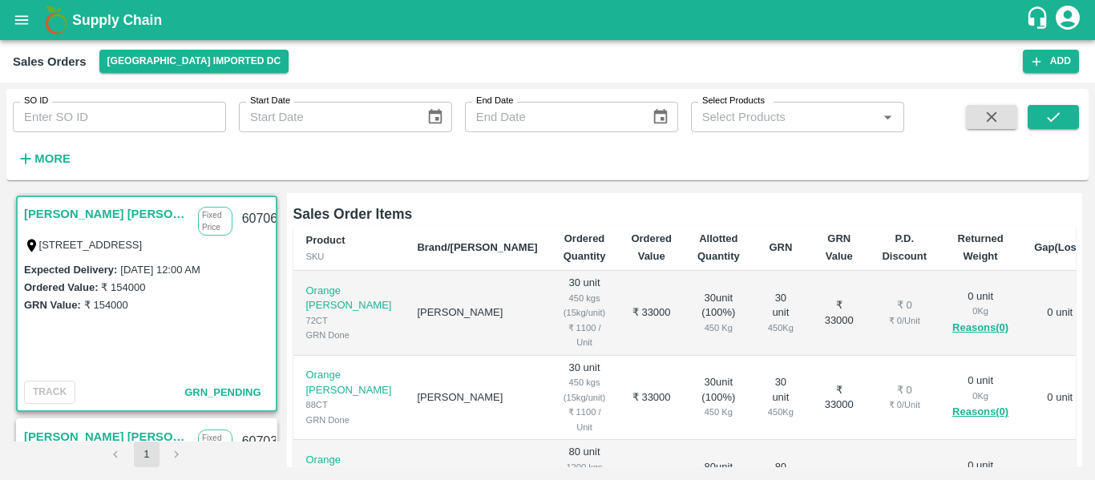
scroll to position [149, 0]
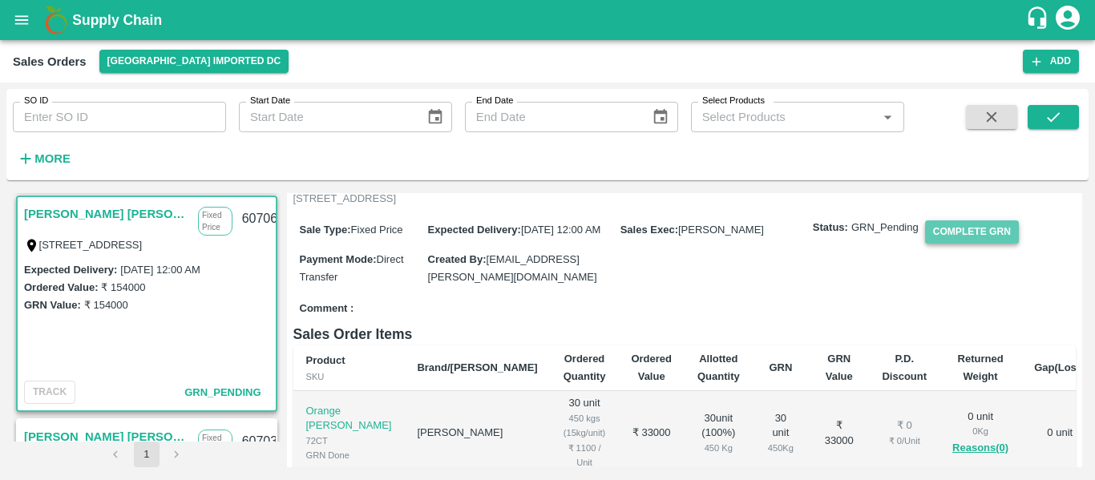
click at [954, 220] on button "Complete GRN" at bounding box center [972, 231] width 94 height 23
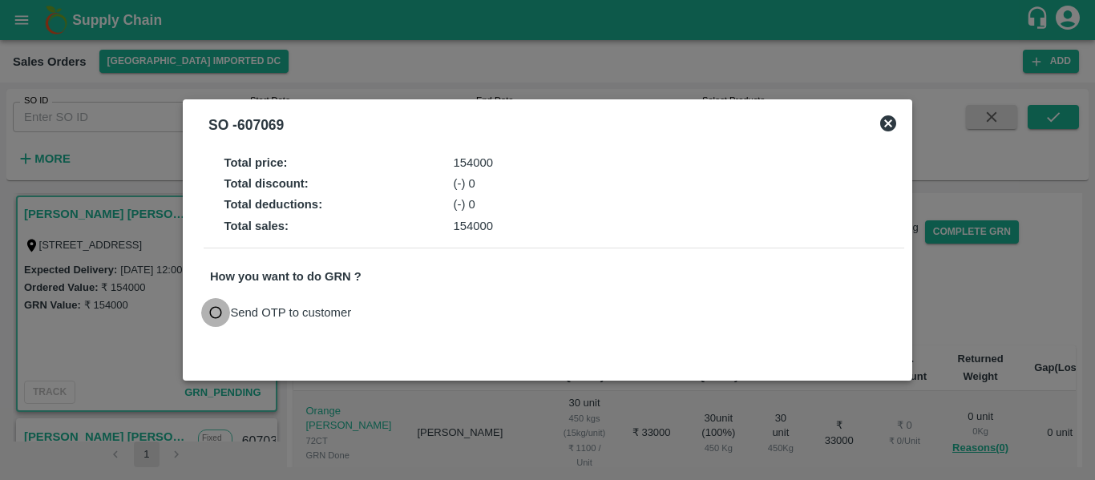
click at [212, 318] on input "Send OTP to customer" at bounding box center [216, 313] width 30 height 30
radio input "true"
click at [397, 323] on button "Send OTP" at bounding box center [397, 312] width 66 height 23
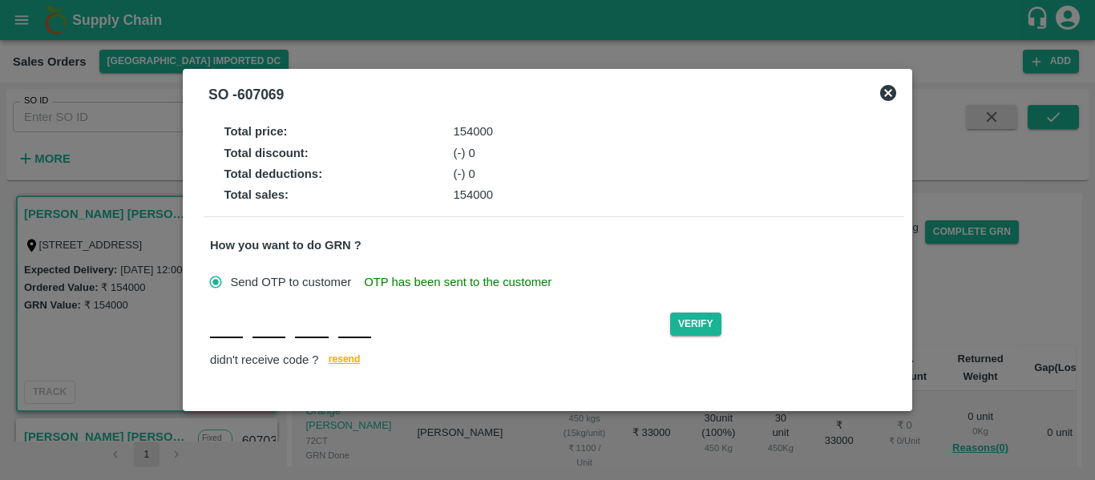
click at [224, 333] on input "text" at bounding box center [226, 323] width 33 height 29
type input "O"
type input "F"
type input "W"
type input "Y"
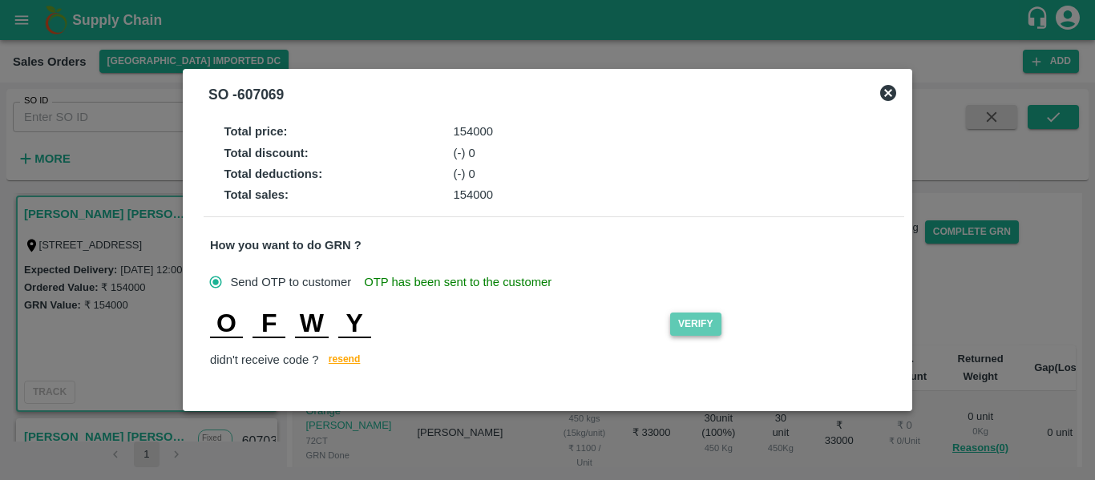
click at [689, 326] on button "Verify" at bounding box center [695, 324] width 51 height 23
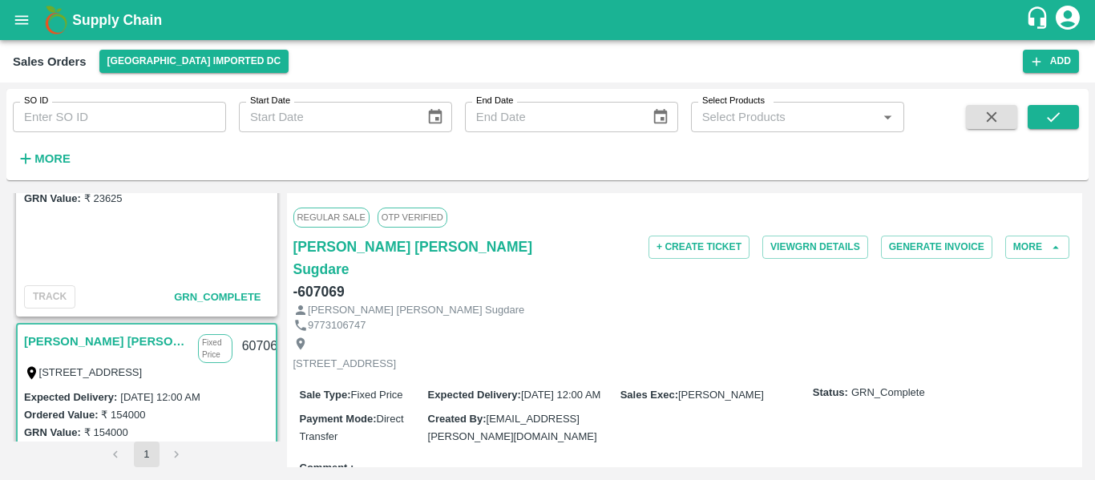
scroll to position [0, 0]
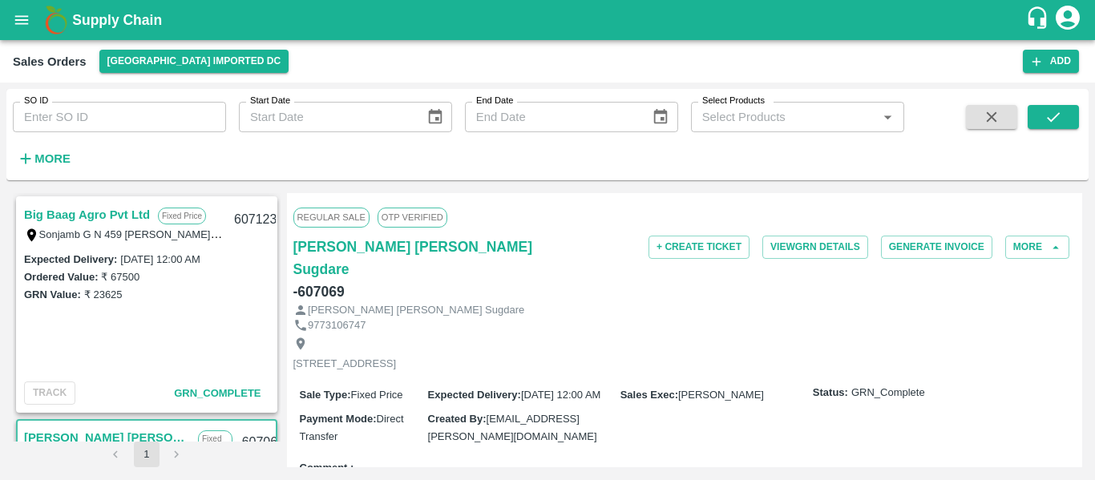
click at [93, 208] on link "Big Baag Agro Pvt Ltd" at bounding box center [87, 214] width 126 height 21
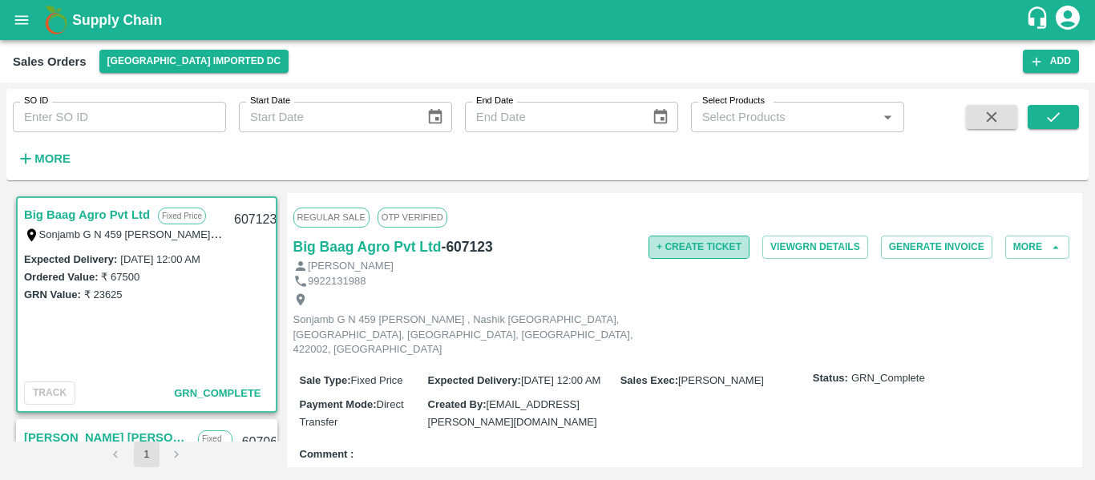
click at [692, 237] on button "+ Create Ticket" at bounding box center [698, 247] width 101 height 23
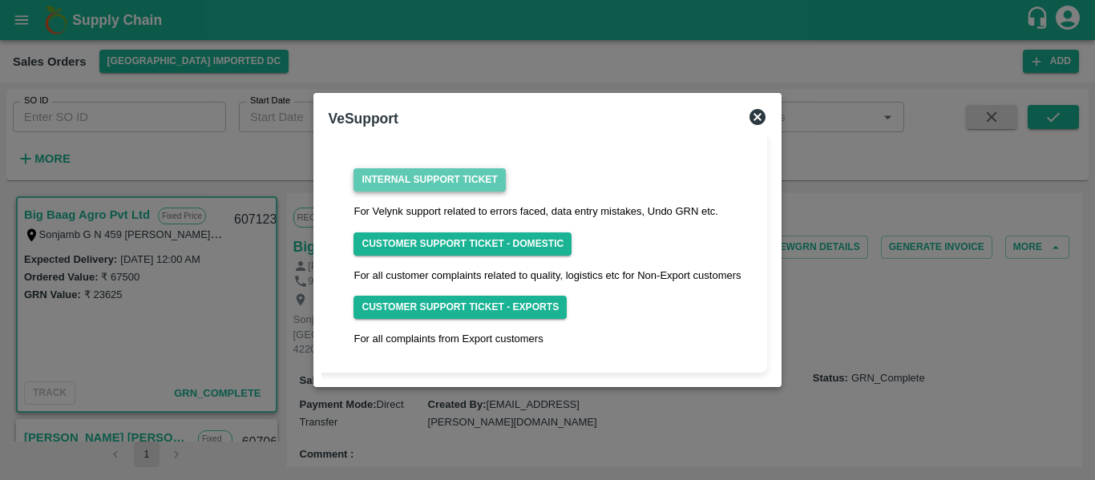
click at [429, 173] on link "Internal Support Ticket" at bounding box center [428, 179] width 151 height 23
click at [760, 115] on icon at bounding box center [757, 117] width 16 height 16
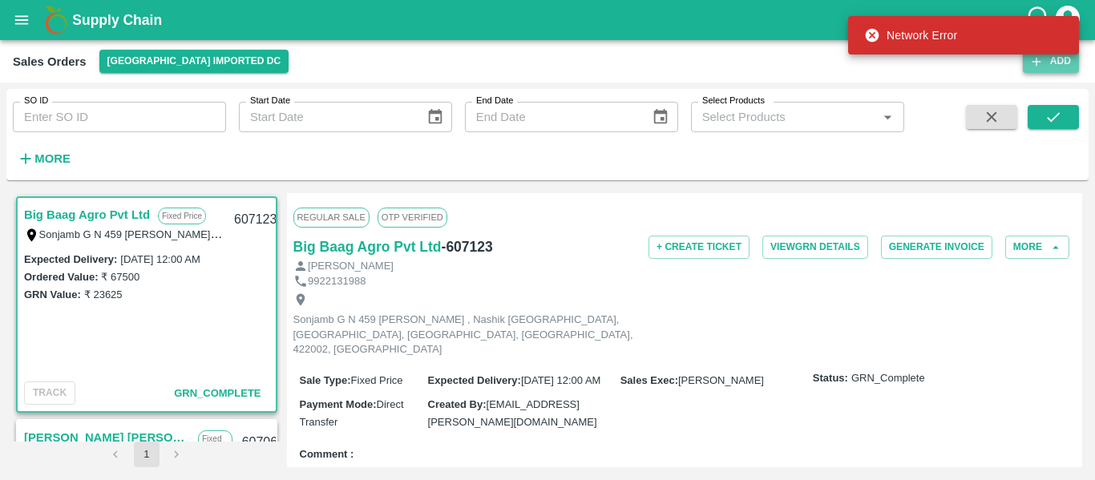
click at [1039, 64] on icon "button" at bounding box center [1036, 61] width 14 height 14
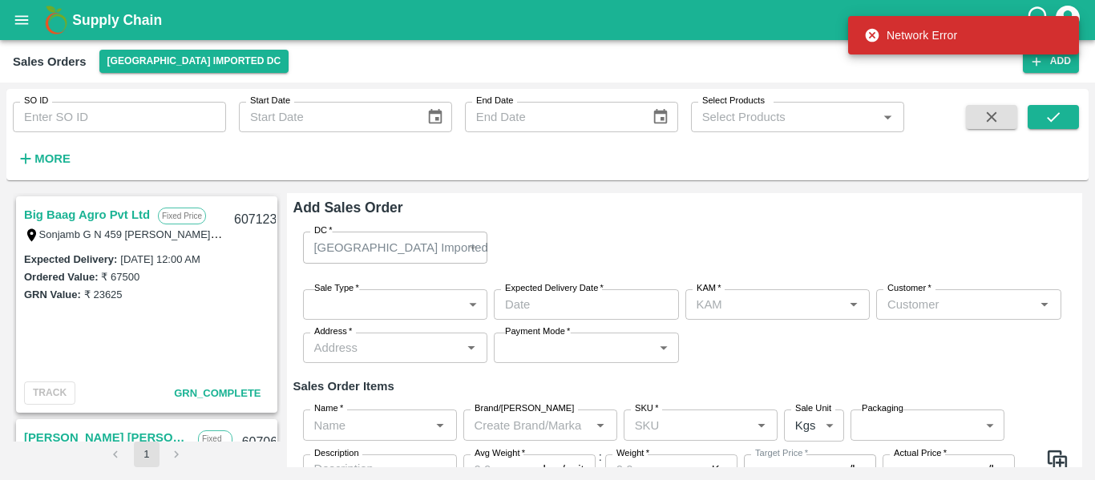
type input "[PERSON_NAME]"
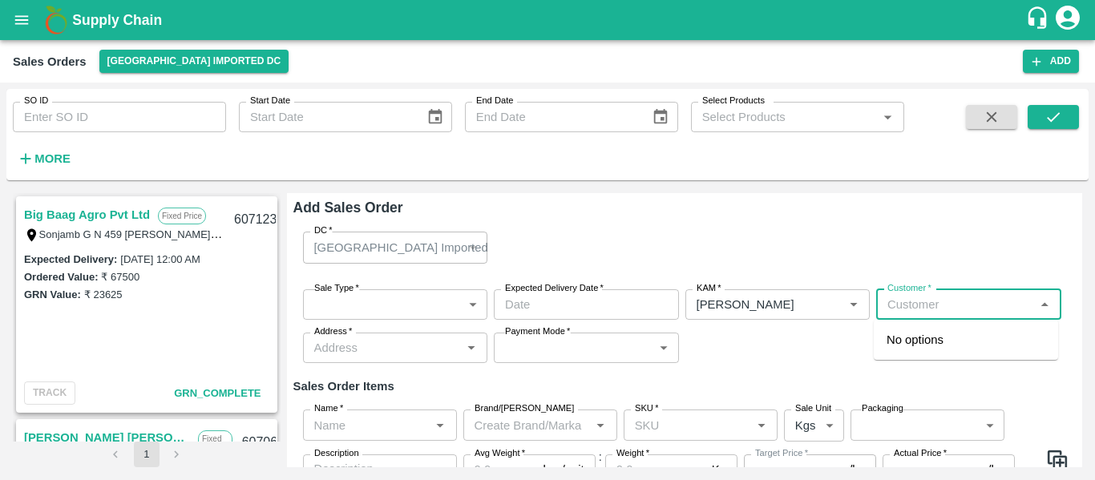
click at [894, 305] on input "Customer   *" at bounding box center [955, 304] width 149 height 21
type input "m"
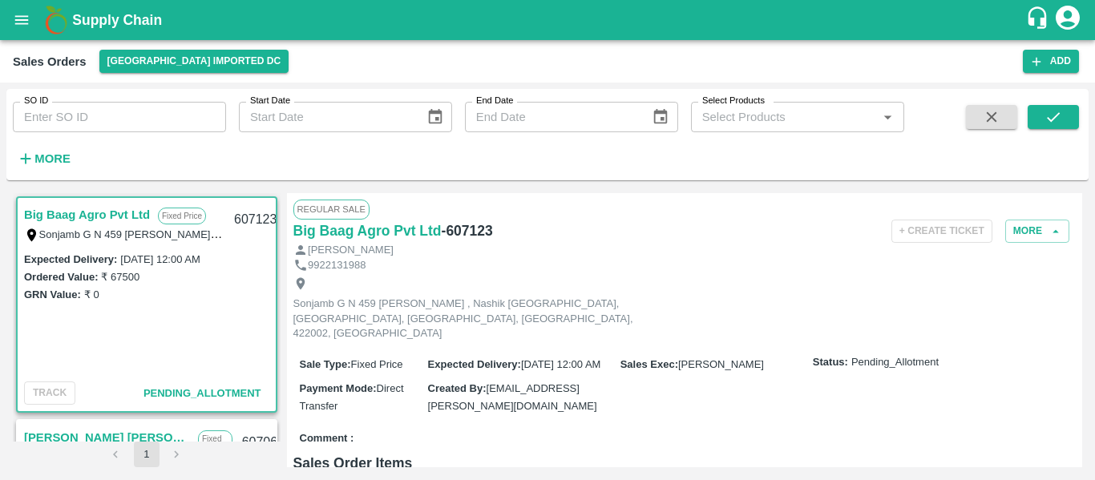
click at [122, 208] on link "Big Baag Agro Pvt Ltd" at bounding box center [87, 214] width 126 height 21
click at [1041, 231] on button "More" at bounding box center [1037, 231] width 64 height 23
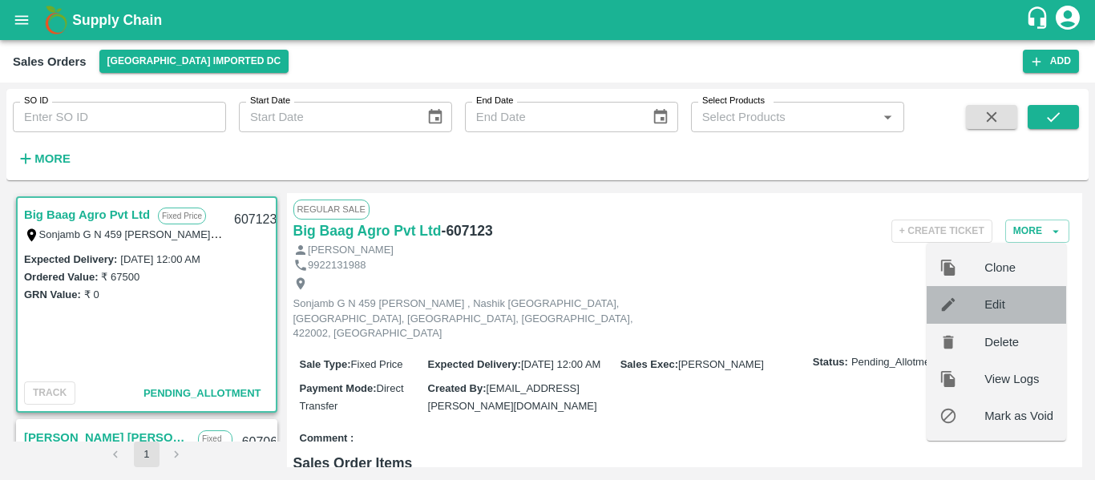
click at [1007, 313] on span "Edit" at bounding box center [1018, 305] width 69 height 18
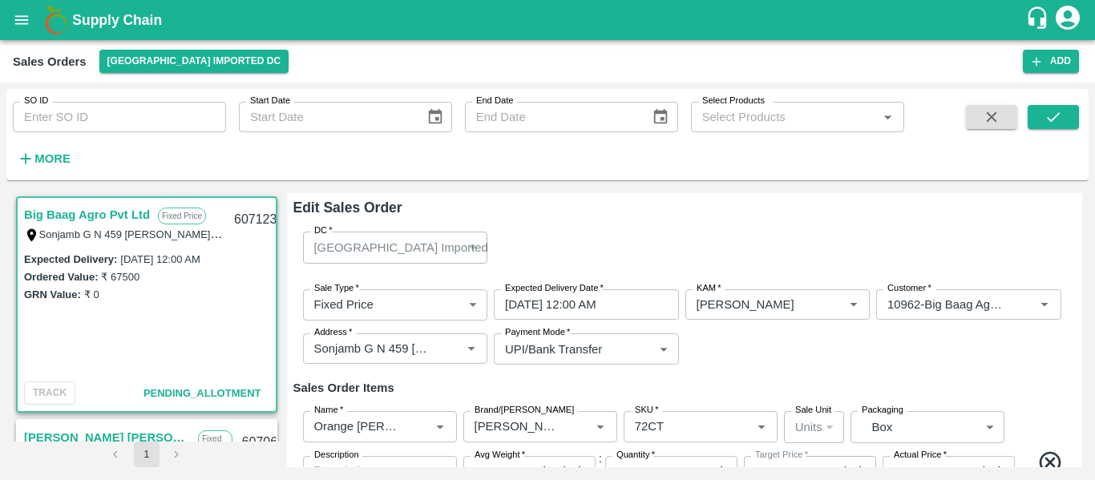
type input "NA"
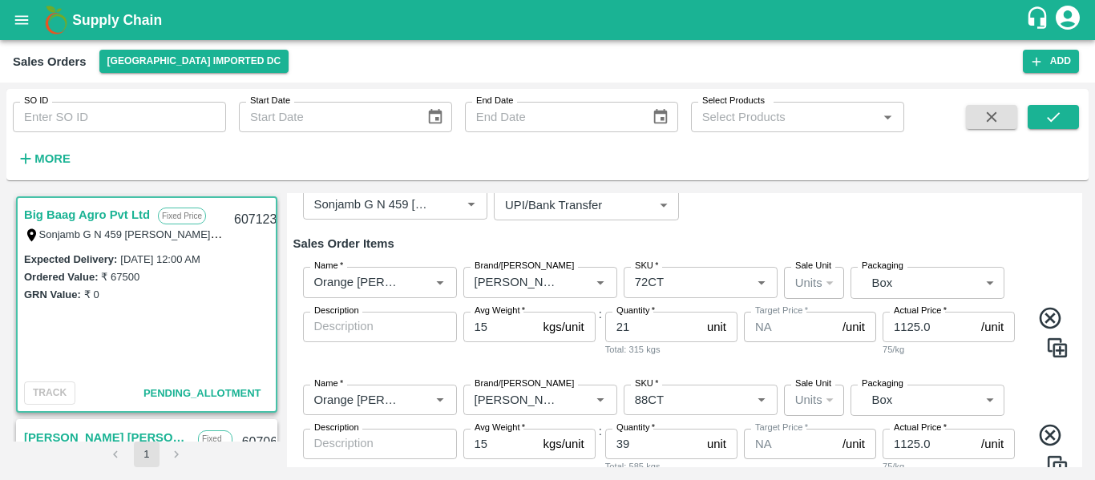
scroll to position [236, 0]
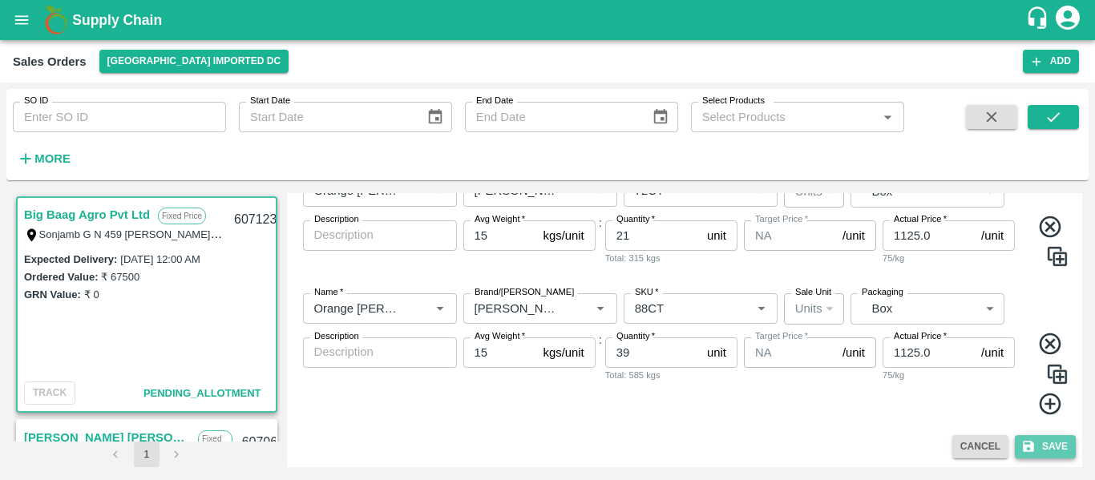
click at [1064, 442] on button "Save" at bounding box center [1044, 446] width 61 height 23
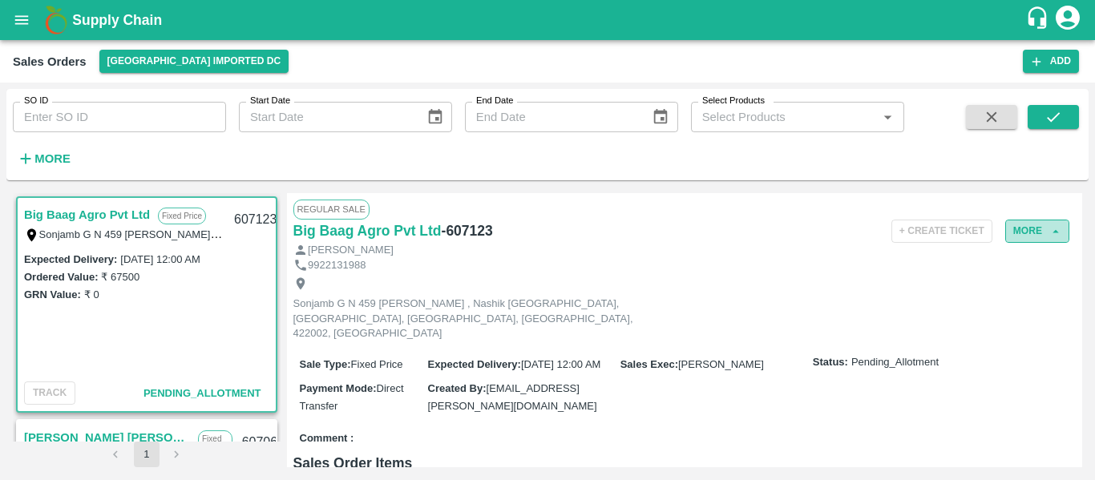
click at [1030, 230] on button "More" at bounding box center [1037, 231] width 64 height 23
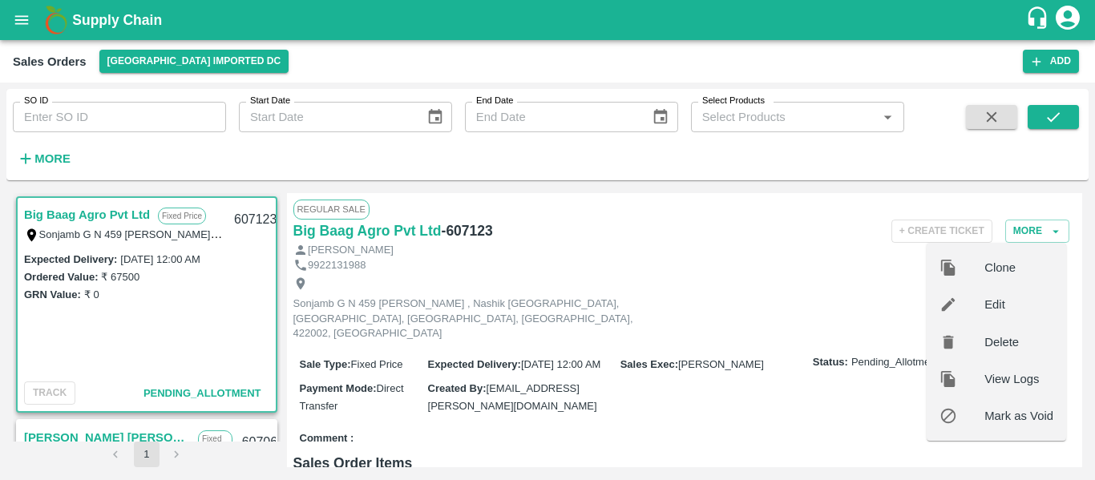
click at [806, 260] on div "9922131988" at bounding box center [684, 265] width 783 height 15
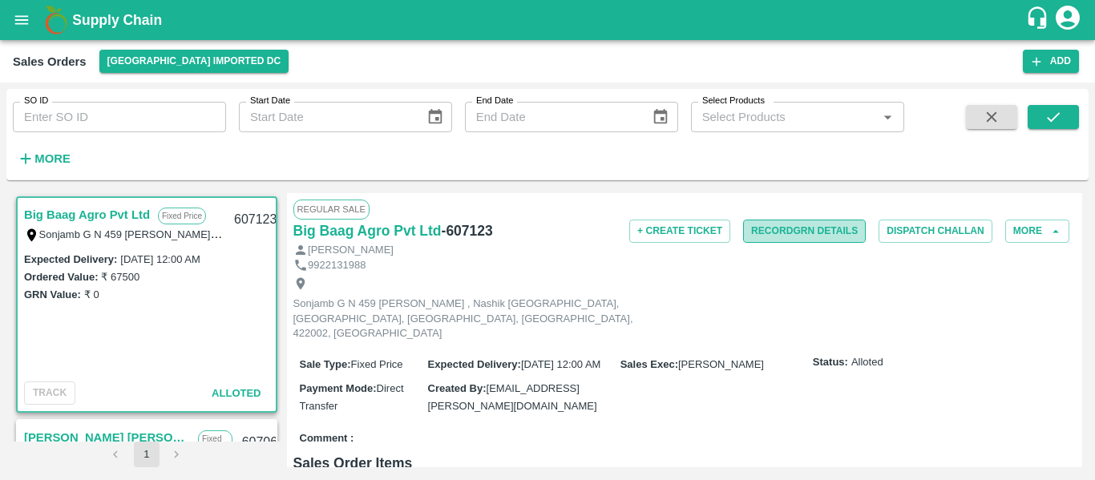
click at [821, 222] on button "Record GRN Details" at bounding box center [804, 231] width 123 height 23
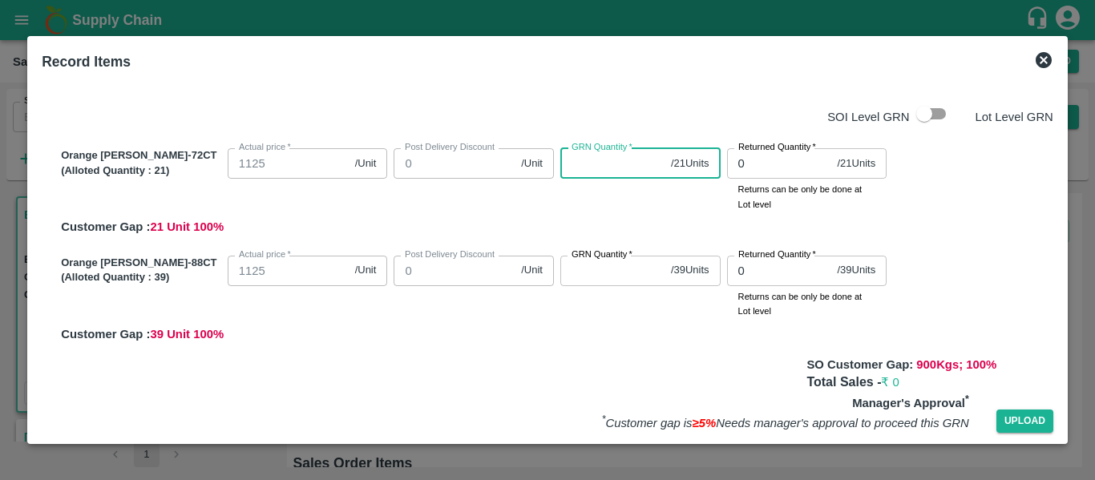
click at [607, 164] on input "GRN Quantity   *" at bounding box center [612, 163] width 104 height 30
type input "21"
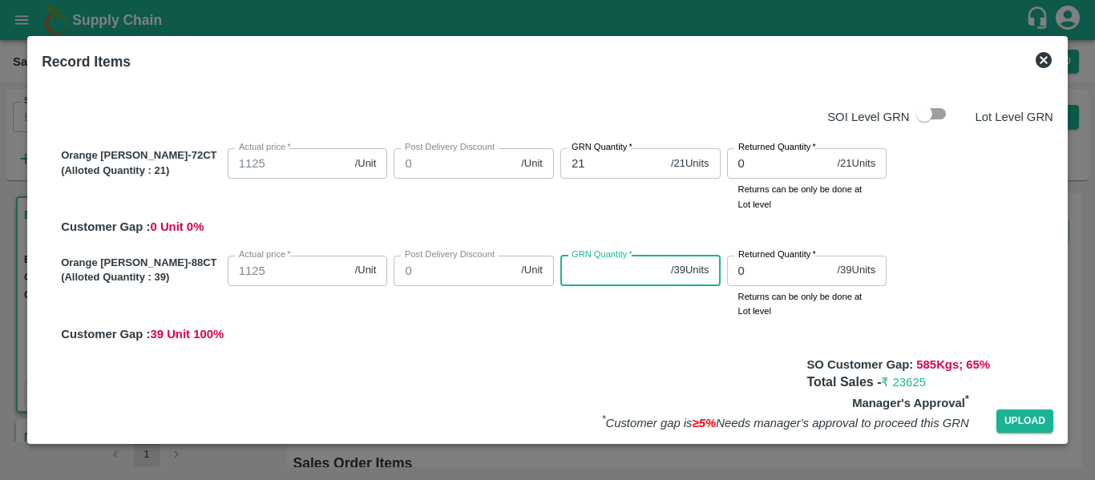
click at [607, 271] on input "GRN Quantity   *" at bounding box center [612, 271] width 104 height 30
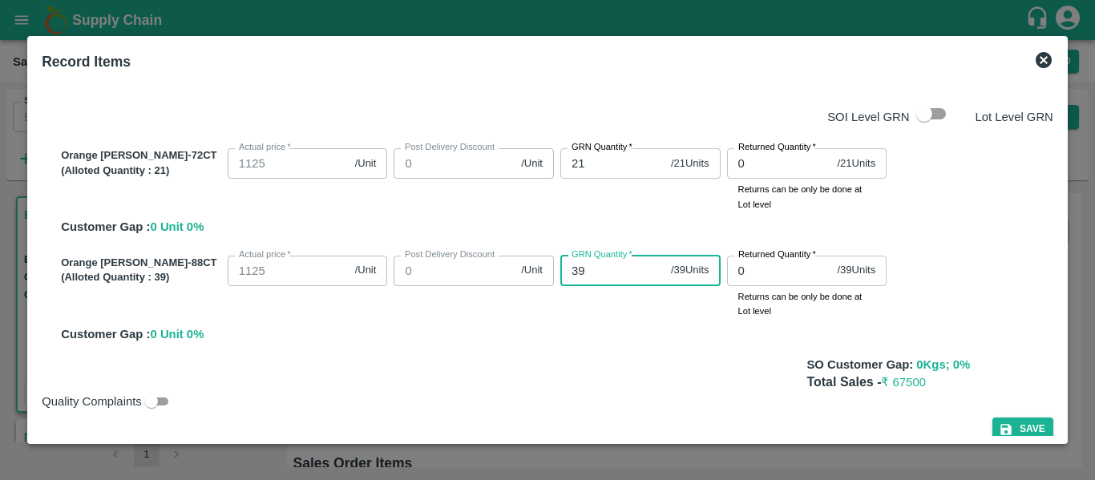
scroll to position [18, 0]
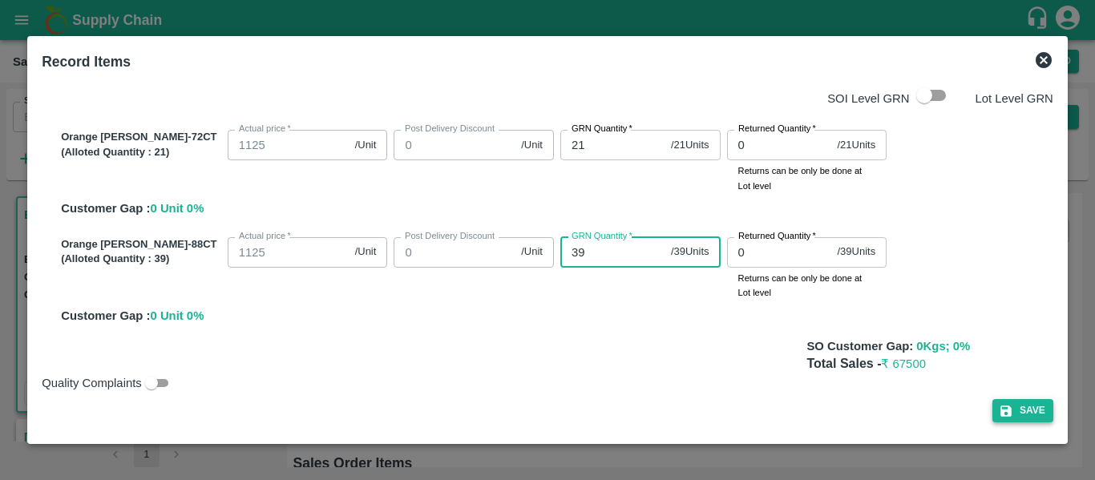
type input "39"
click at [1023, 407] on button "Save" at bounding box center [1022, 410] width 61 height 23
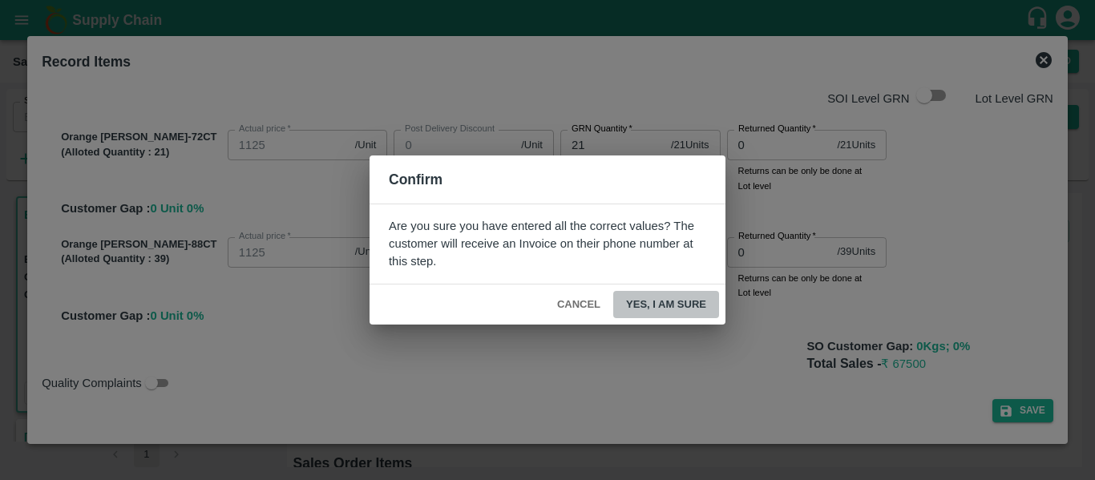
click at [674, 306] on button "Yes, I am sure" at bounding box center [666, 305] width 106 height 28
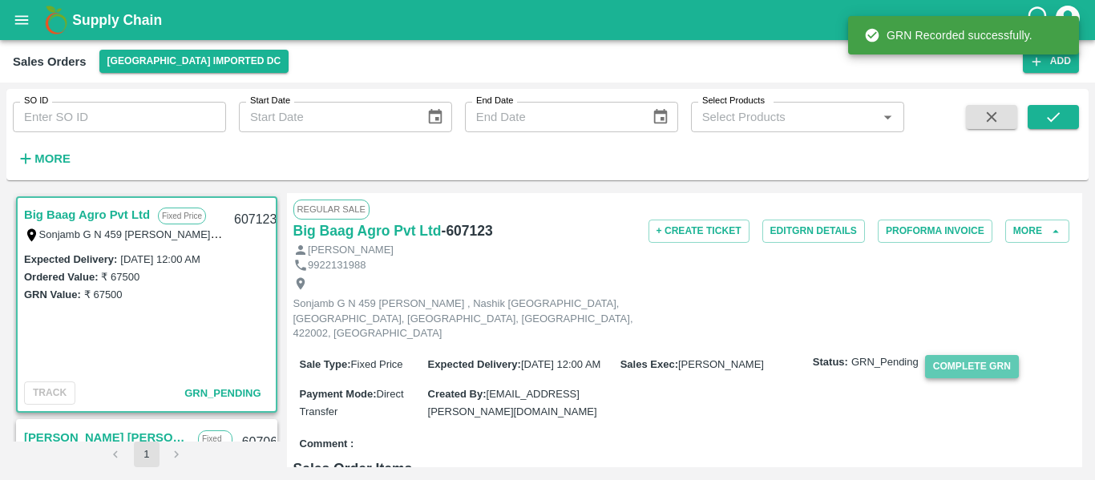
click at [953, 355] on button "Complete GRN" at bounding box center [972, 366] width 94 height 23
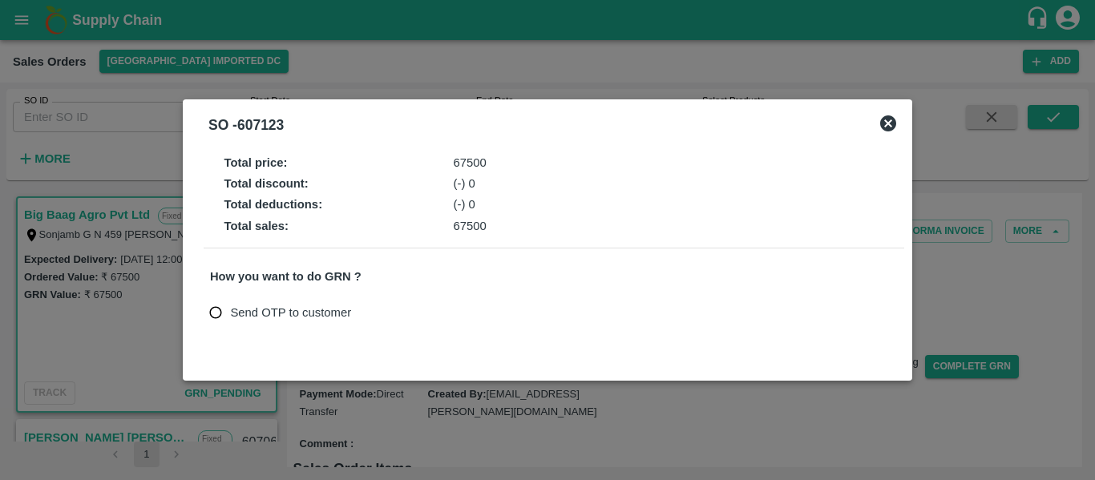
click at [249, 306] on span "Send OTP to customer" at bounding box center [290, 313] width 121 height 18
click at [231, 306] on input "Send OTP to customer" at bounding box center [216, 313] width 30 height 30
radio input "true"
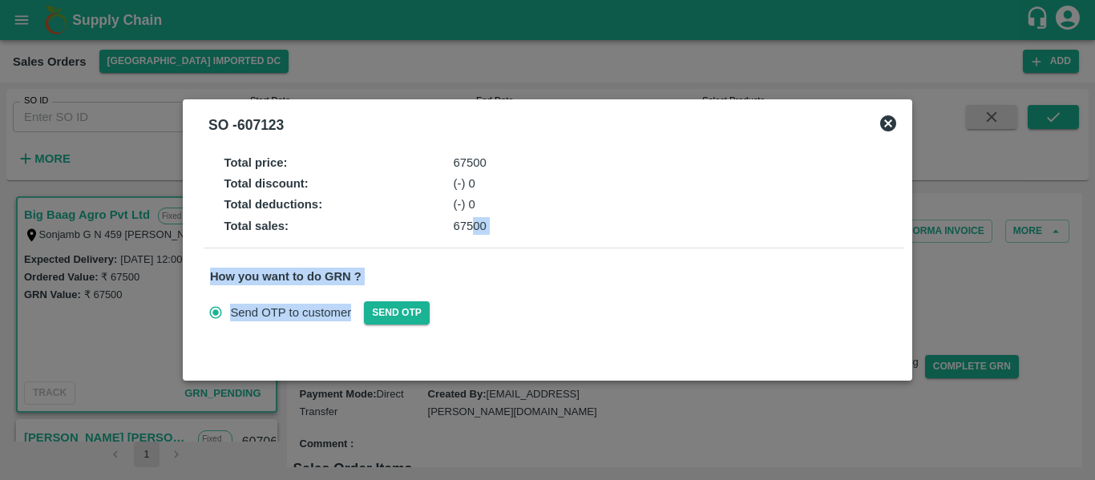
drag, startPoint x: 474, startPoint y: 217, endPoint x: 412, endPoint y: 298, distance: 102.3
click at [412, 298] on div "Total price : 67500 Total discount : (-) 0 Total deductions : (-) 0 Total sales…" at bounding box center [547, 251] width 700 height 204
click at [408, 319] on button "Send OTP" at bounding box center [397, 312] width 66 height 23
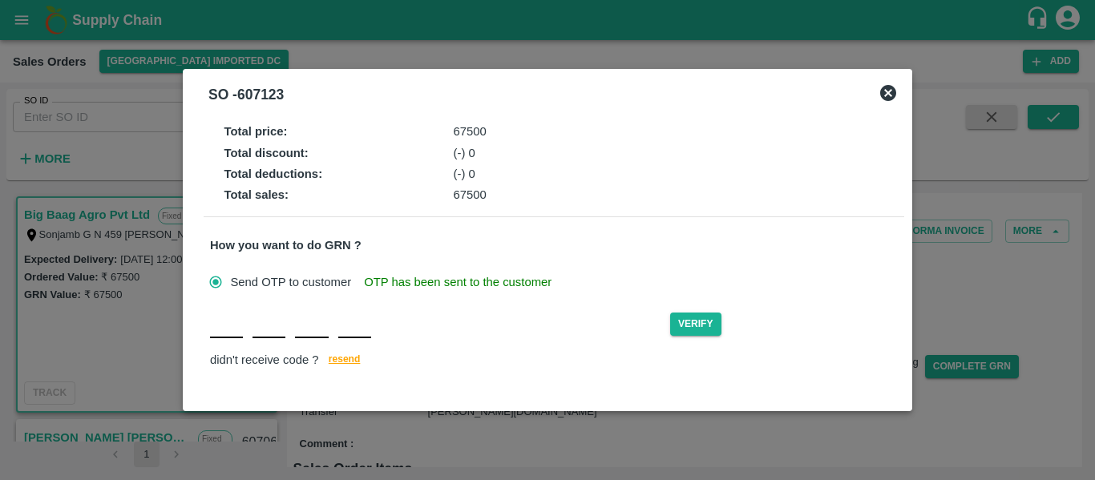
click at [231, 336] on input "text" at bounding box center [226, 323] width 33 height 29
type input "X"
type input "R"
type input "P"
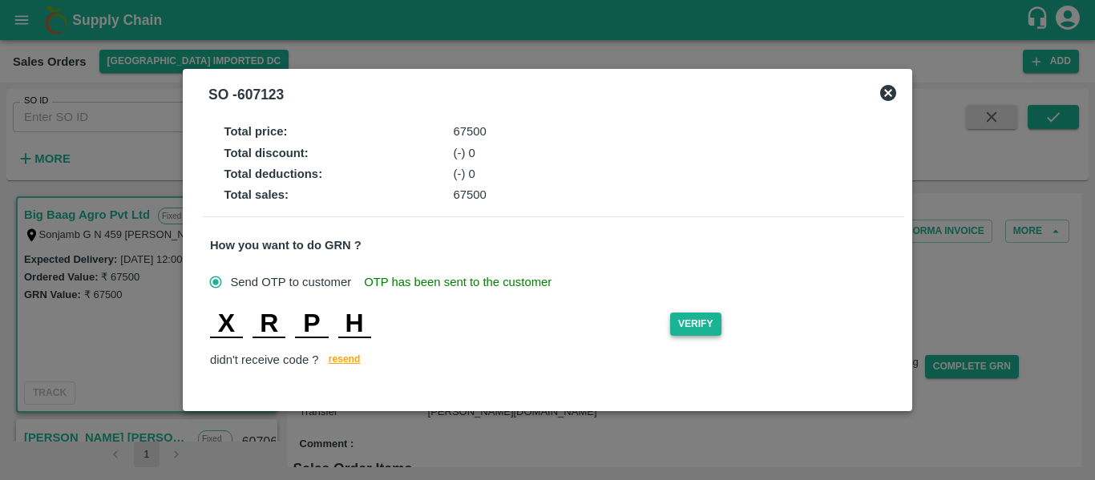
type input "H"
click at [692, 333] on button "Verify" at bounding box center [695, 324] width 51 height 23
